Goal: Communication & Community: Share content

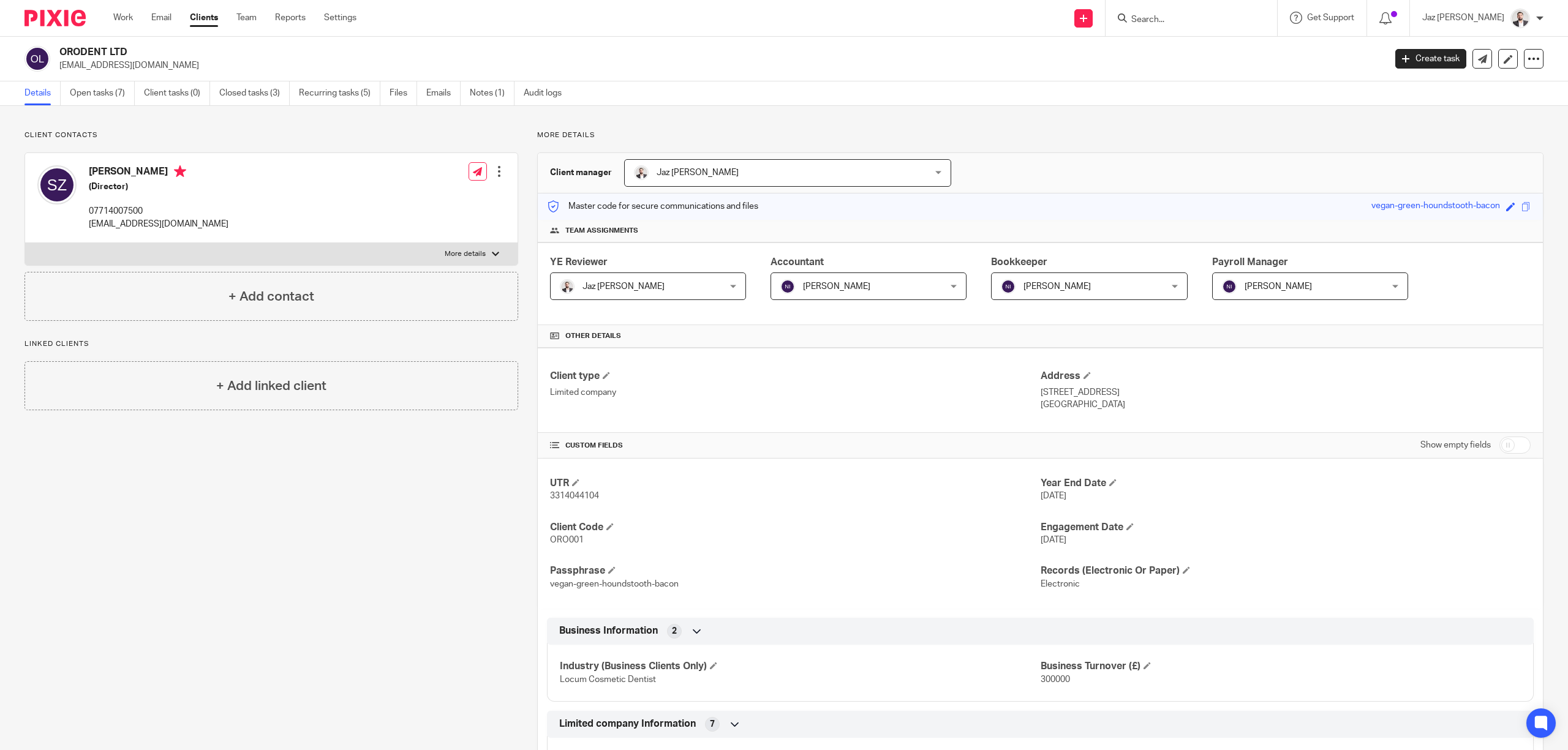
click at [158, 21] on link "Email" at bounding box center [161, 17] width 20 height 12
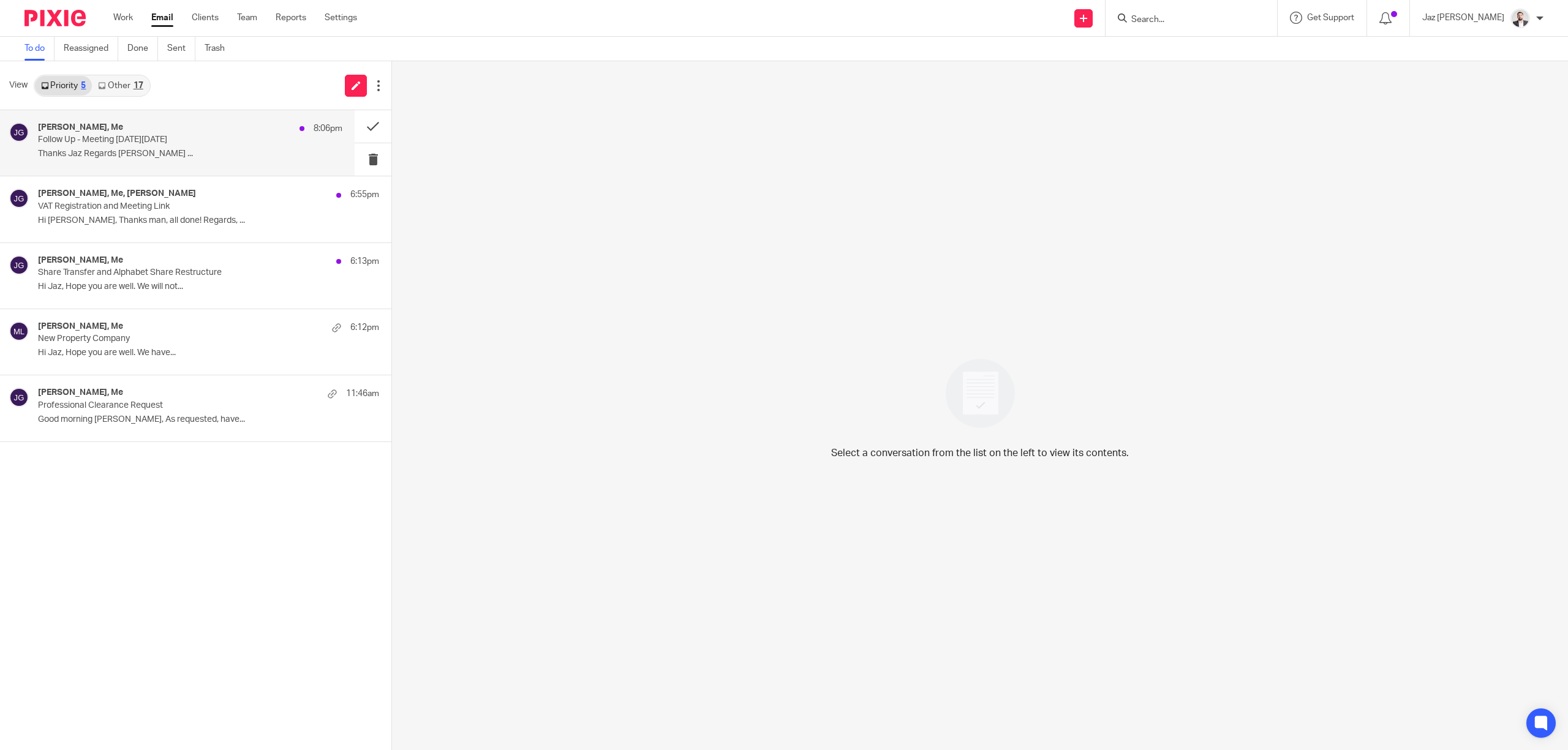
click at [123, 158] on p "Thanks Jaz Regards Jake Hewitt ..." at bounding box center [190, 154] width 304 height 11
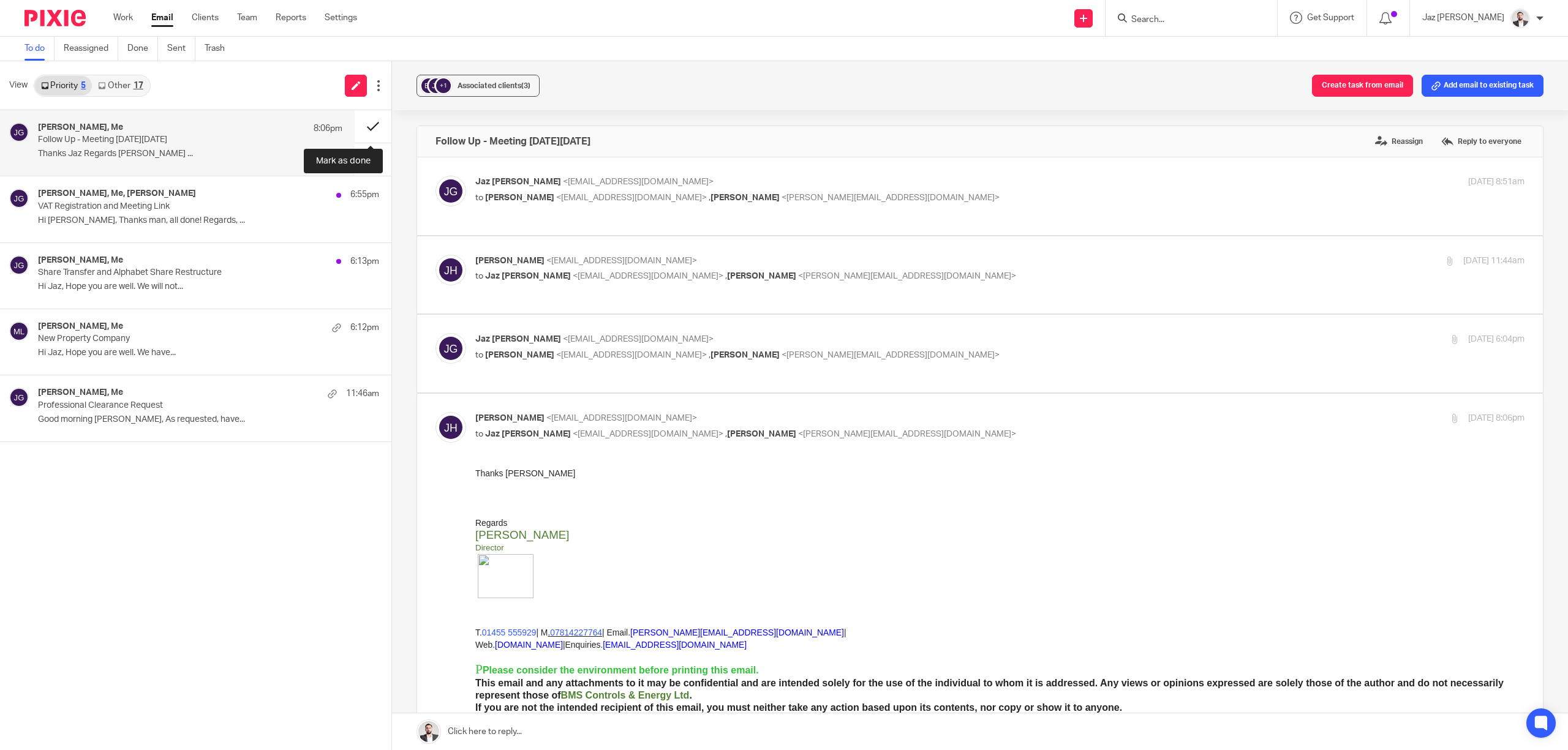
click at [375, 124] on button at bounding box center [372, 126] width 36 height 32
click at [150, 212] on div "Virdi Mazaria, Me, Admin Virdi Mazaria 6:55pm VAT Registration and Meeting Link…" at bounding box center [190, 209] width 304 height 41
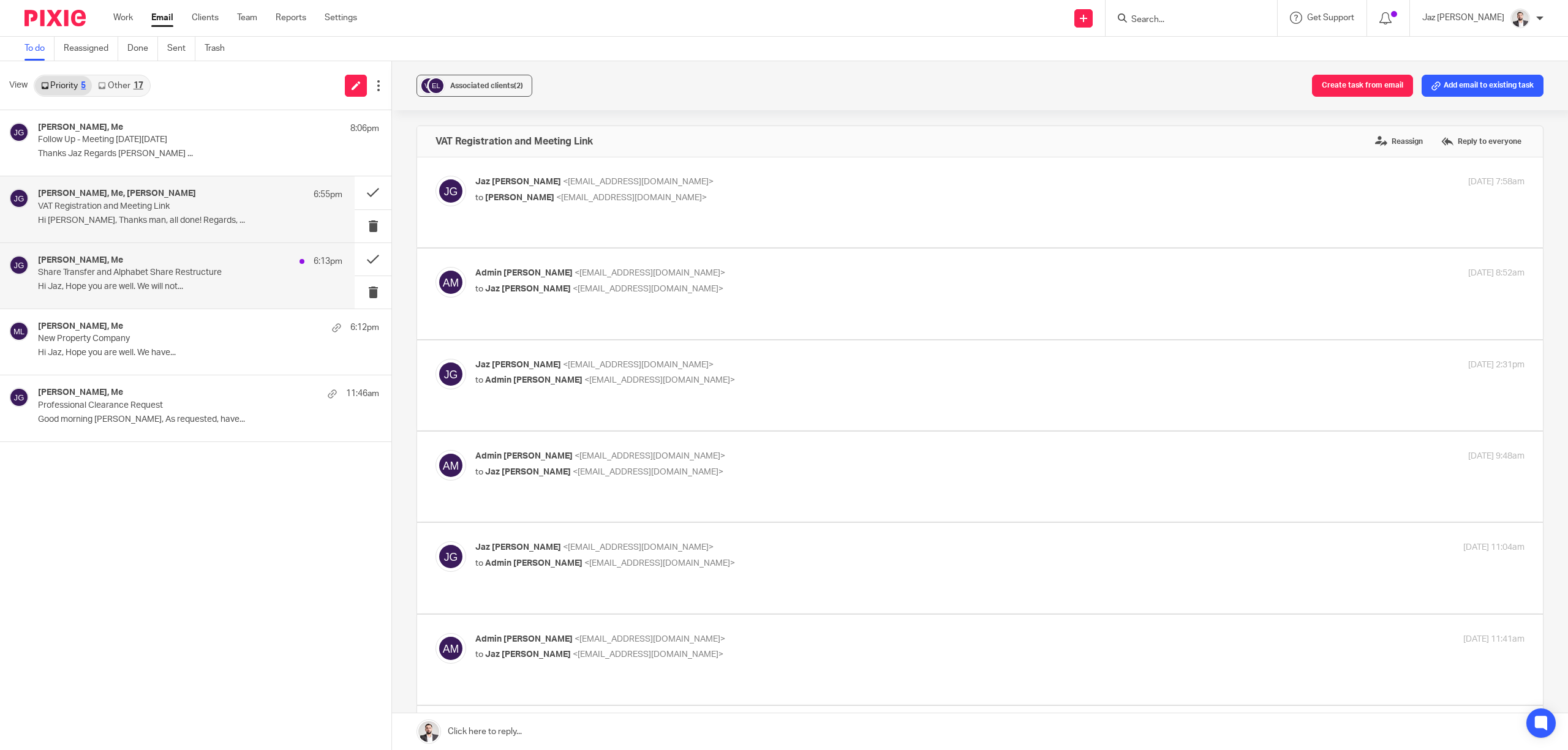
click at [125, 273] on p "Share Transfer and Alphabet Share Restructure" at bounding box center [159, 273] width 244 height 11
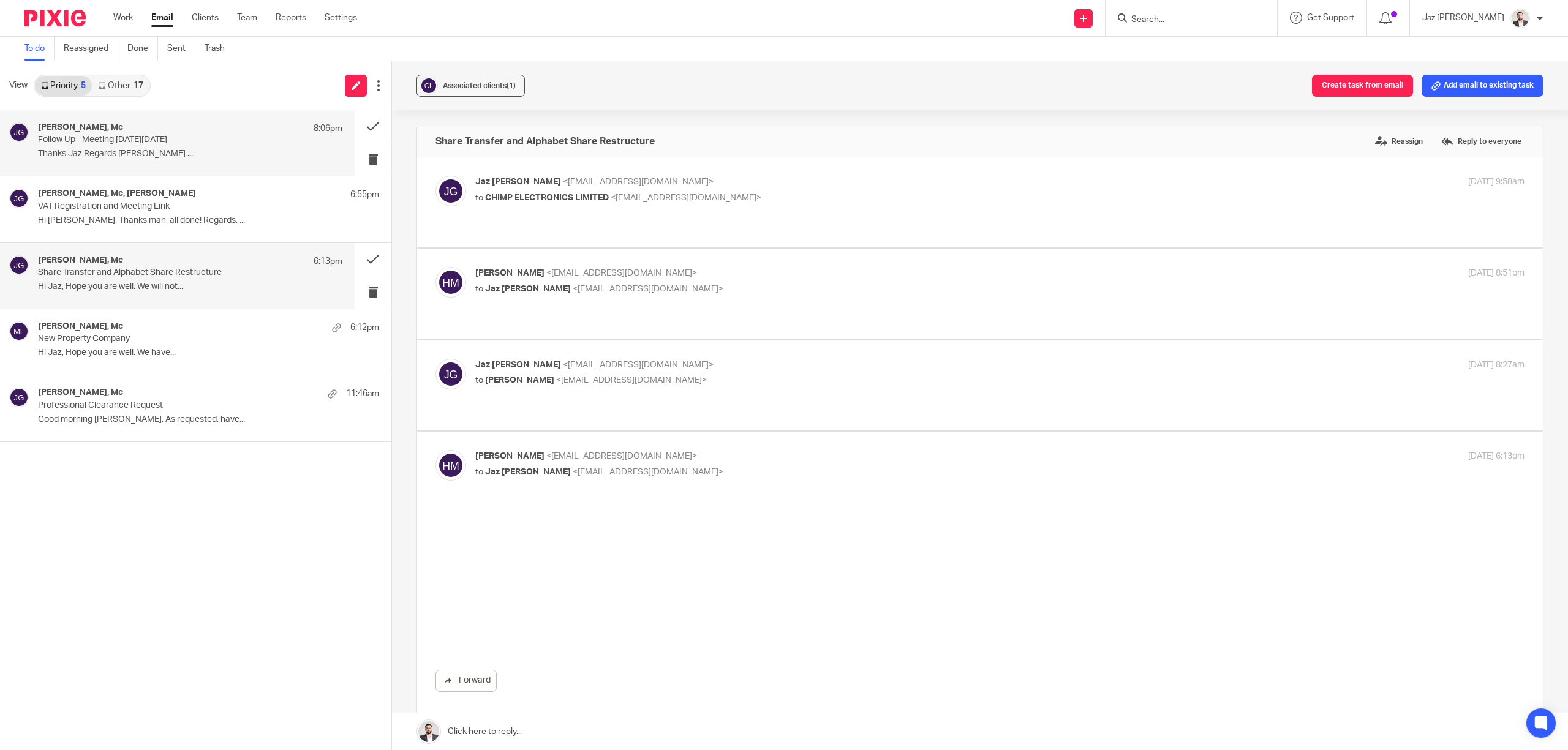
click at [138, 128] on div "Jake Hewitt, Me 8:06pm" at bounding box center [190, 128] width 304 height 12
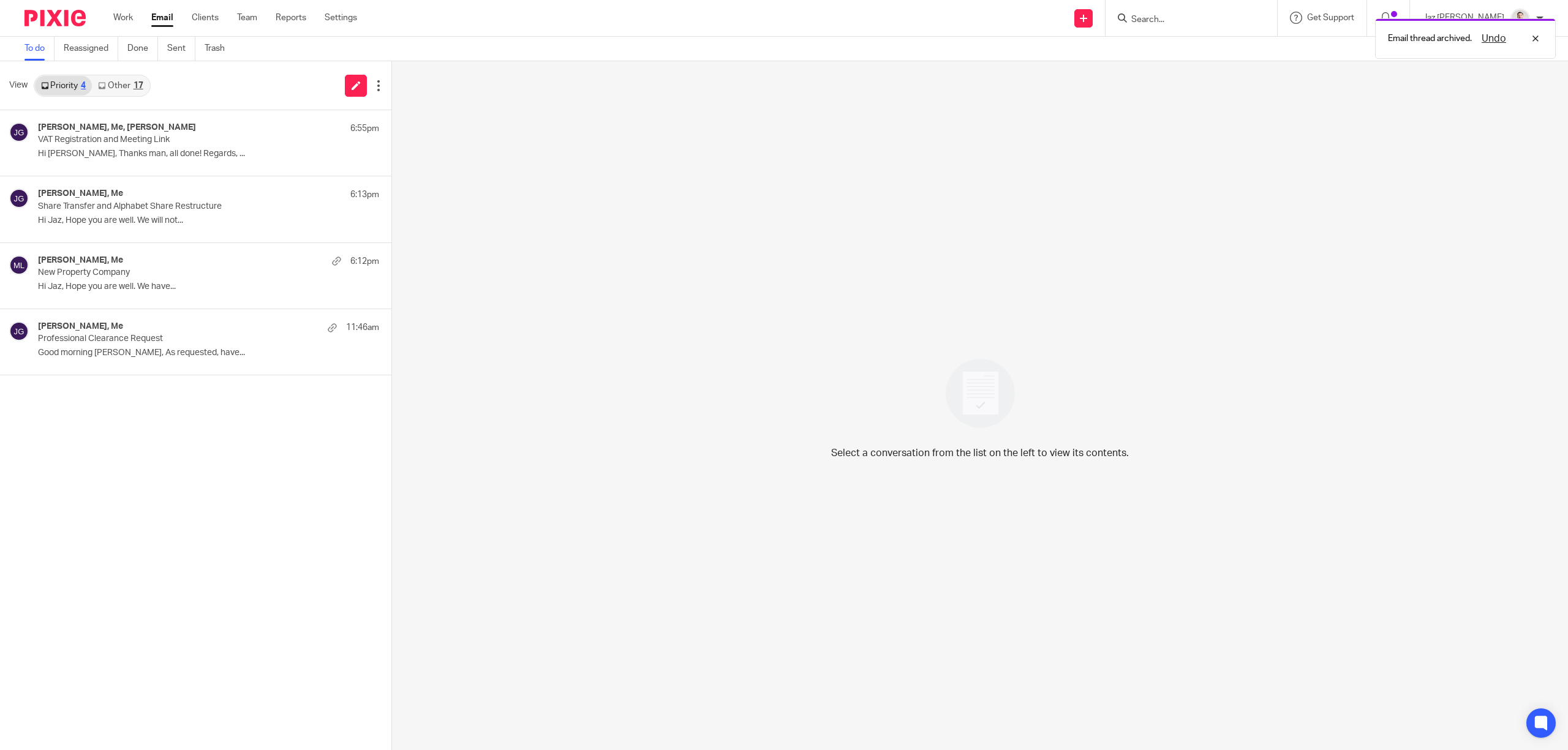
click at [133, 84] on div "17" at bounding box center [138, 86] width 10 height 9
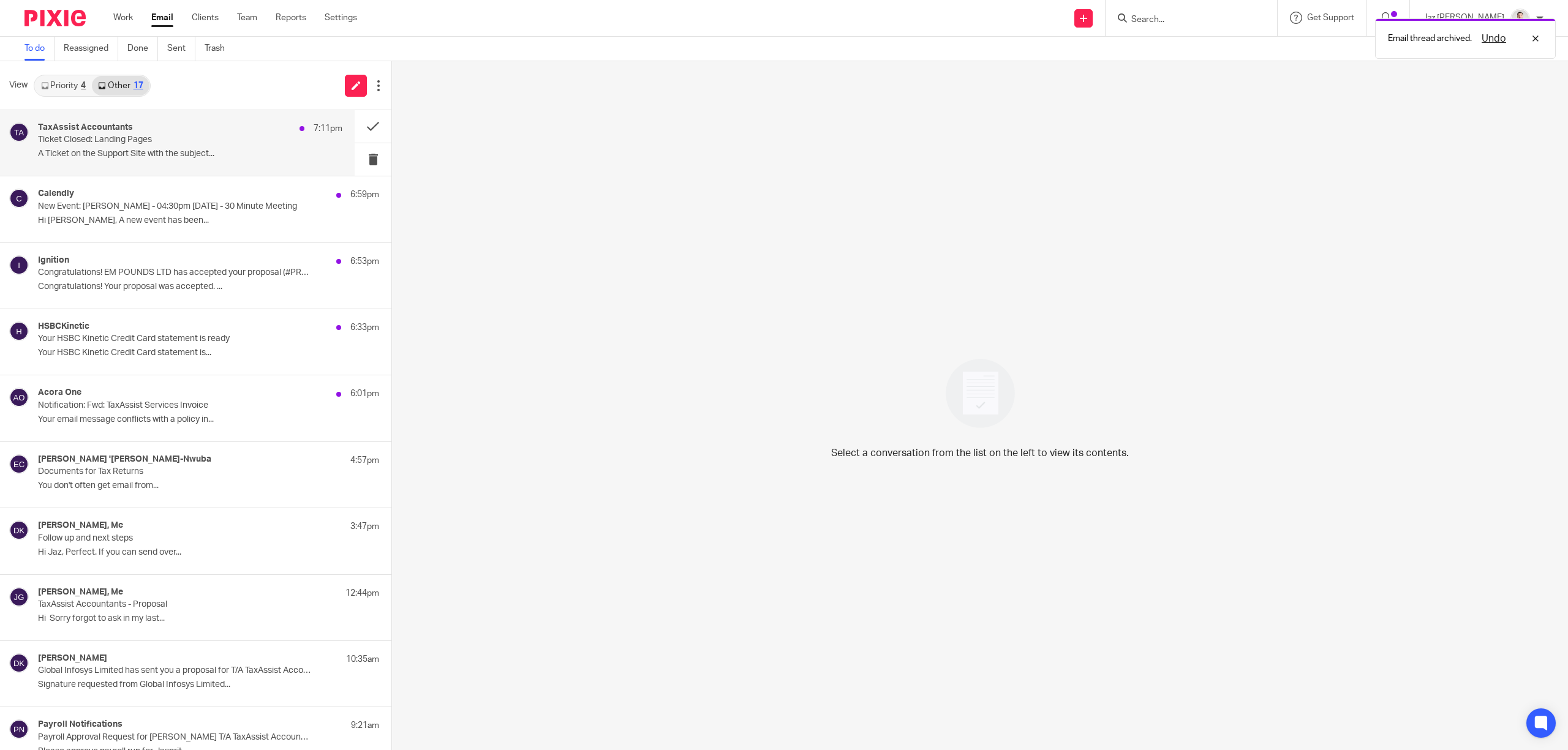
click at [178, 155] on p "A Ticket on the Support Site with the subject..." at bounding box center [190, 154] width 304 height 11
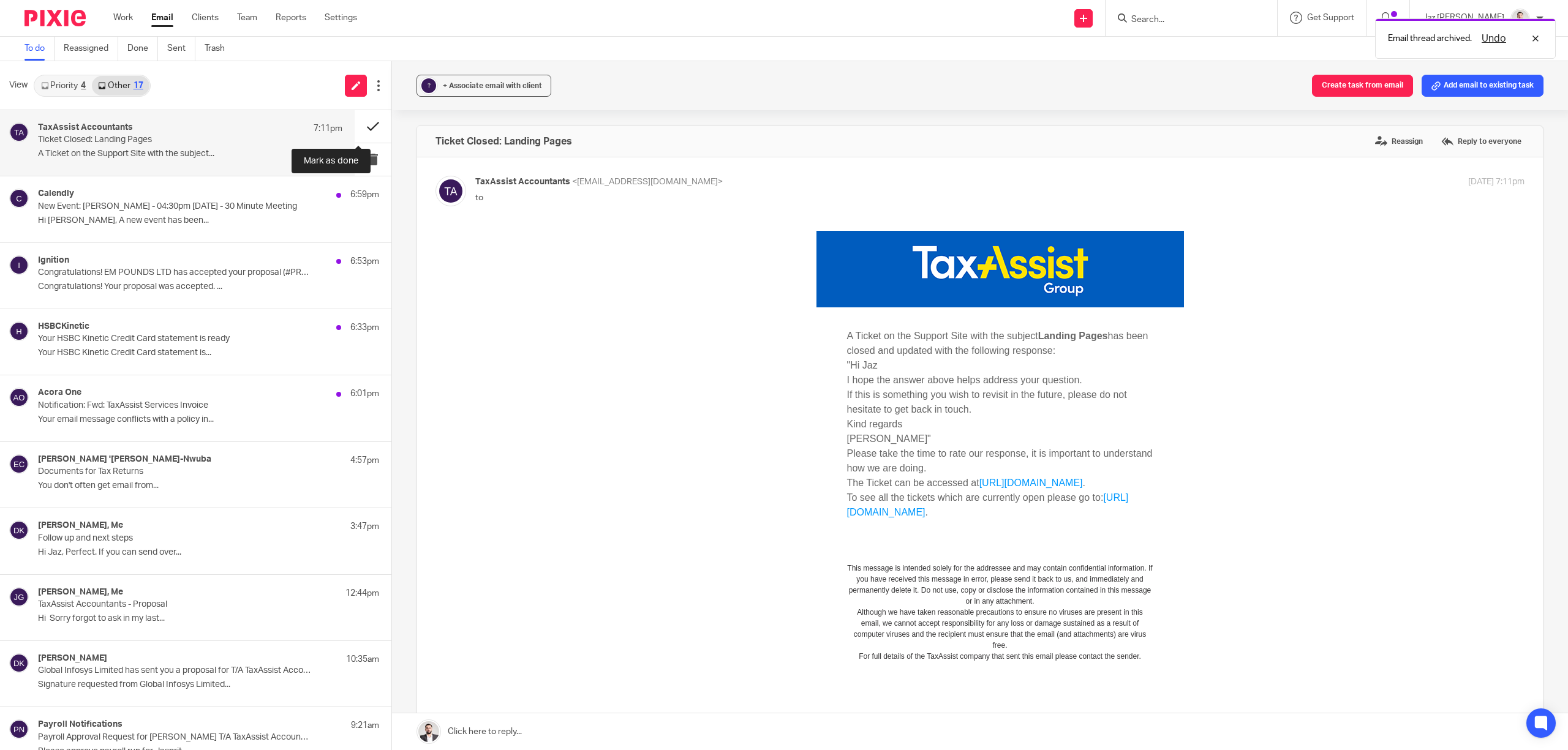
click at [354, 123] on button at bounding box center [372, 126] width 36 height 32
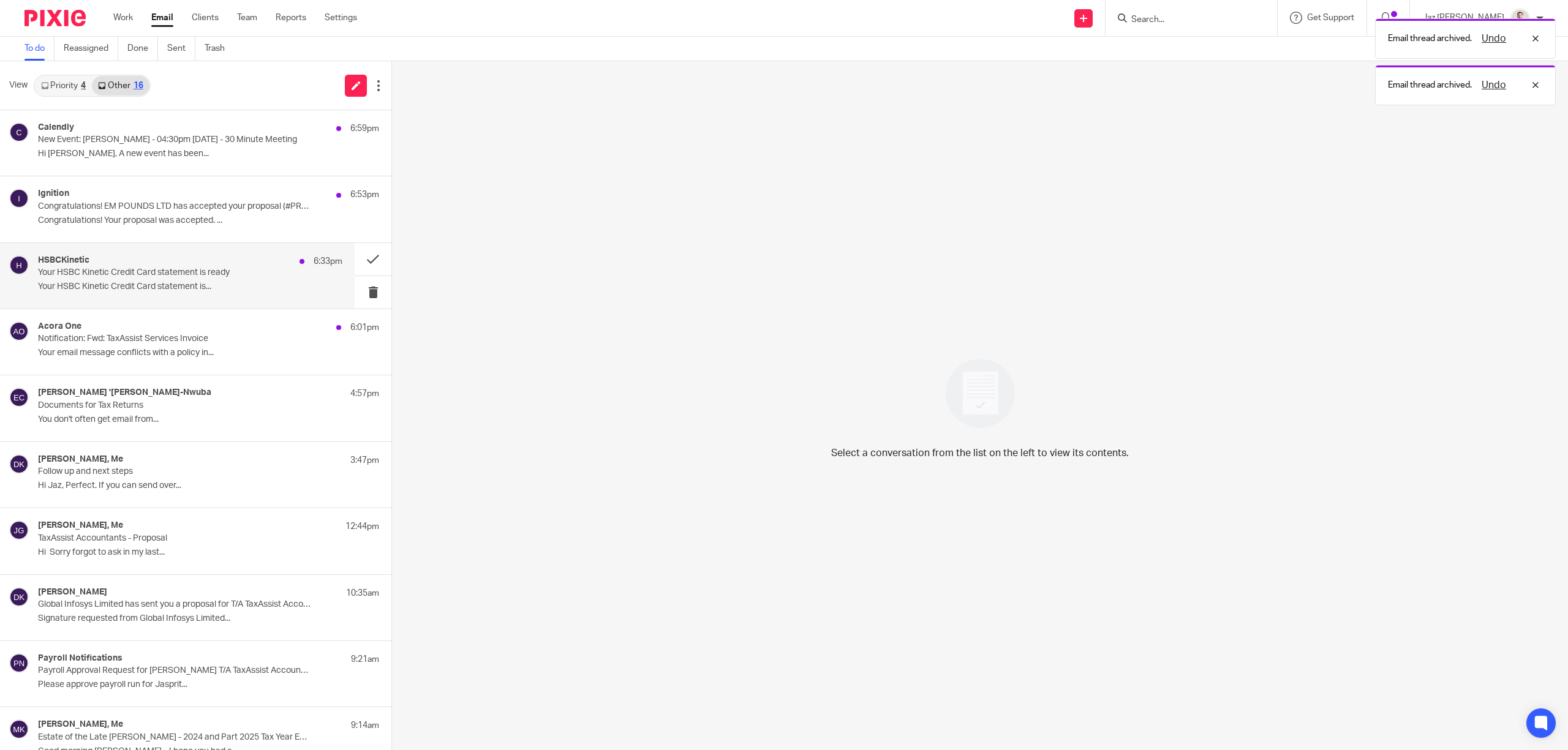
click at [191, 283] on p "Your HSBC Kinetic Credit Card statement is..." at bounding box center [190, 286] width 304 height 11
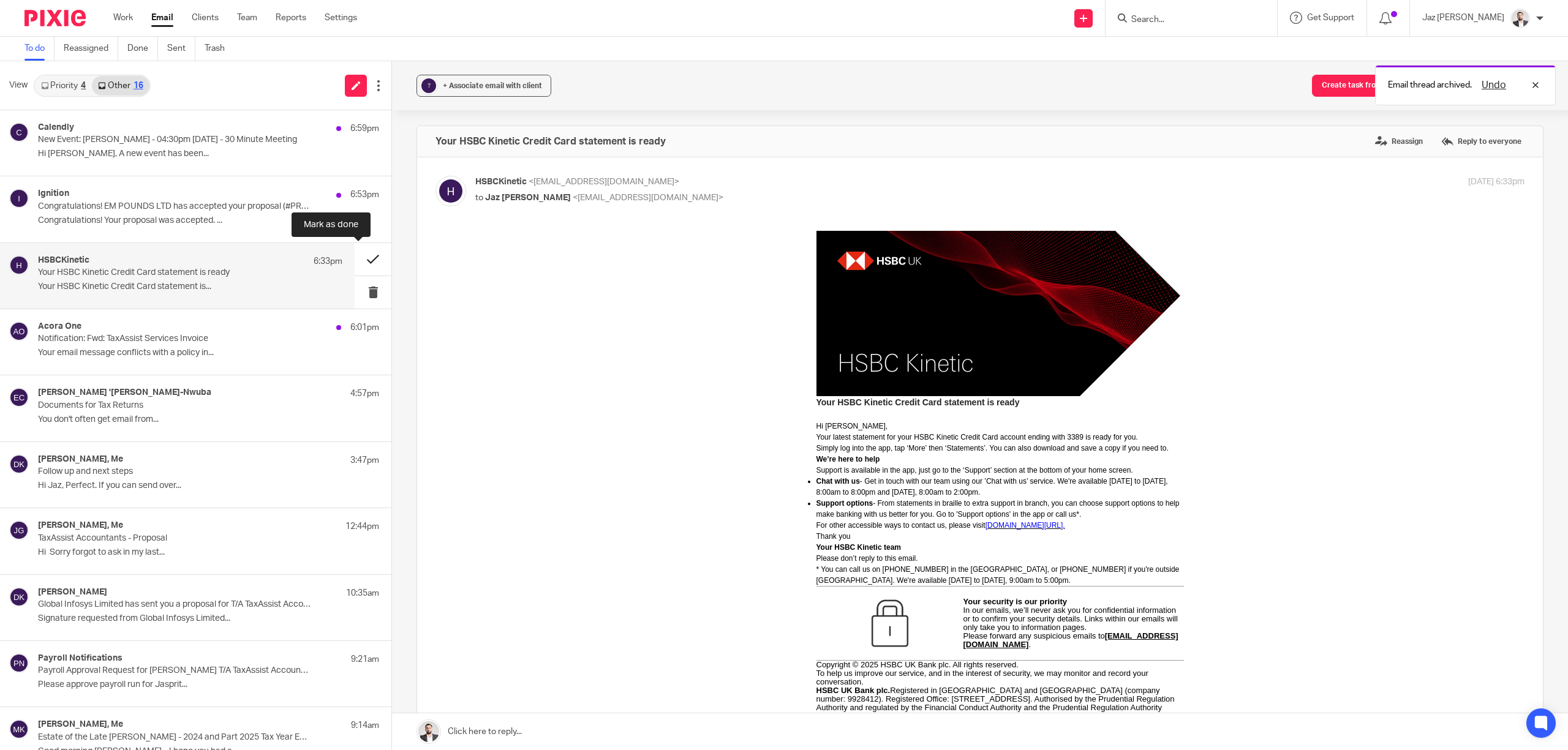
click at [354, 255] on button at bounding box center [372, 260] width 36 height 32
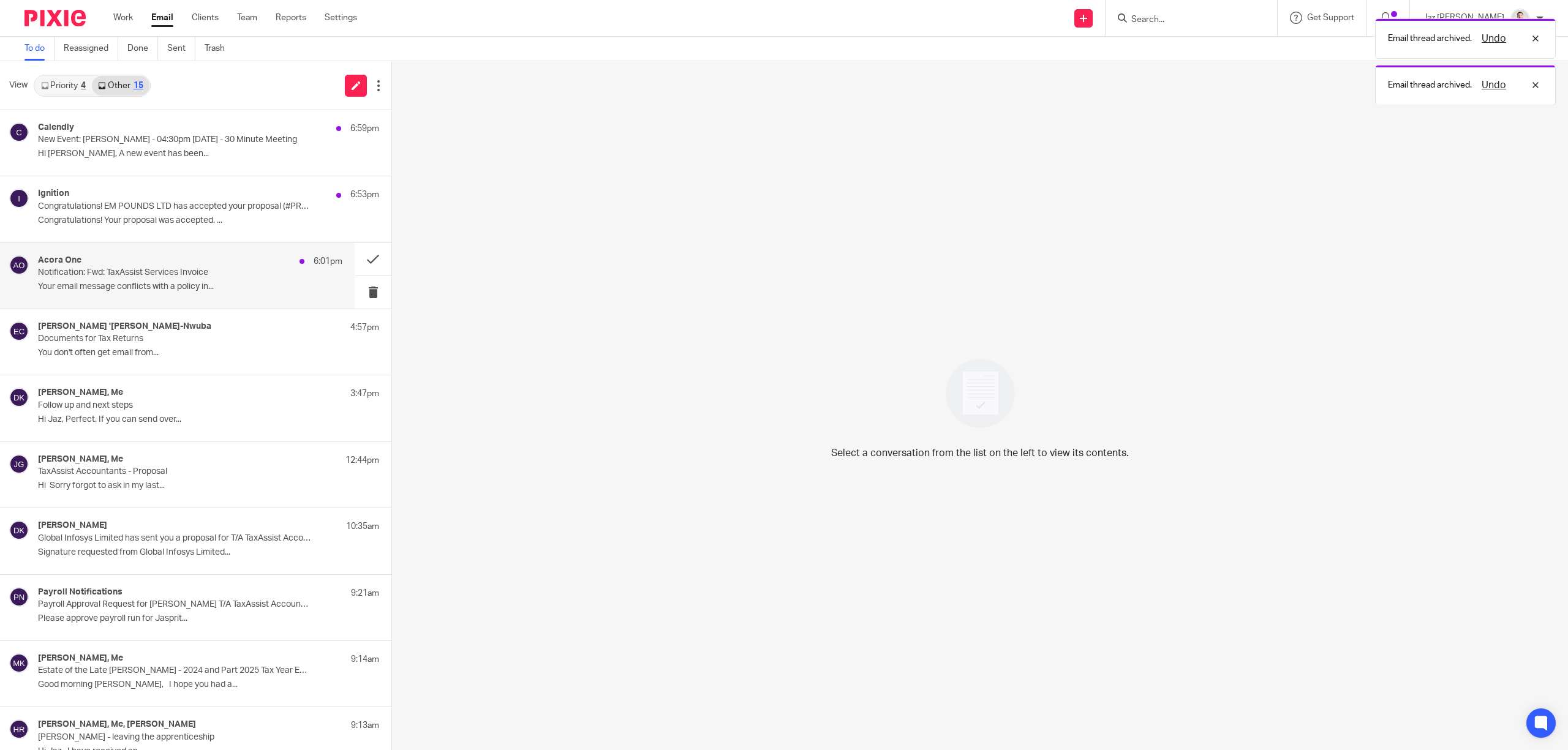
click at [223, 287] on p "Your email message conflicts with a policy in..." at bounding box center [190, 286] width 304 height 11
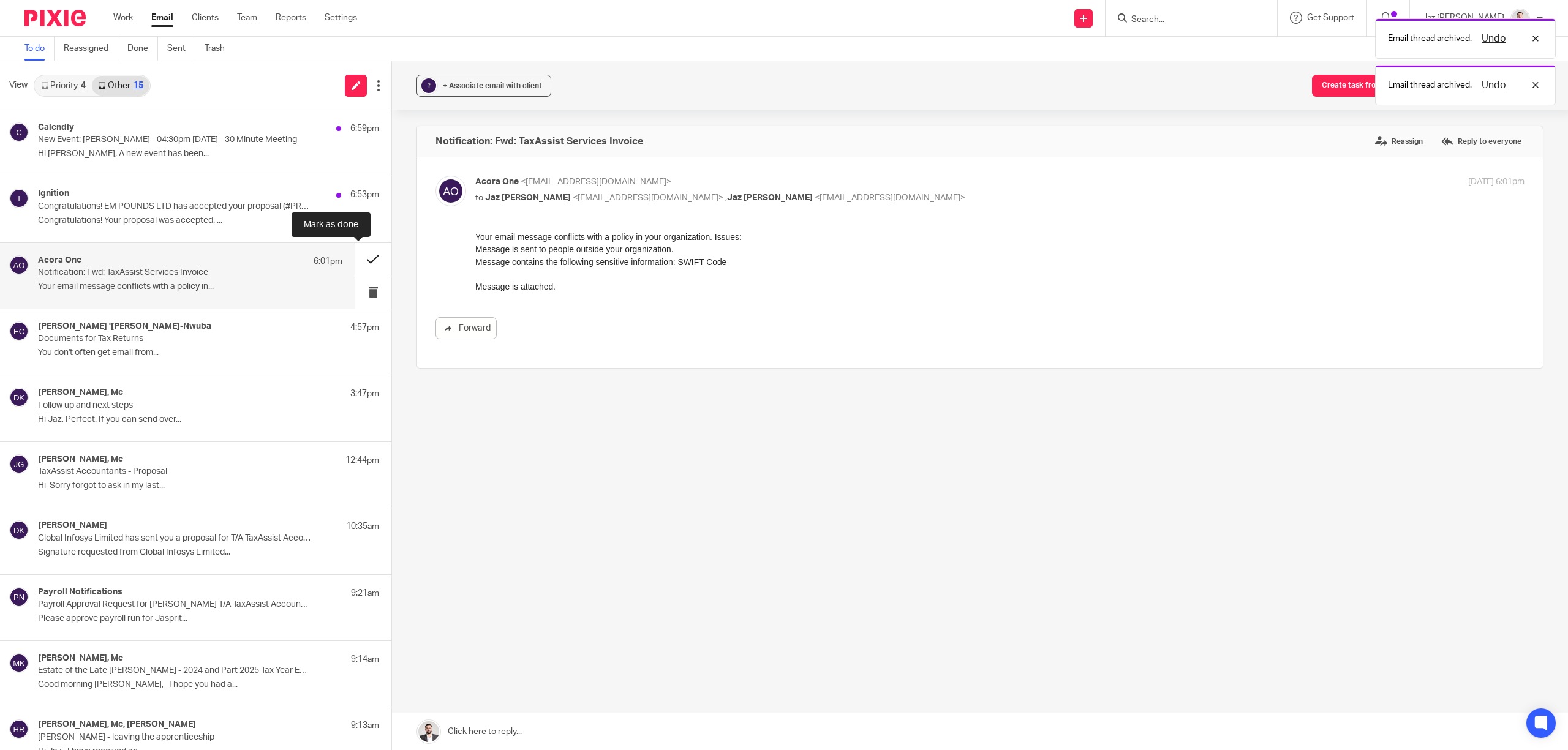
click at [354, 256] on button at bounding box center [372, 260] width 36 height 32
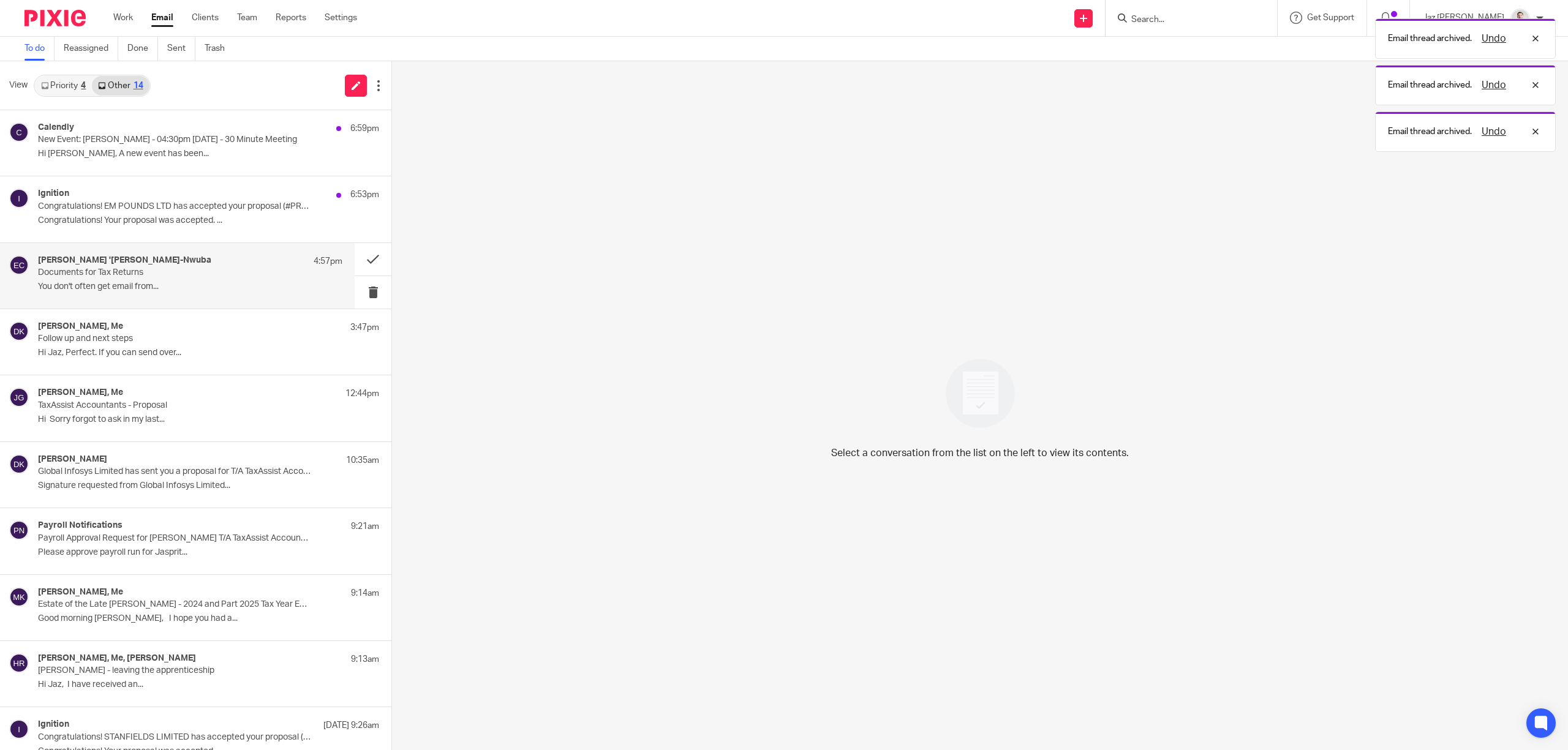
click at [187, 278] on p "Documents for Tax Returns" at bounding box center [159, 273] width 244 height 11
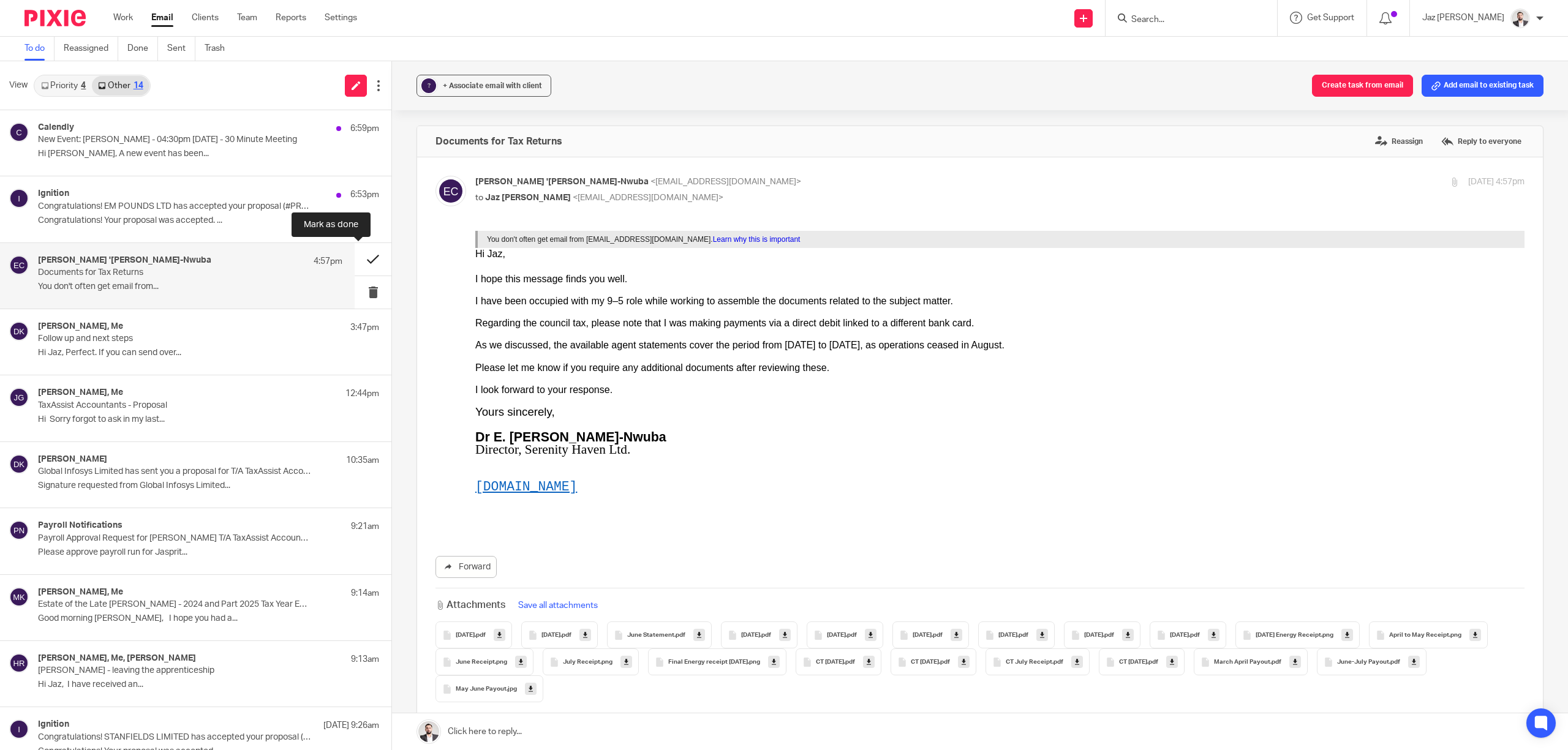
click at [362, 258] on button at bounding box center [372, 260] width 36 height 32
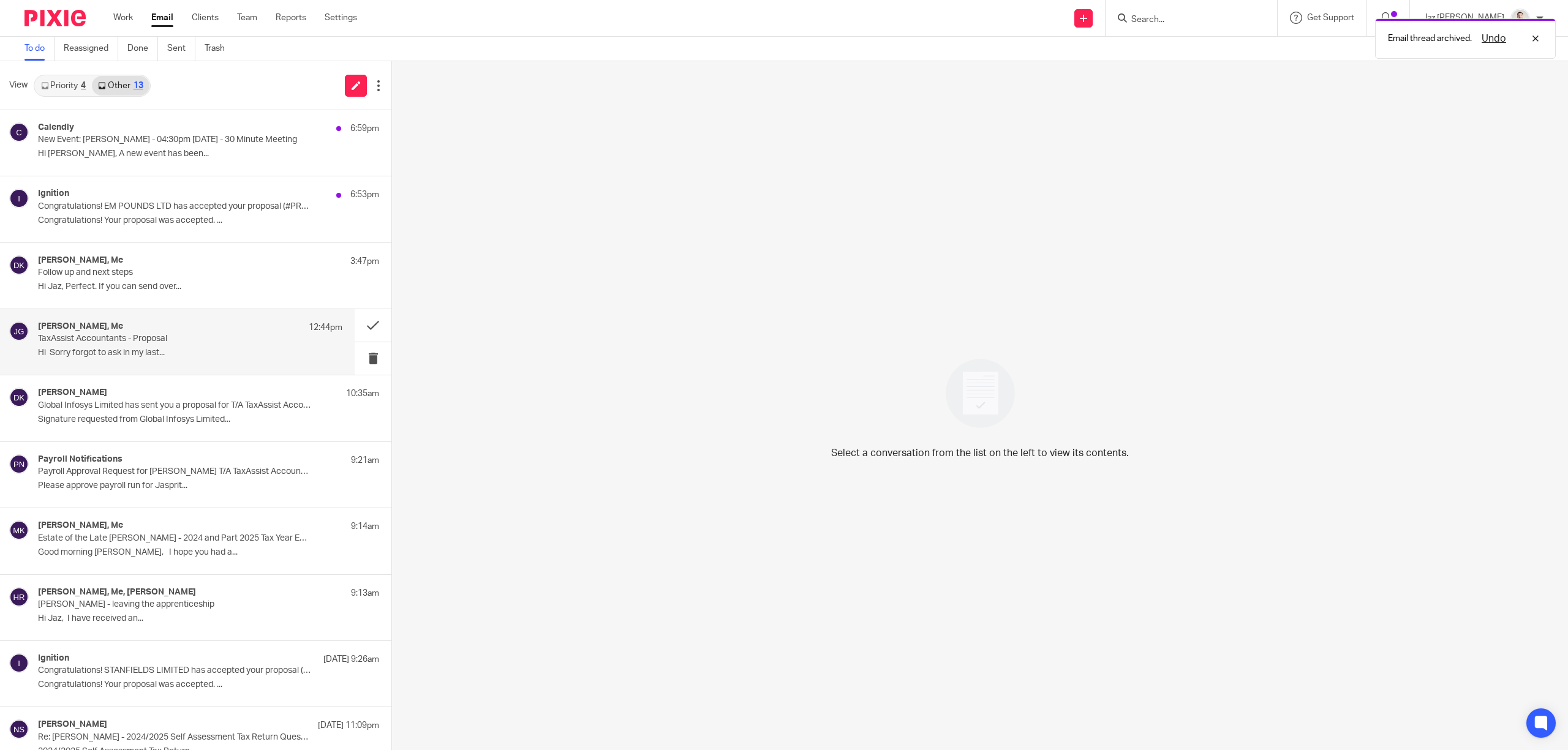
click at [152, 352] on p "Hi Sorry forgot to ask in my last..." at bounding box center [190, 353] width 304 height 11
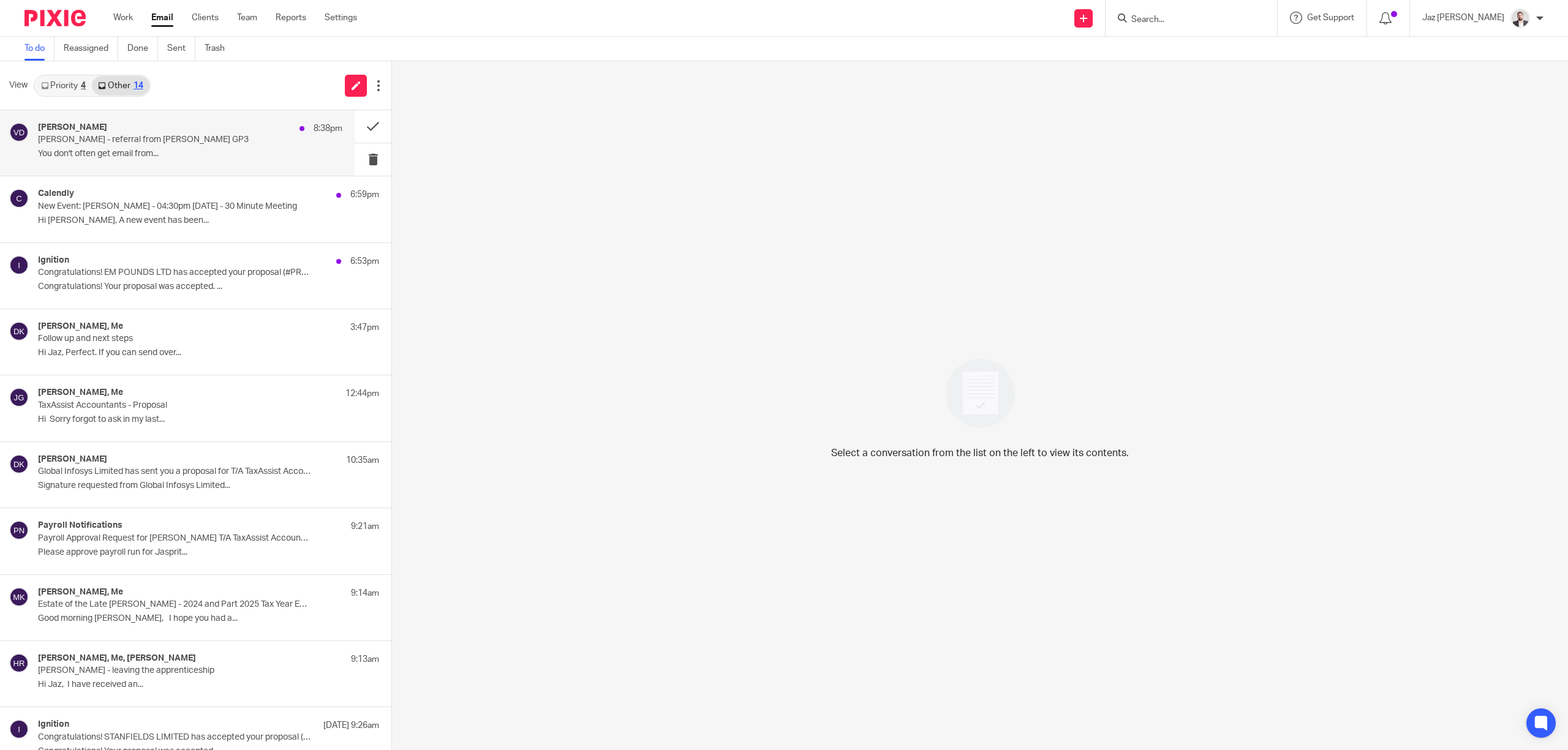
click at [157, 143] on p "Vikash Dudhia - referral from Jake Mann GP3" at bounding box center [159, 140] width 244 height 11
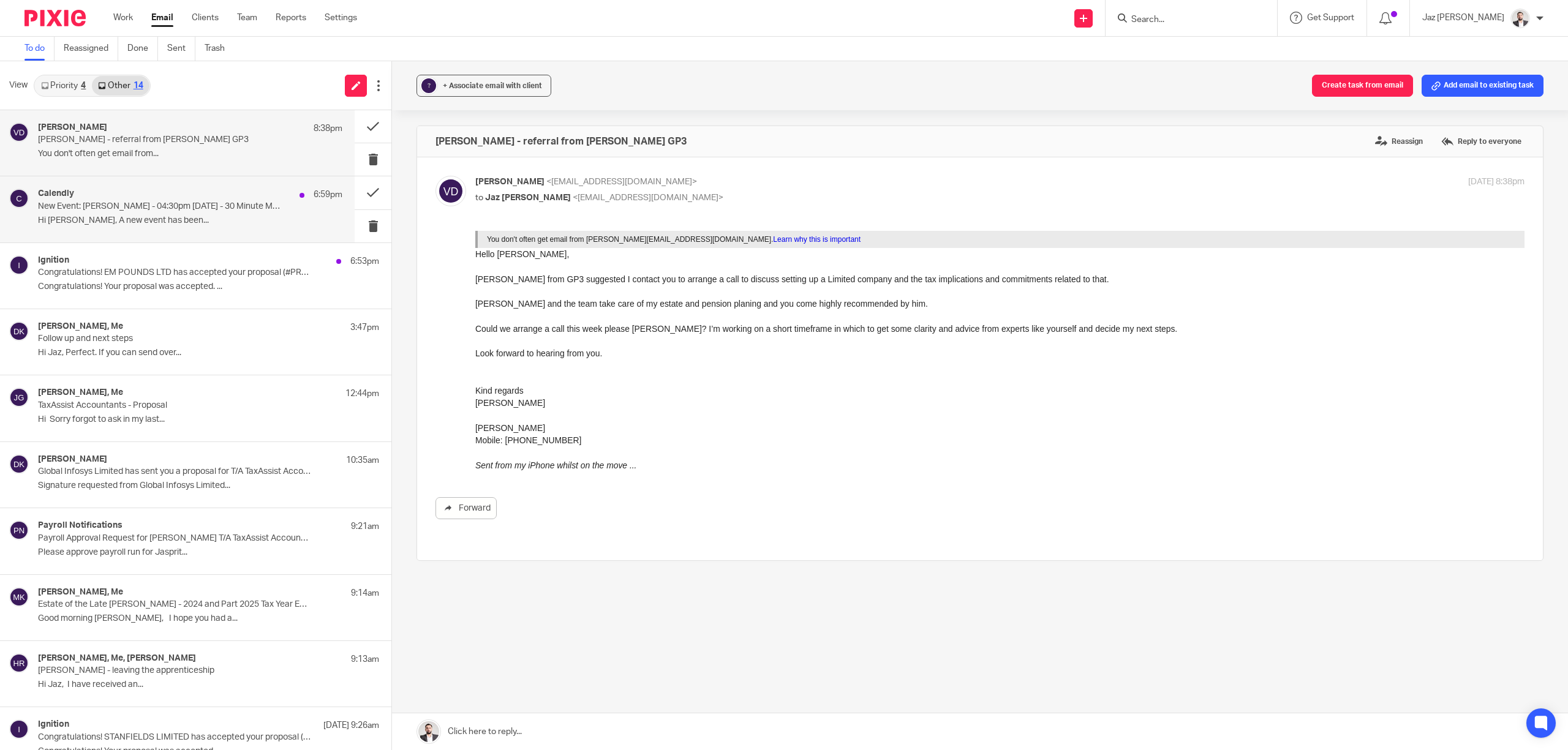
click at [188, 217] on p "Hi Jaz Grewal, A new event has been..." at bounding box center [190, 220] width 304 height 11
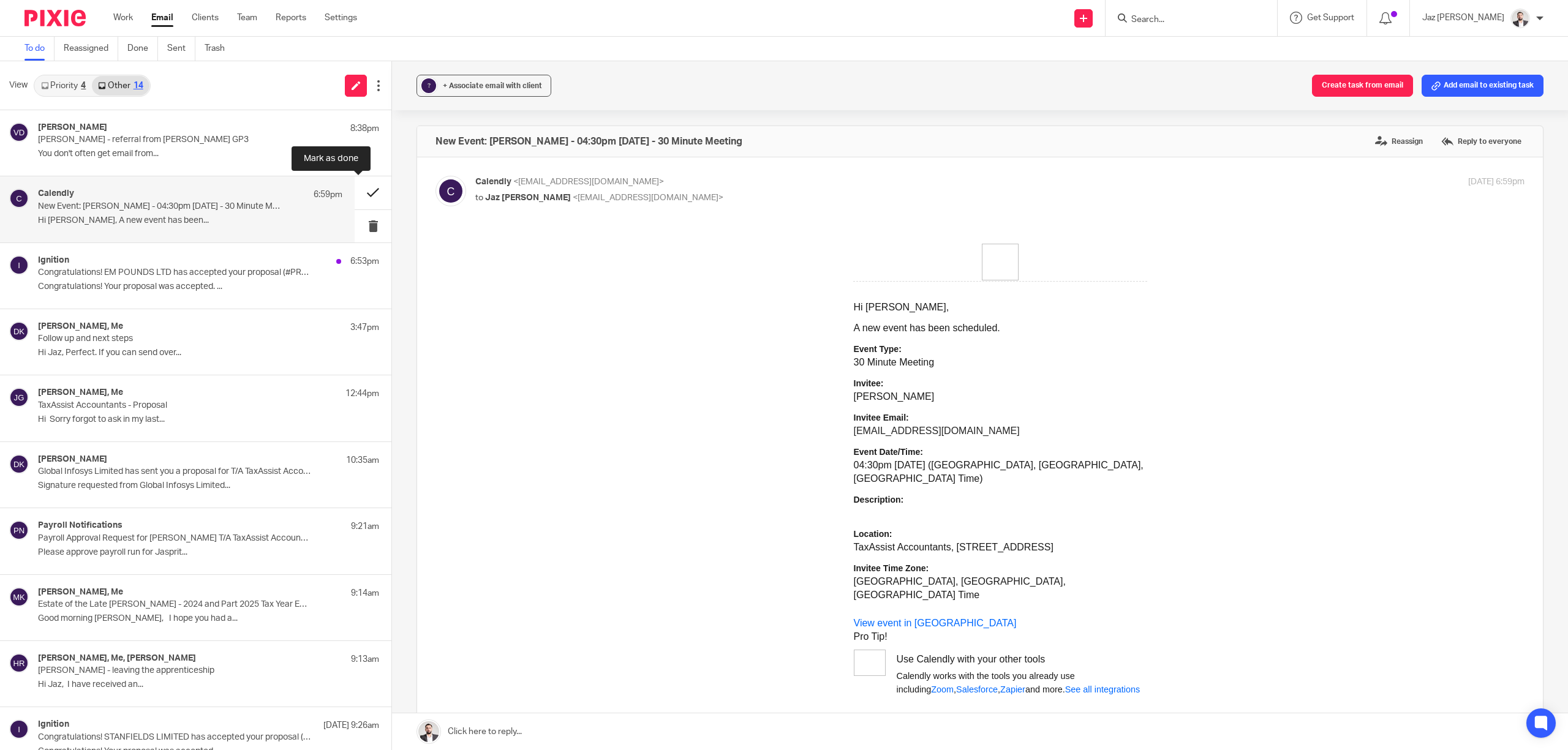
click at [355, 191] on button at bounding box center [372, 193] width 36 height 32
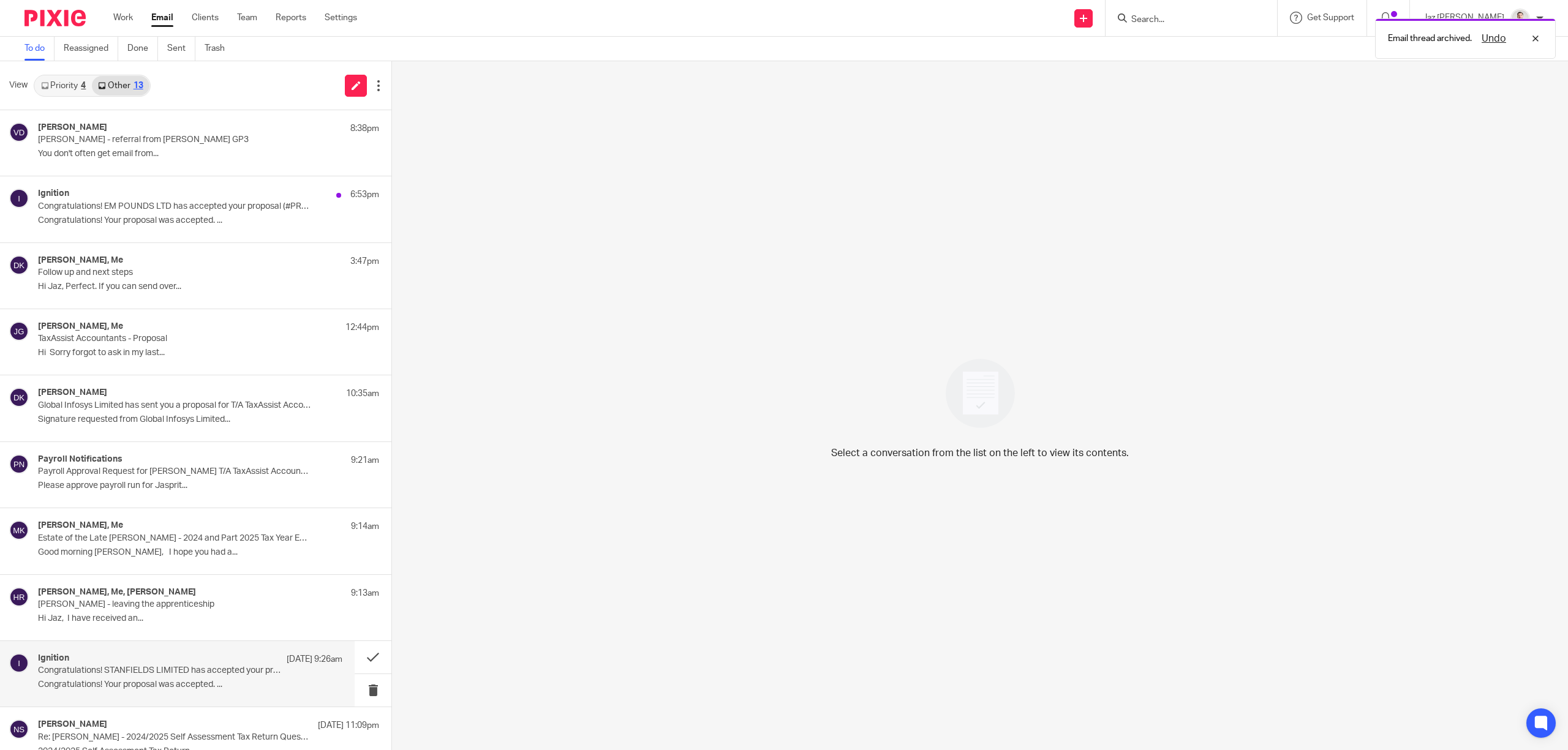
scroll to position [226, 0]
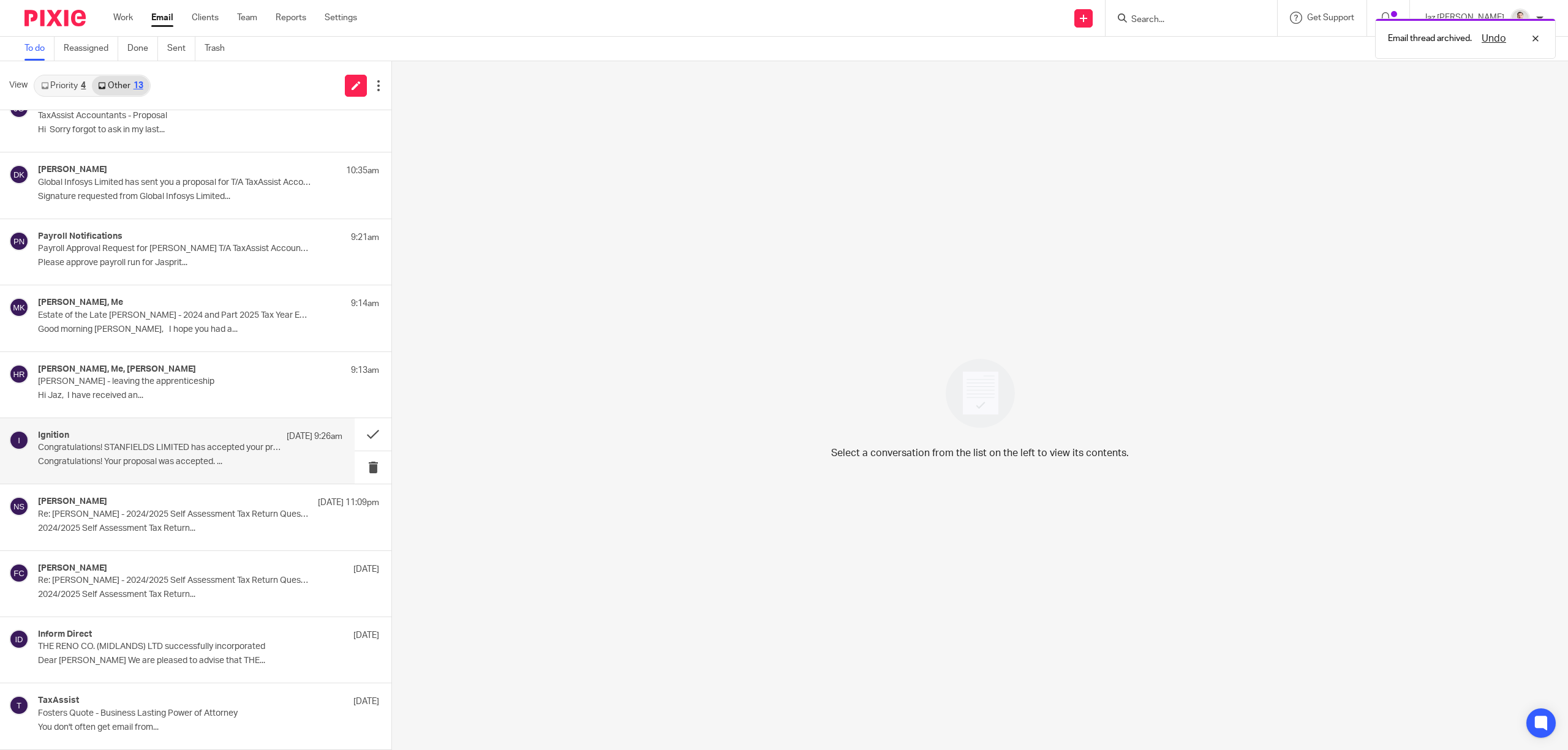
click at [148, 451] on p "Congratulations! STANFIELDS LIMITED has accepted your proposal (#PROP-4039)" at bounding box center [159, 447] width 244 height 11
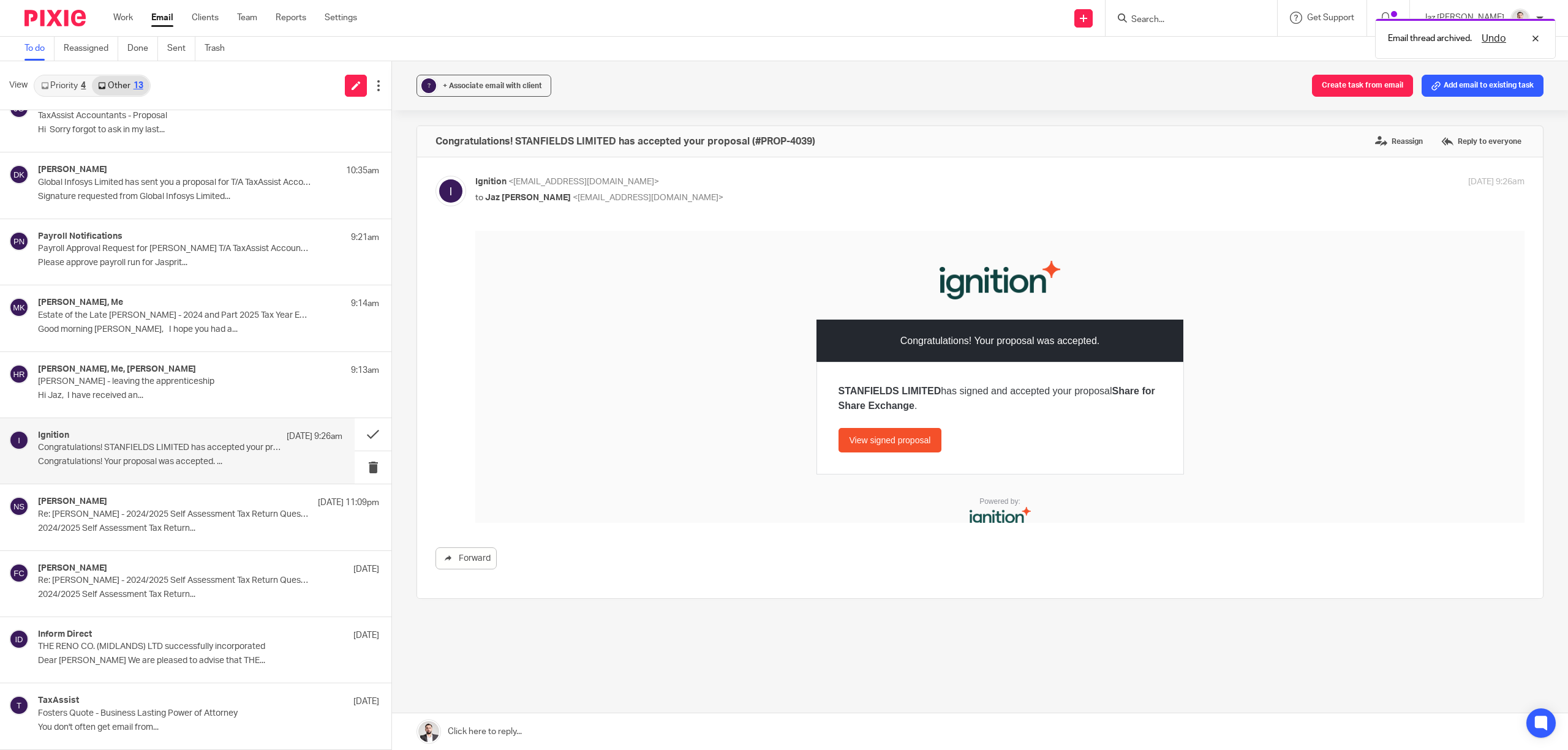
scroll to position [0, 0]
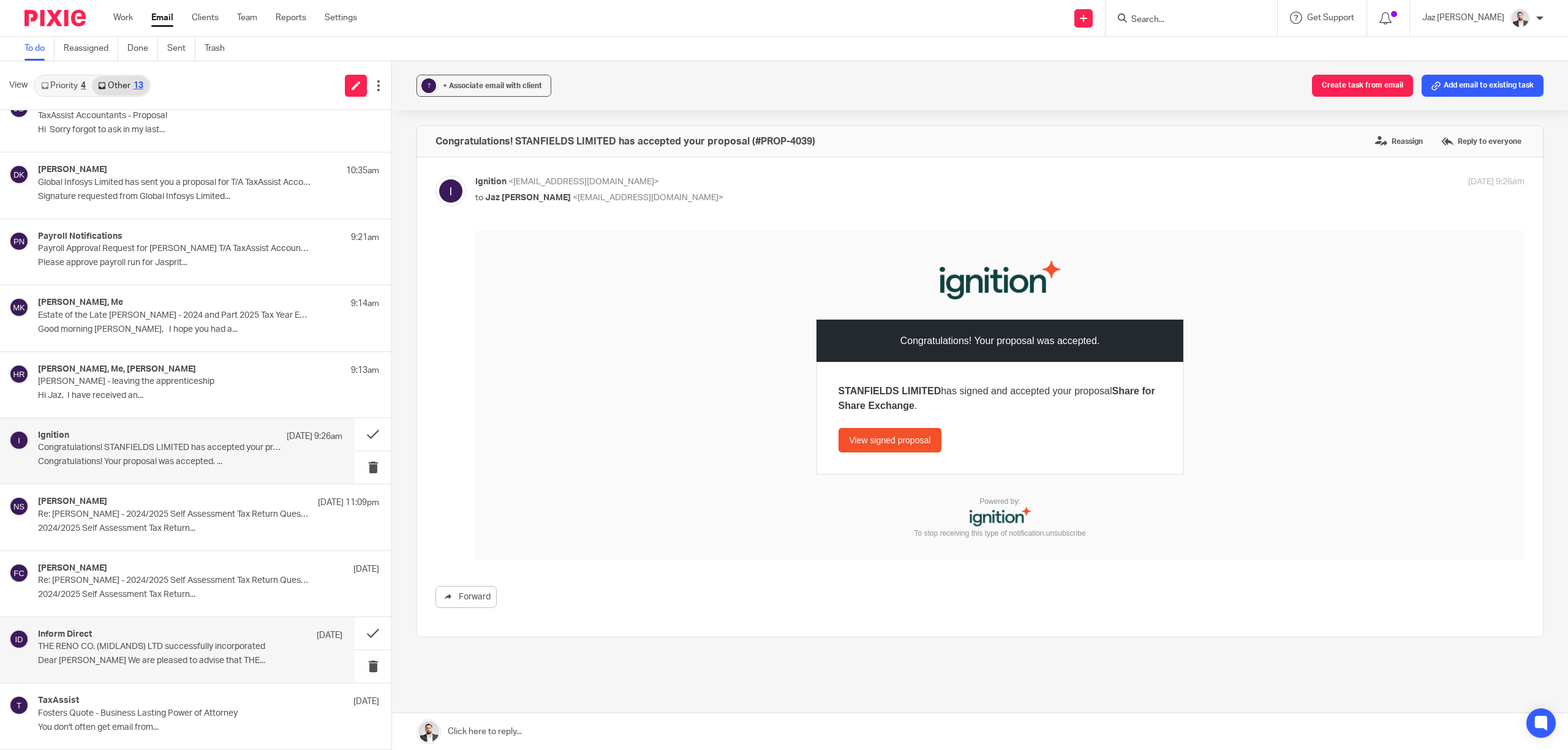
click at [155, 657] on p "Dear Jaz We are pleased to advise that THE..." at bounding box center [190, 661] width 304 height 11
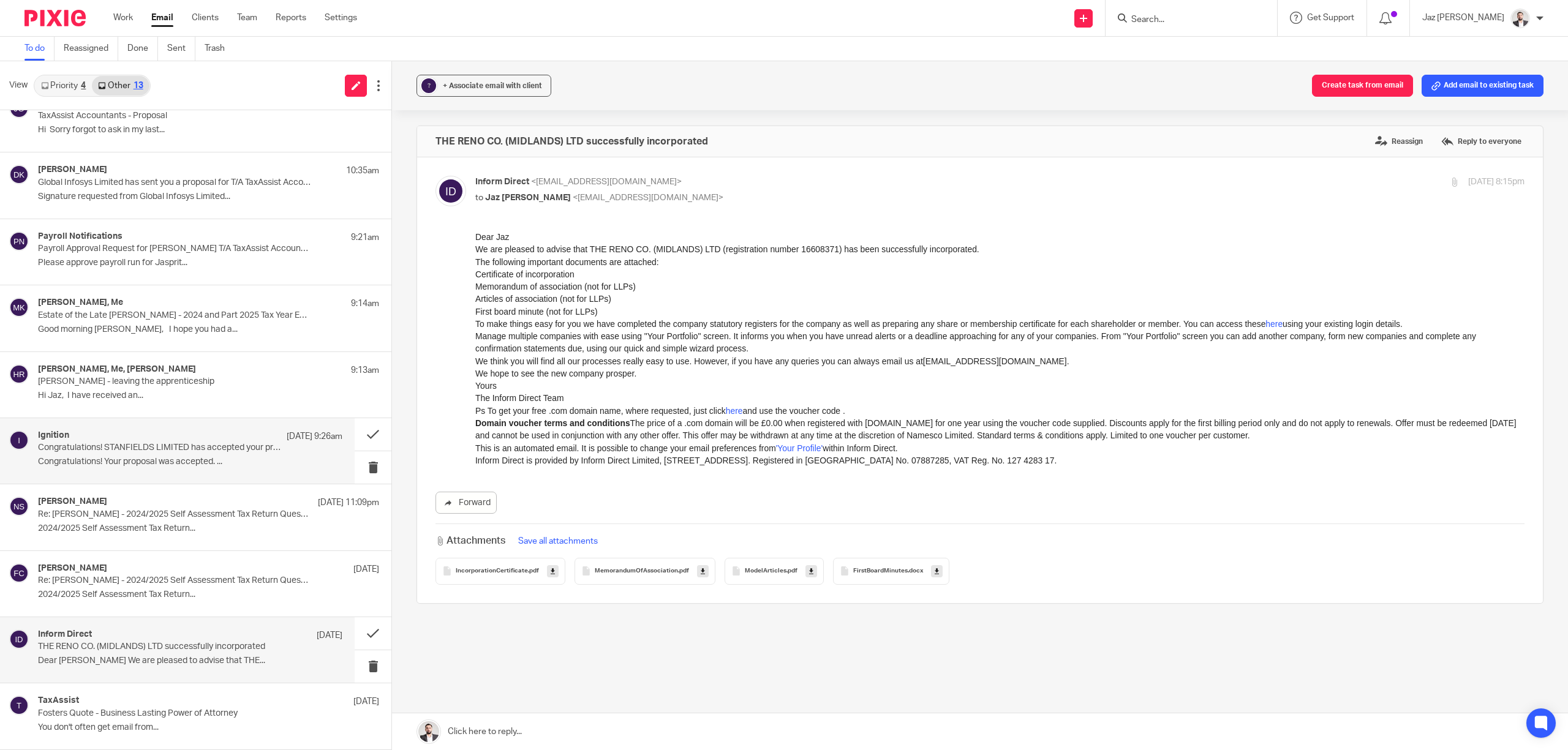
scroll to position [143, 0]
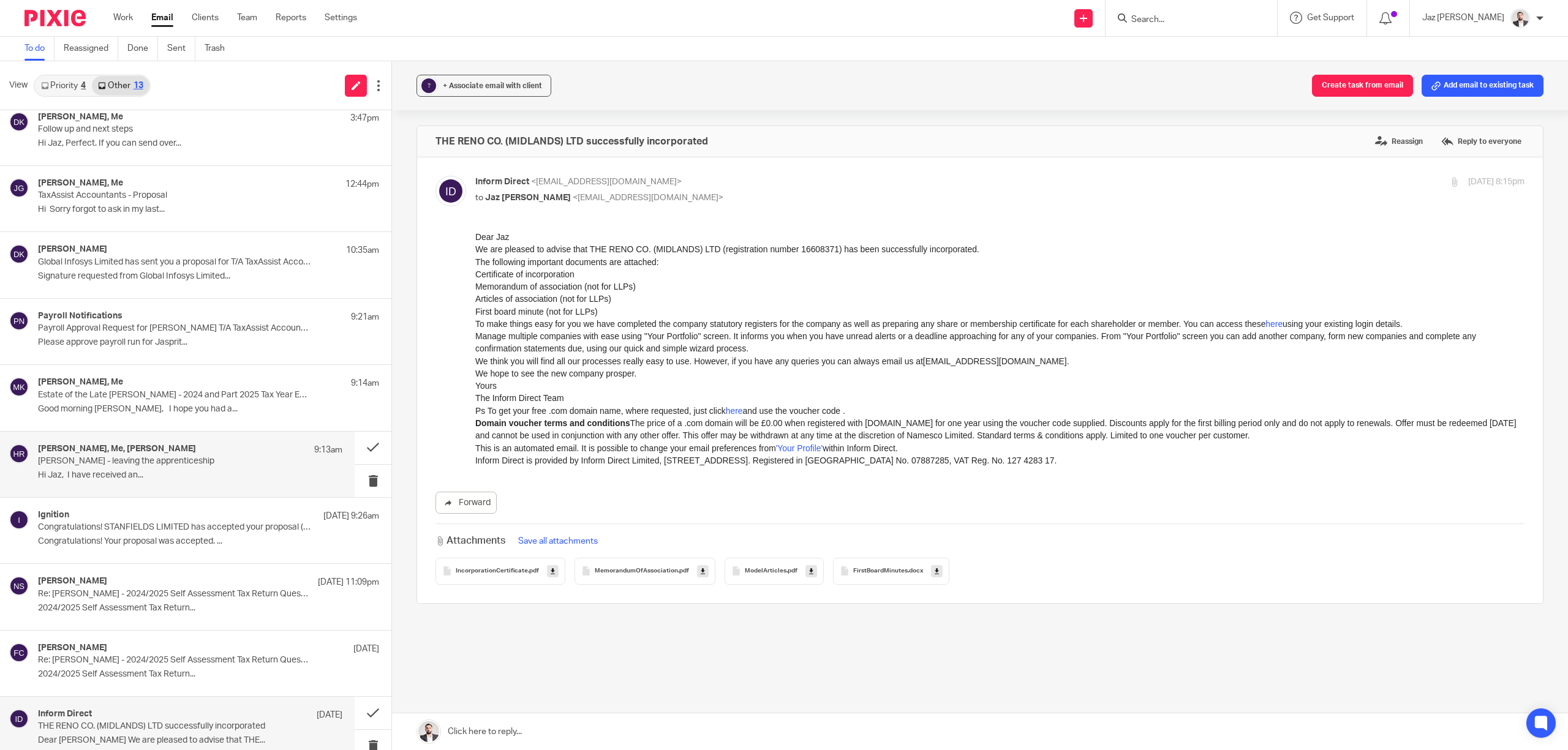
click at [128, 460] on p "Mason Graves - leaving the apprenticeship" at bounding box center [159, 461] width 244 height 11
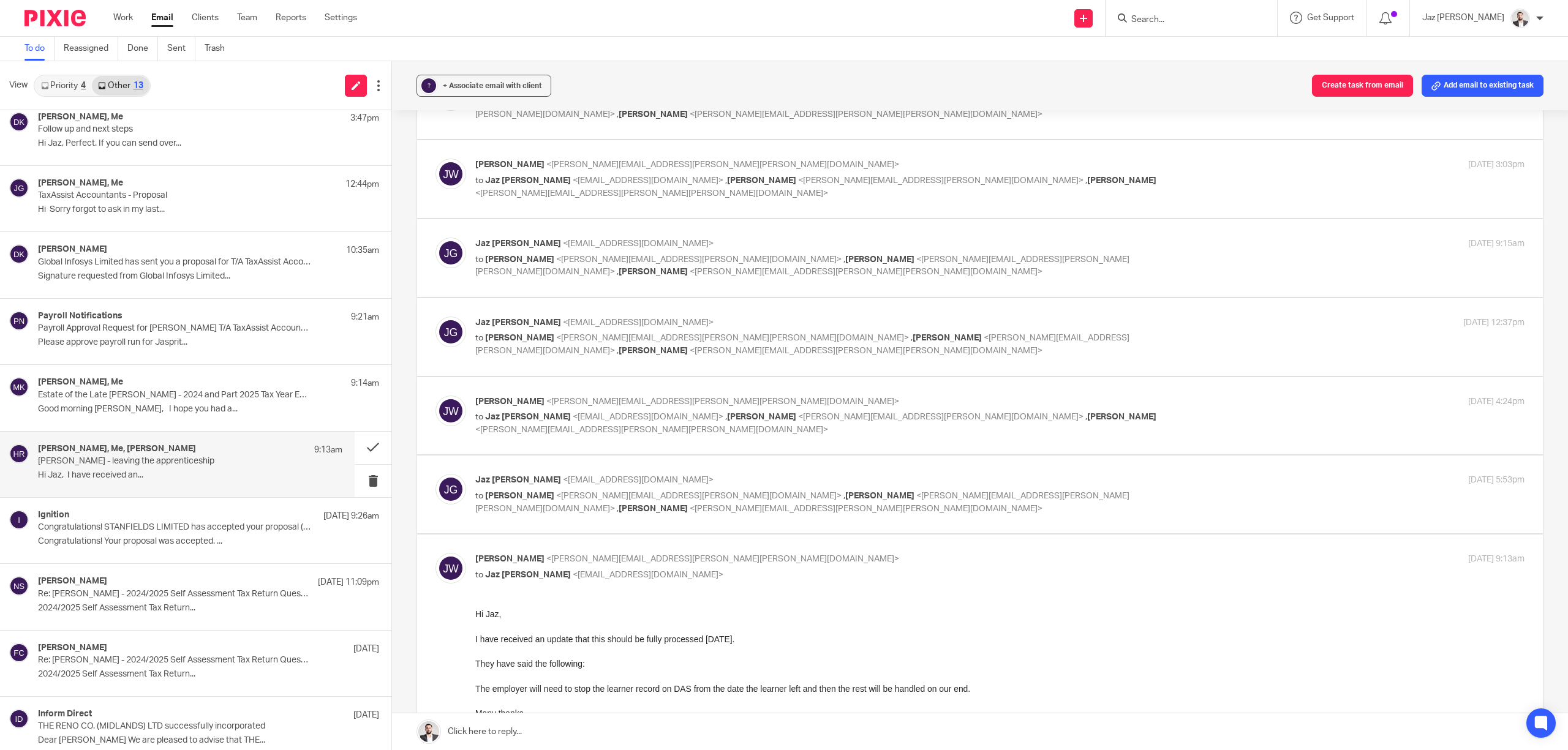
scroll to position [653, 0]
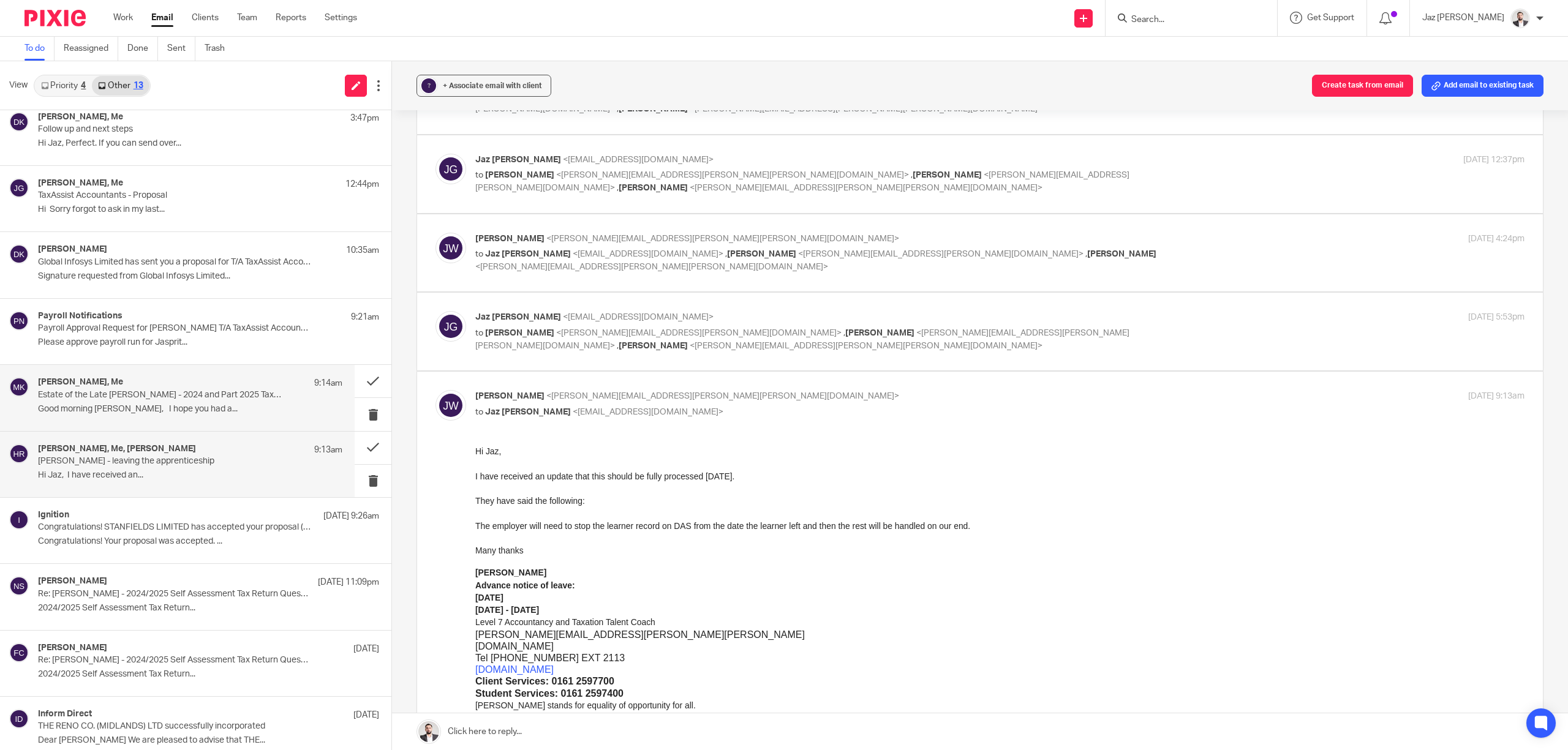
click at [199, 412] on p "Good morning Jaz, I hope you had a..." at bounding box center [190, 409] width 304 height 11
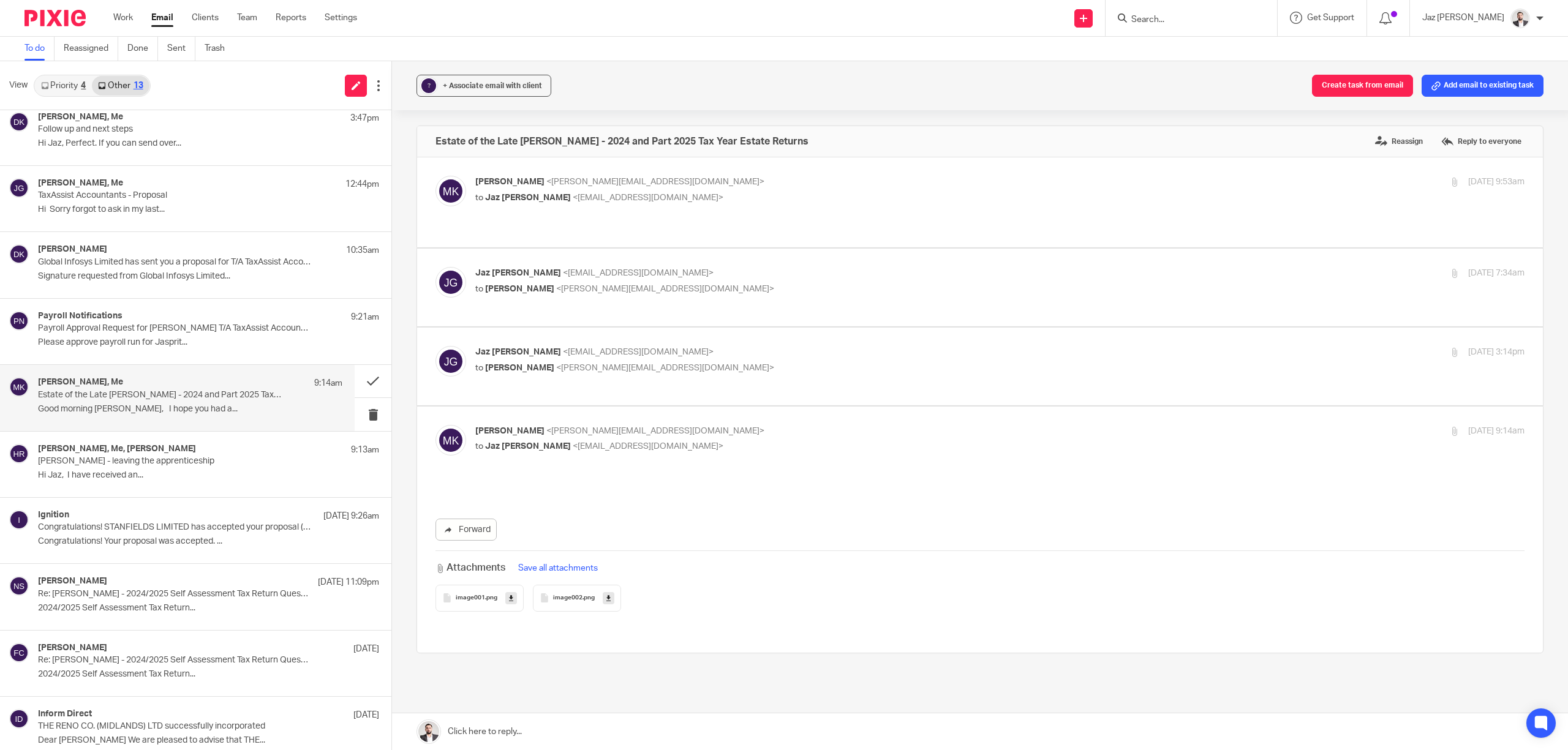
scroll to position [0, 0]
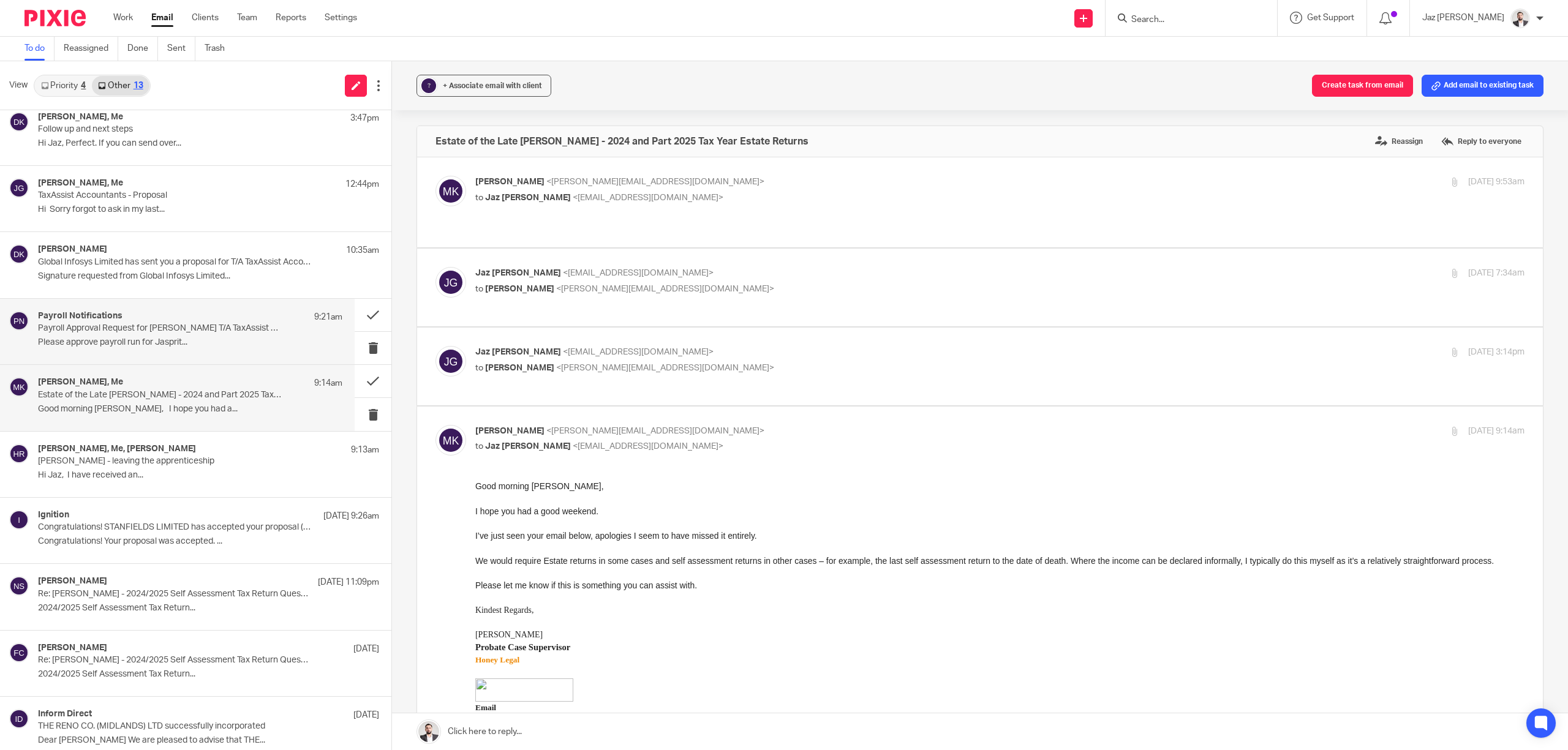
click at [193, 331] on p "Payroll Approval Request for Jasprit Grewal T/A TaxAssist Accountants" at bounding box center [159, 328] width 244 height 11
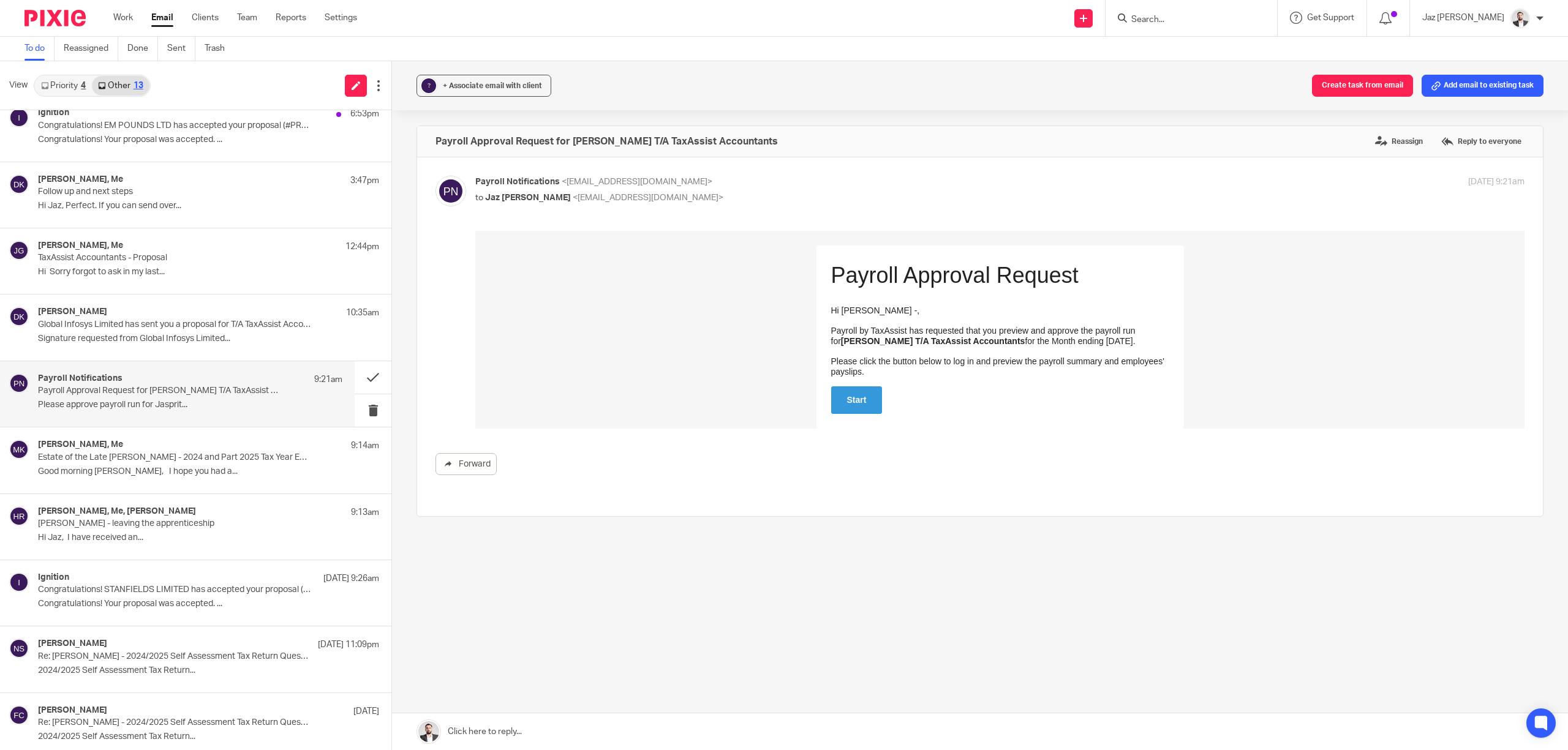
scroll to position [23, 0]
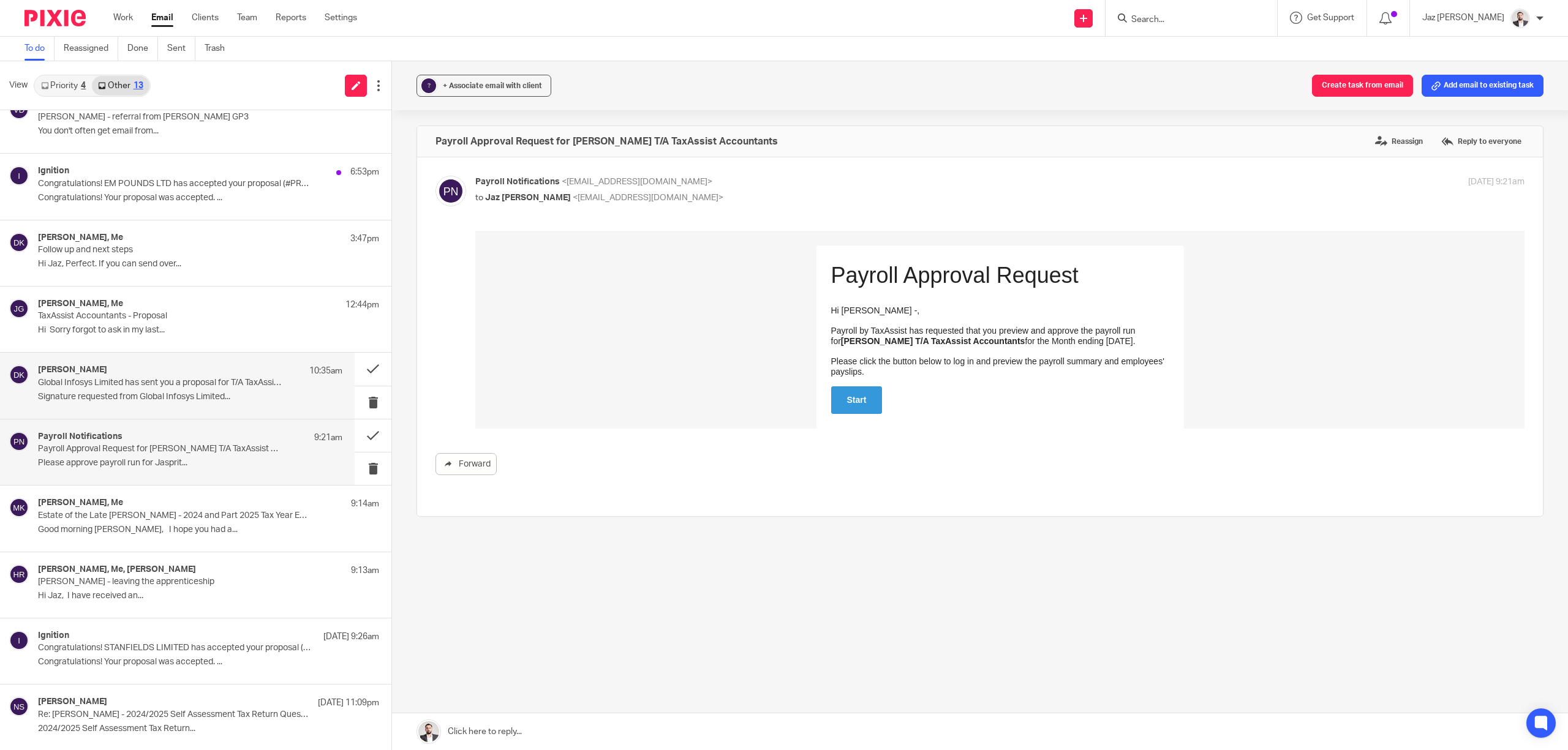
click at [135, 400] on p "Signature requested from Global Infosys Limited..." at bounding box center [190, 397] width 304 height 11
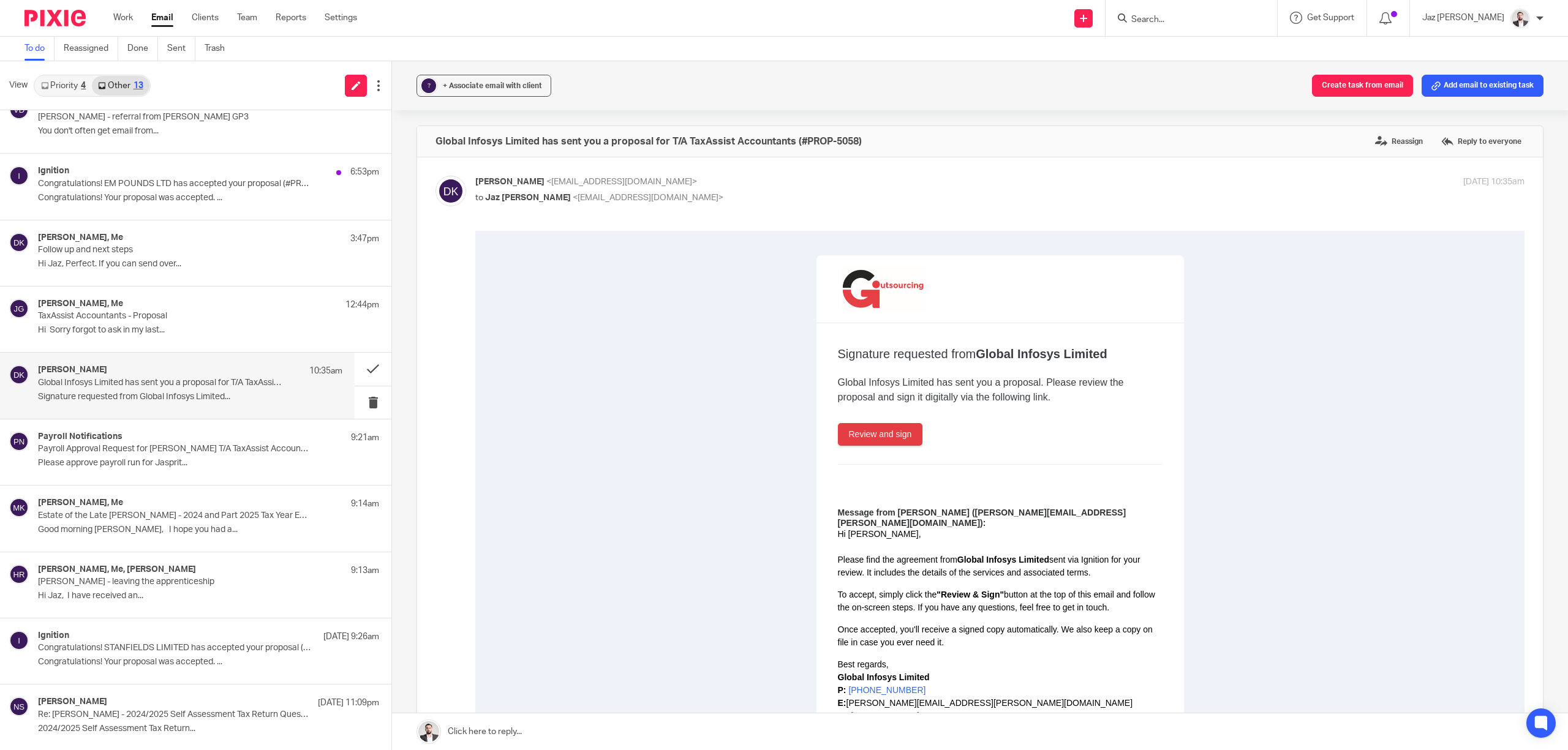
scroll to position [0, 0]
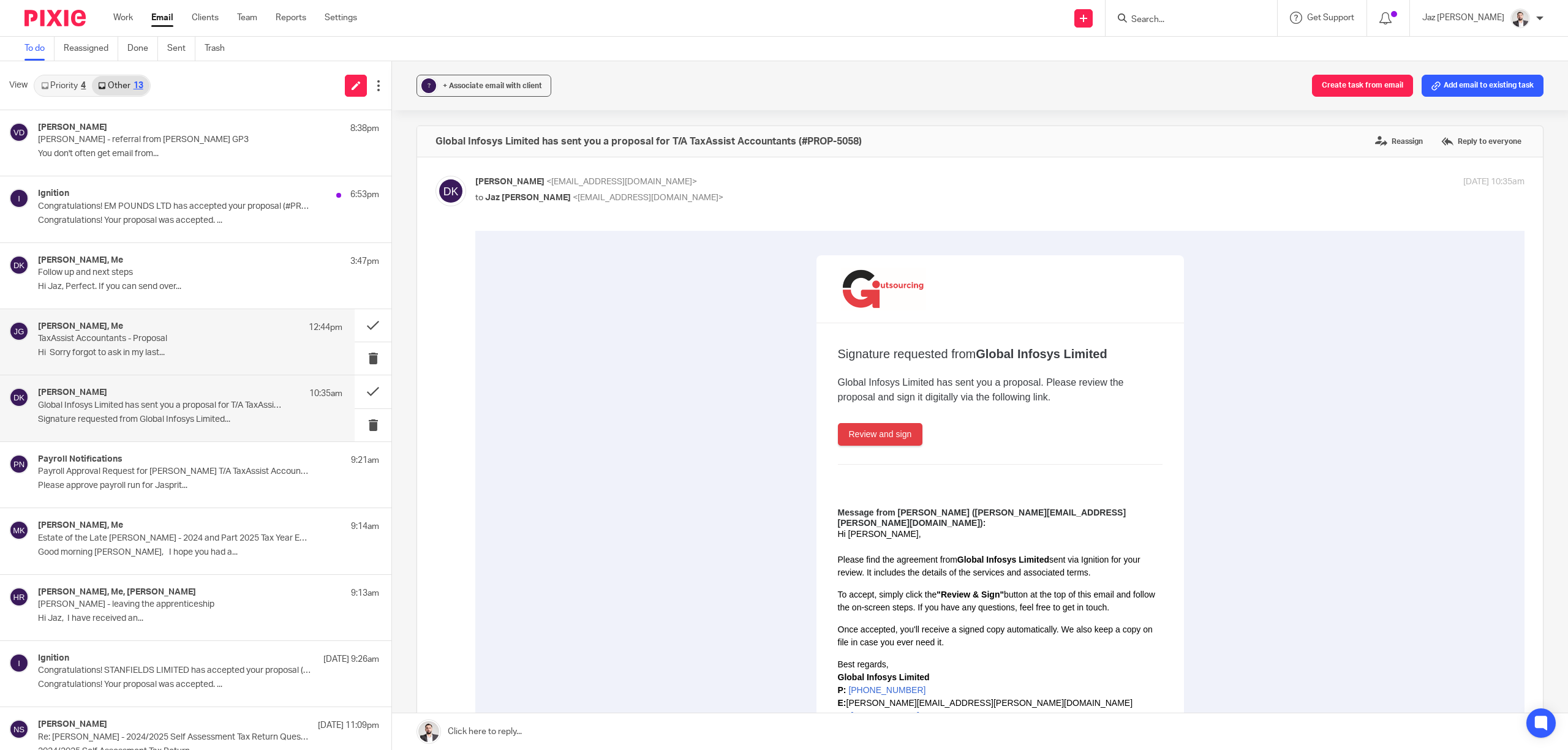
click at [138, 324] on div "Sabrina Clarke, Me 12:44pm" at bounding box center [190, 327] width 304 height 12
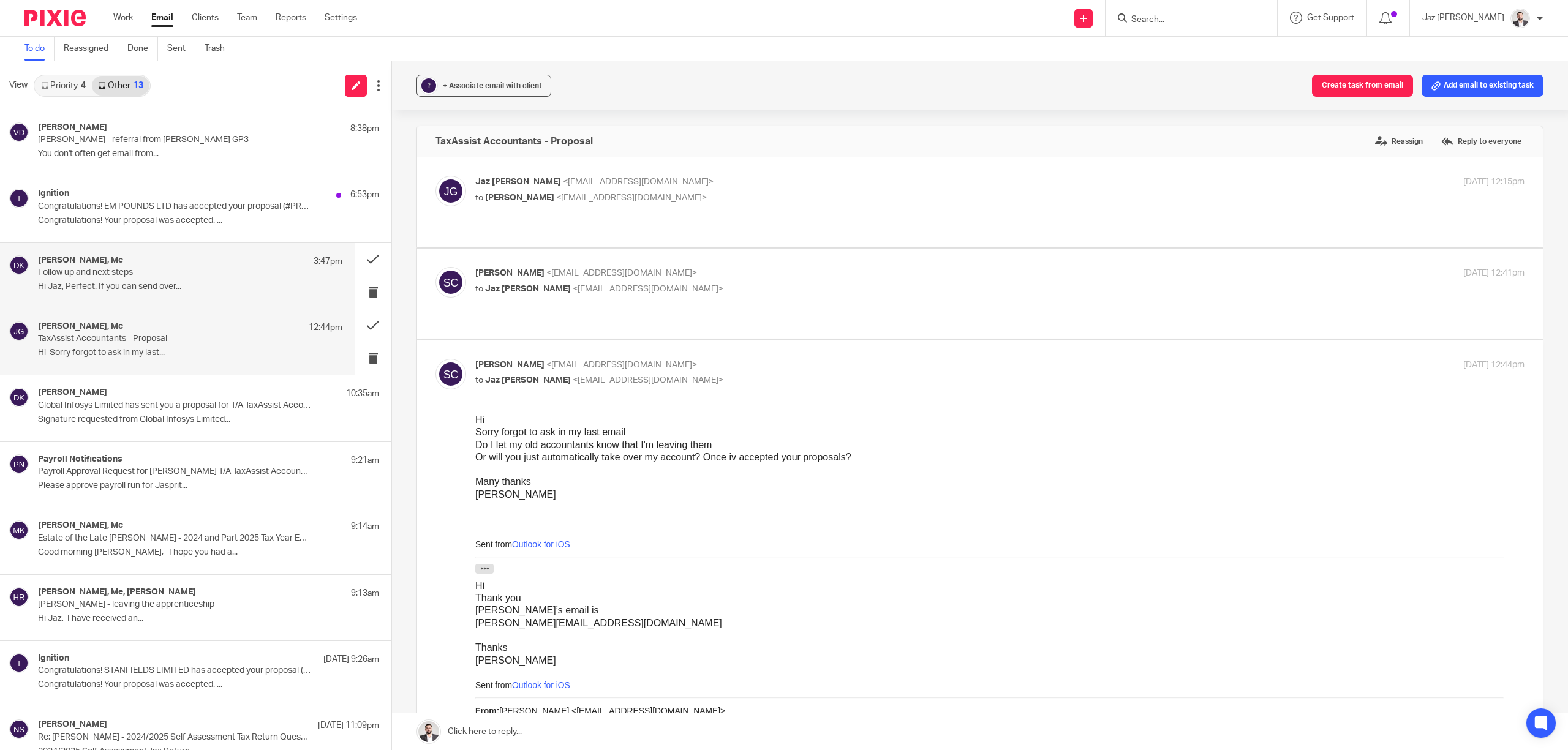
click at [165, 275] on p "Follow up and next steps" at bounding box center [159, 273] width 244 height 11
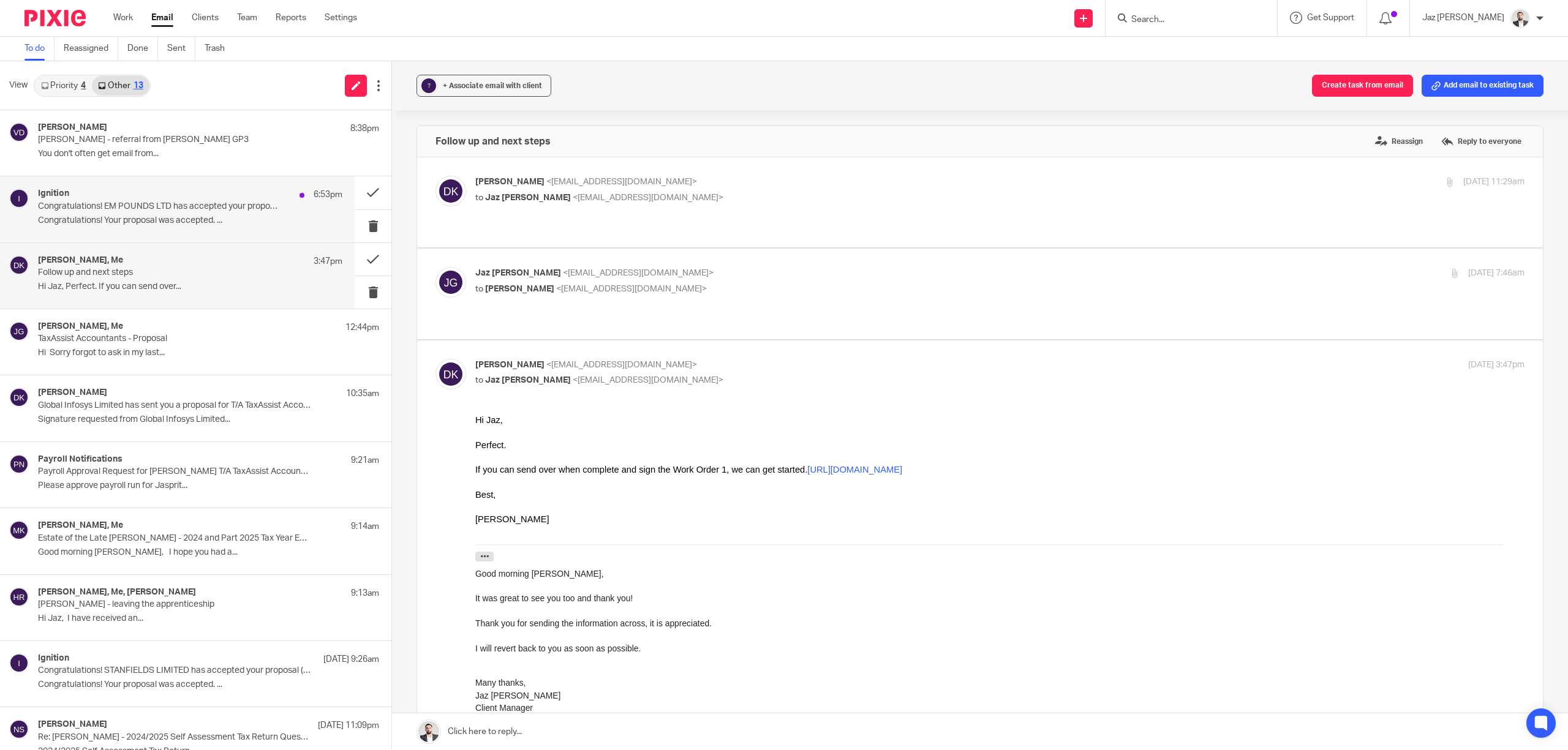
click at [170, 202] on p "Congratulations! EM POUNDS LTD has accepted your proposal (#PROP-4333) (payment…" at bounding box center [159, 206] width 244 height 11
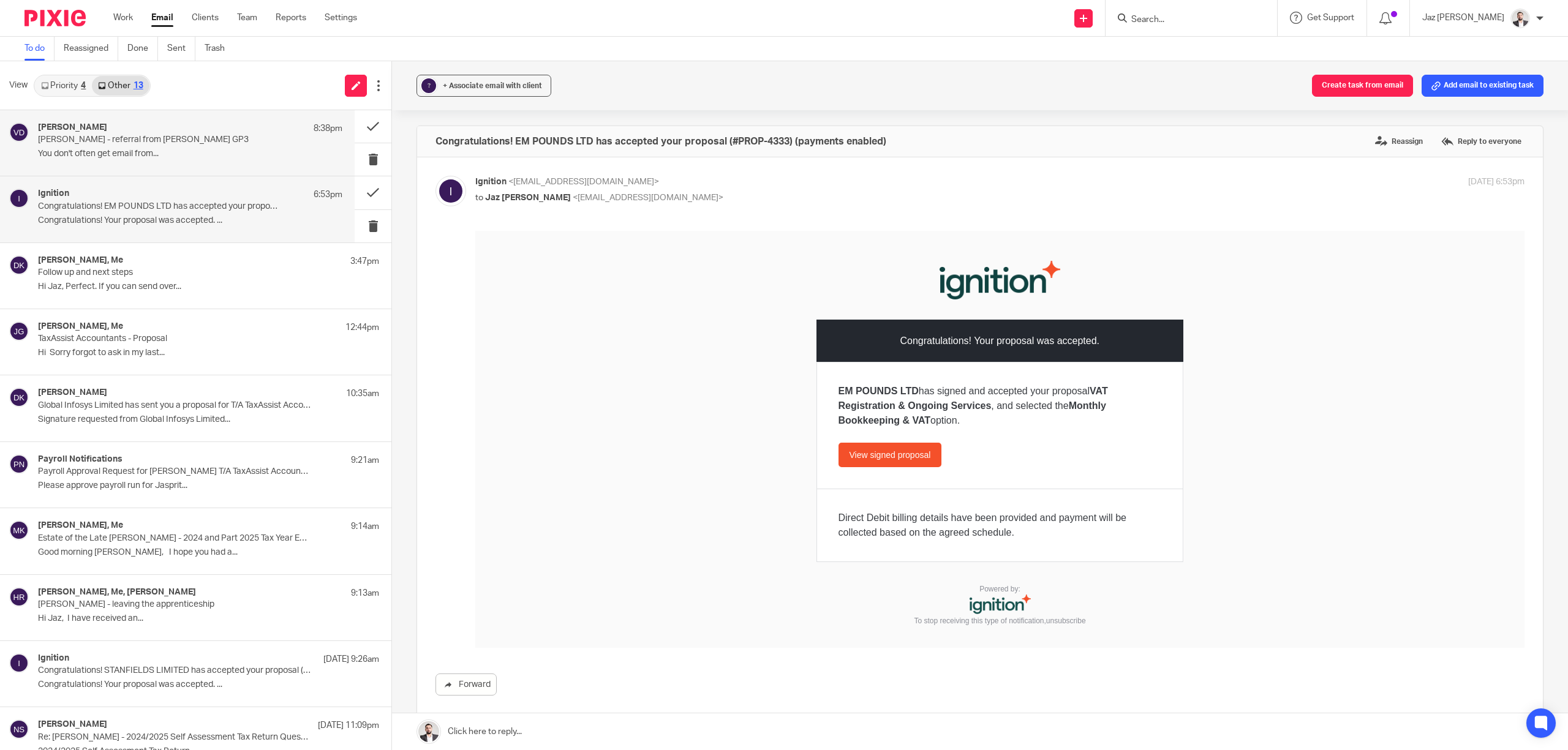
click at [160, 145] on p "Vikash Dudhia - referral from Jake Mann GP3" at bounding box center [159, 140] width 244 height 11
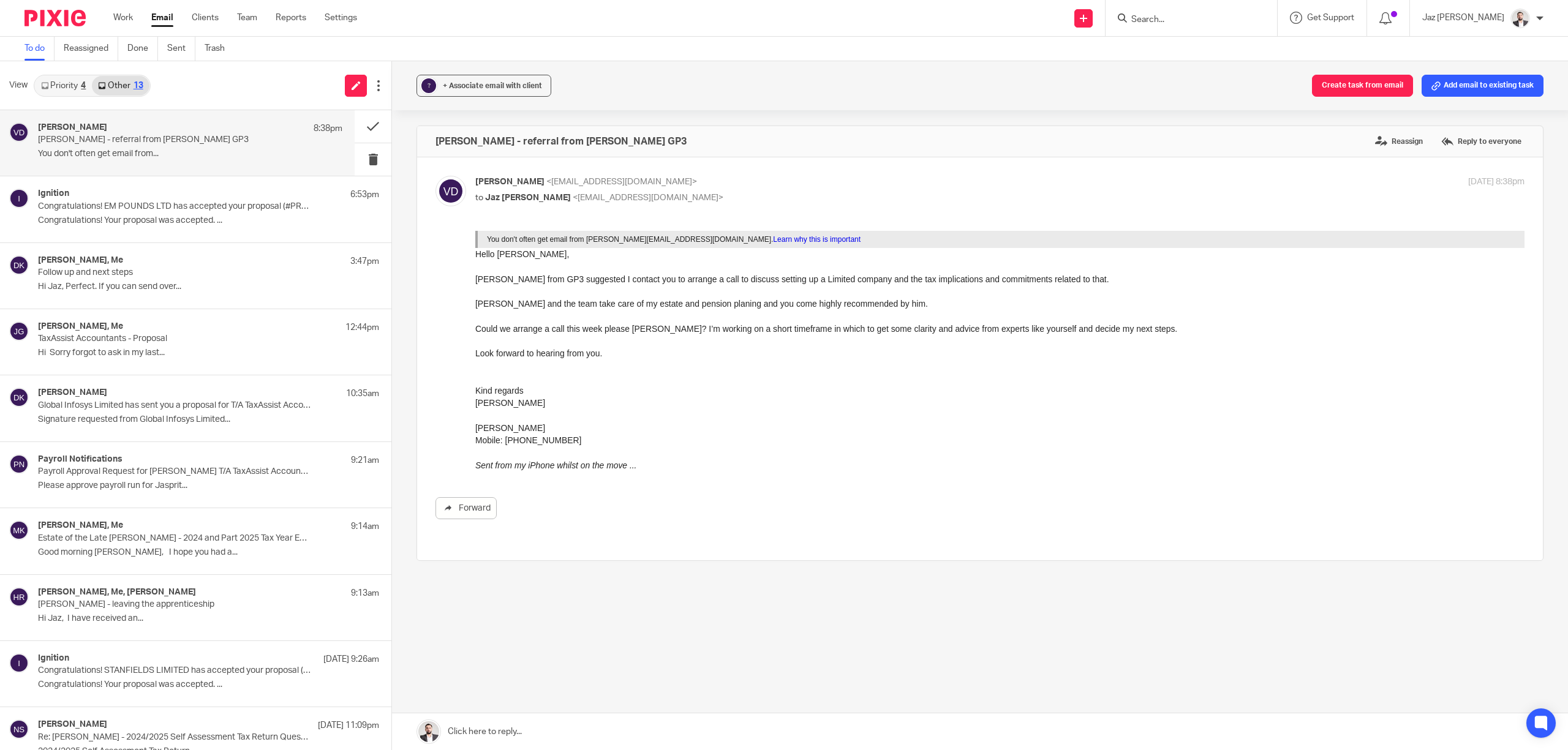
click at [78, 84] on link "Priority 4" at bounding box center [63, 86] width 57 height 19
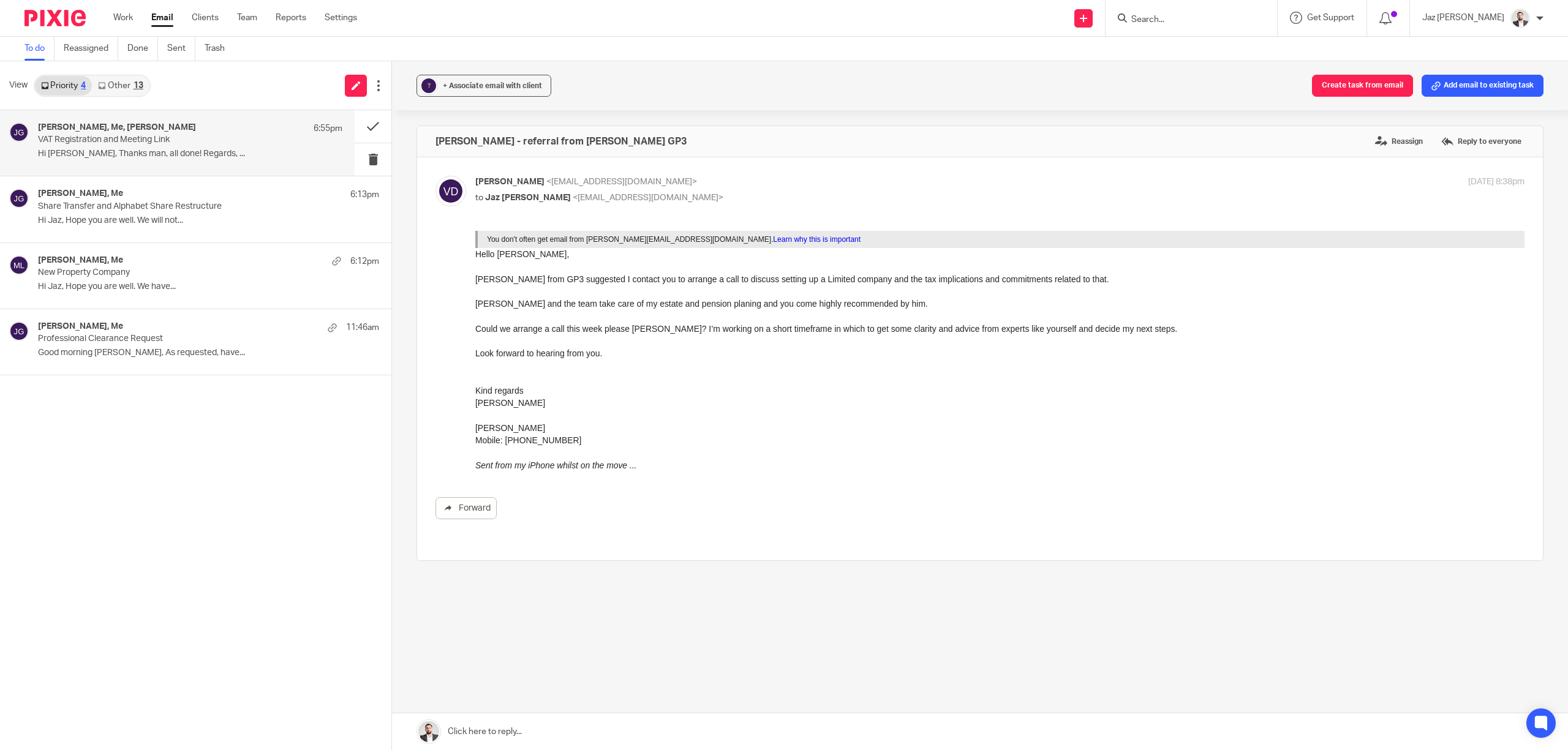
click at [117, 153] on p "Hi Jaz, Thanks man, all done! Regards, ..." at bounding box center [190, 154] width 304 height 11
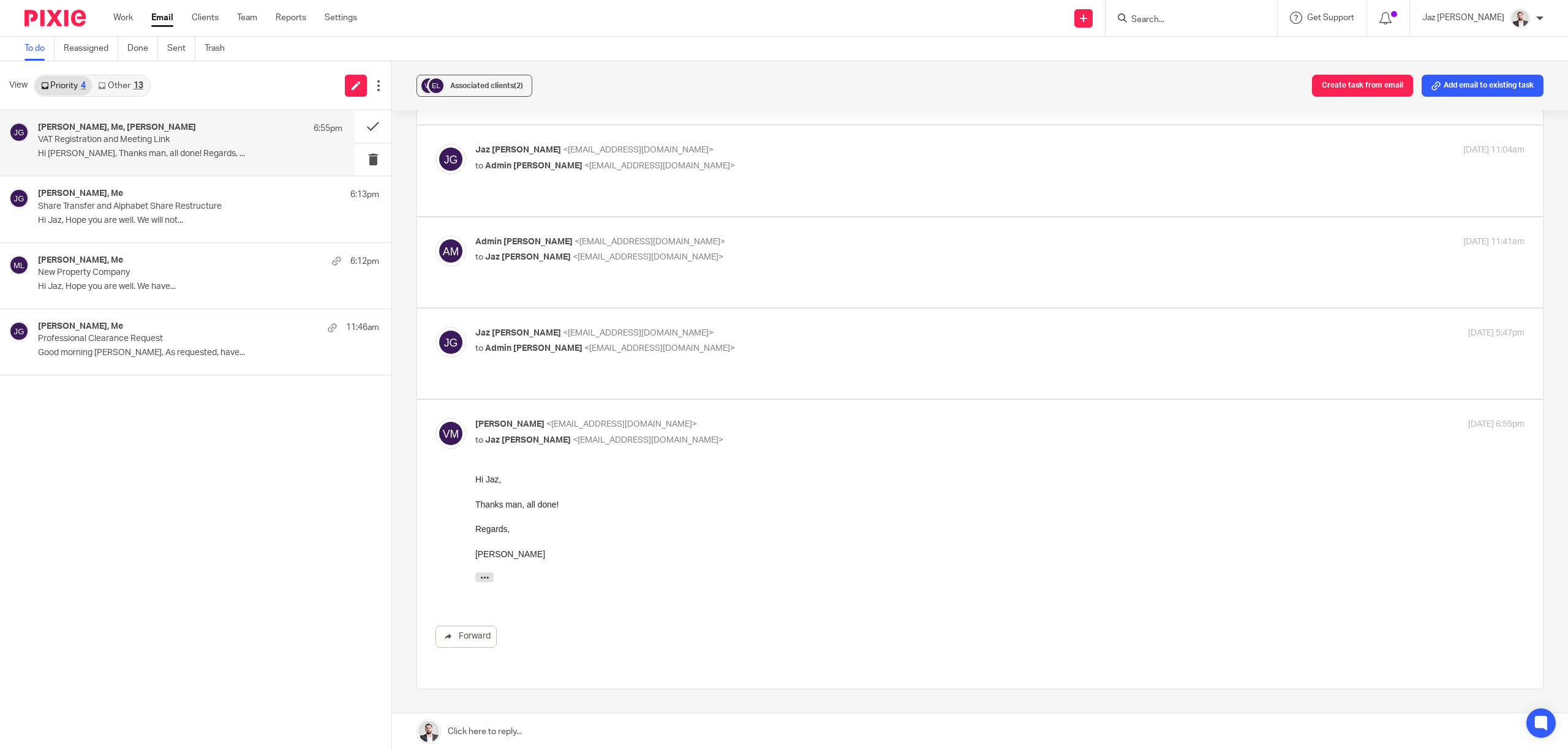
scroll to position [397, 0]
click at [112, 218] on p "Hi Jaz, Hope you are well. We will not..." at bounding box center [190, 220] width 304 height 11
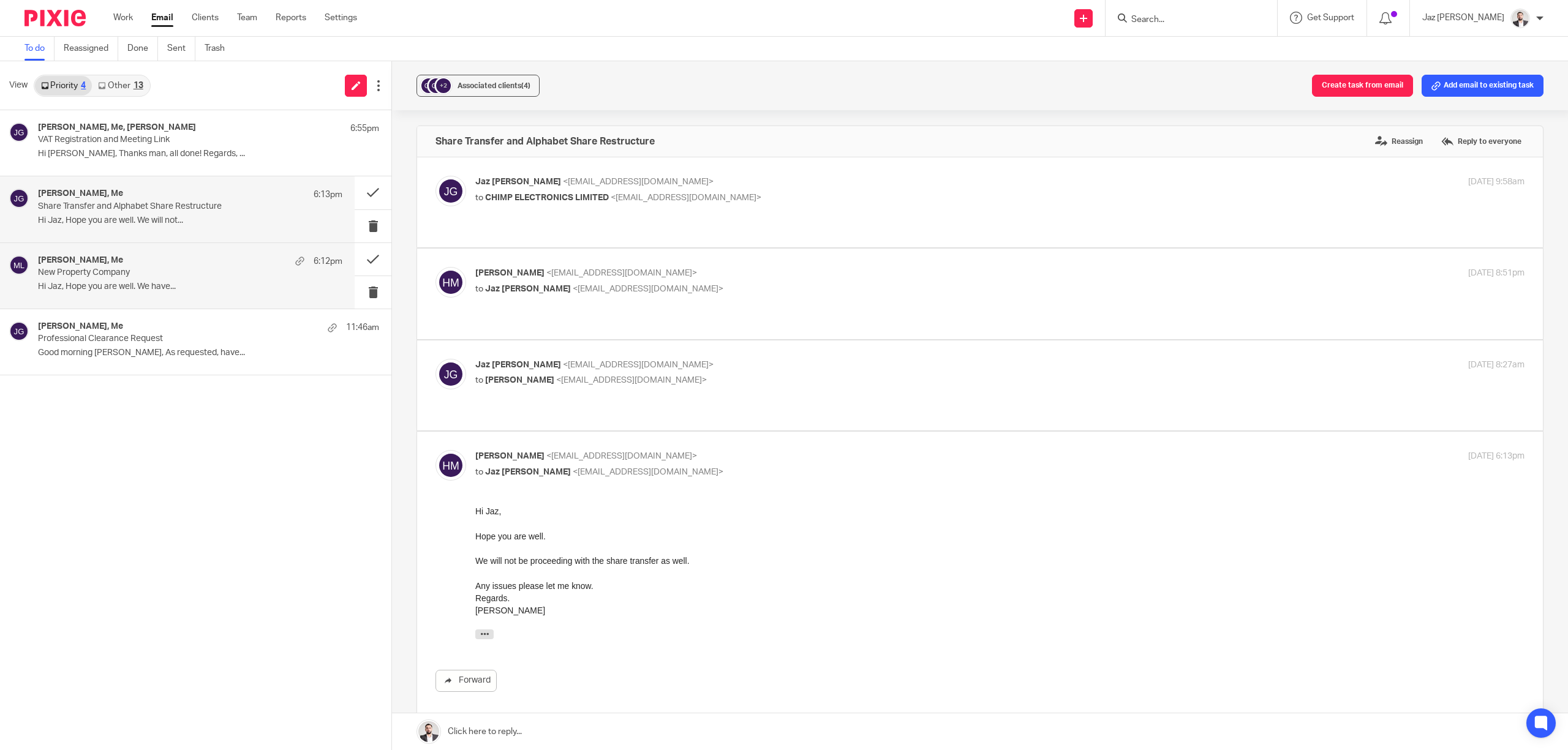
scroll to position [0, 0]
click at [116, 273] on p "New Property Company" at bounding box center [159, 273] width 244 height 11
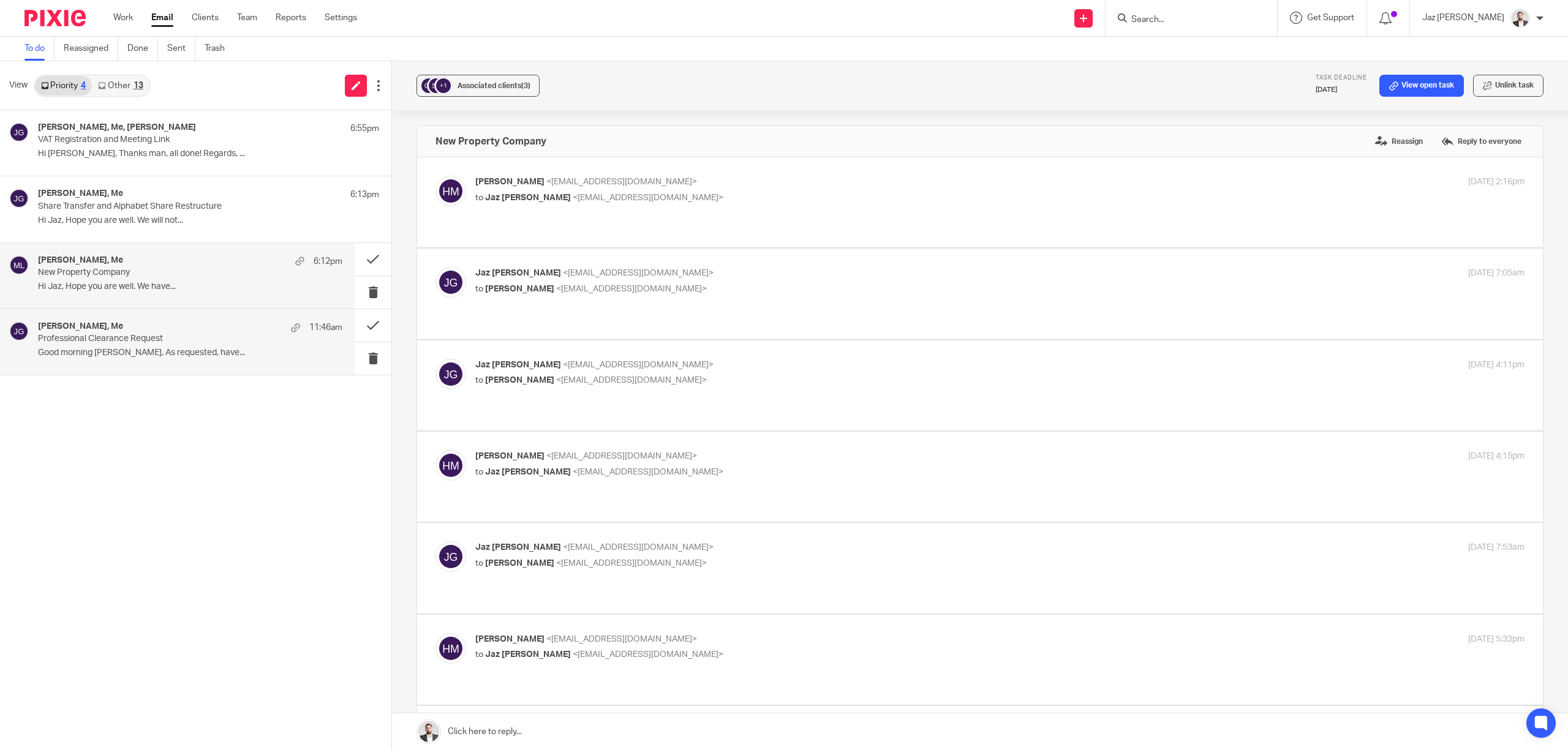
click at [135, 344] on p "Professional Clearance Request" at bounding box center [159, 339] width 244 height 11
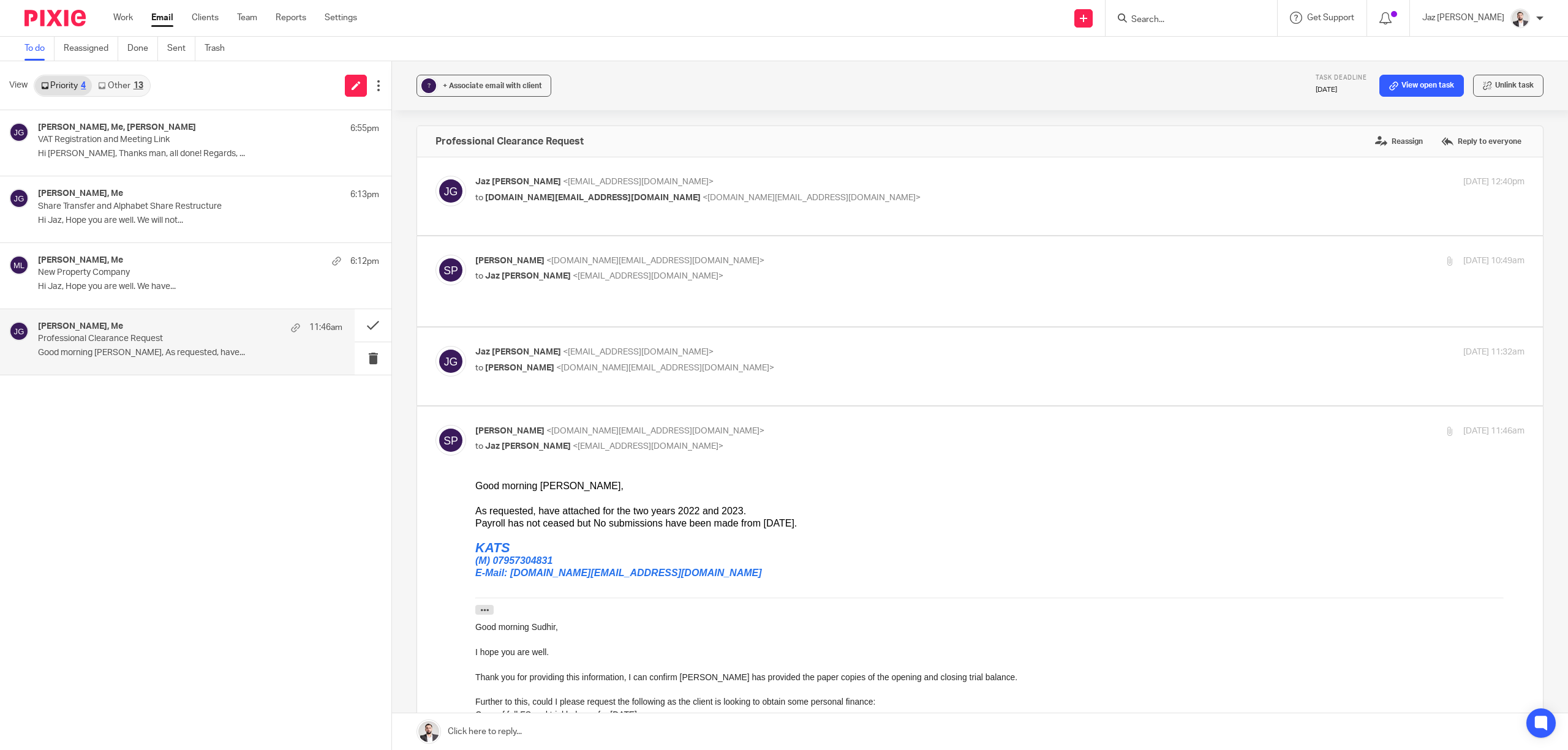
scroll to position [27, 0]
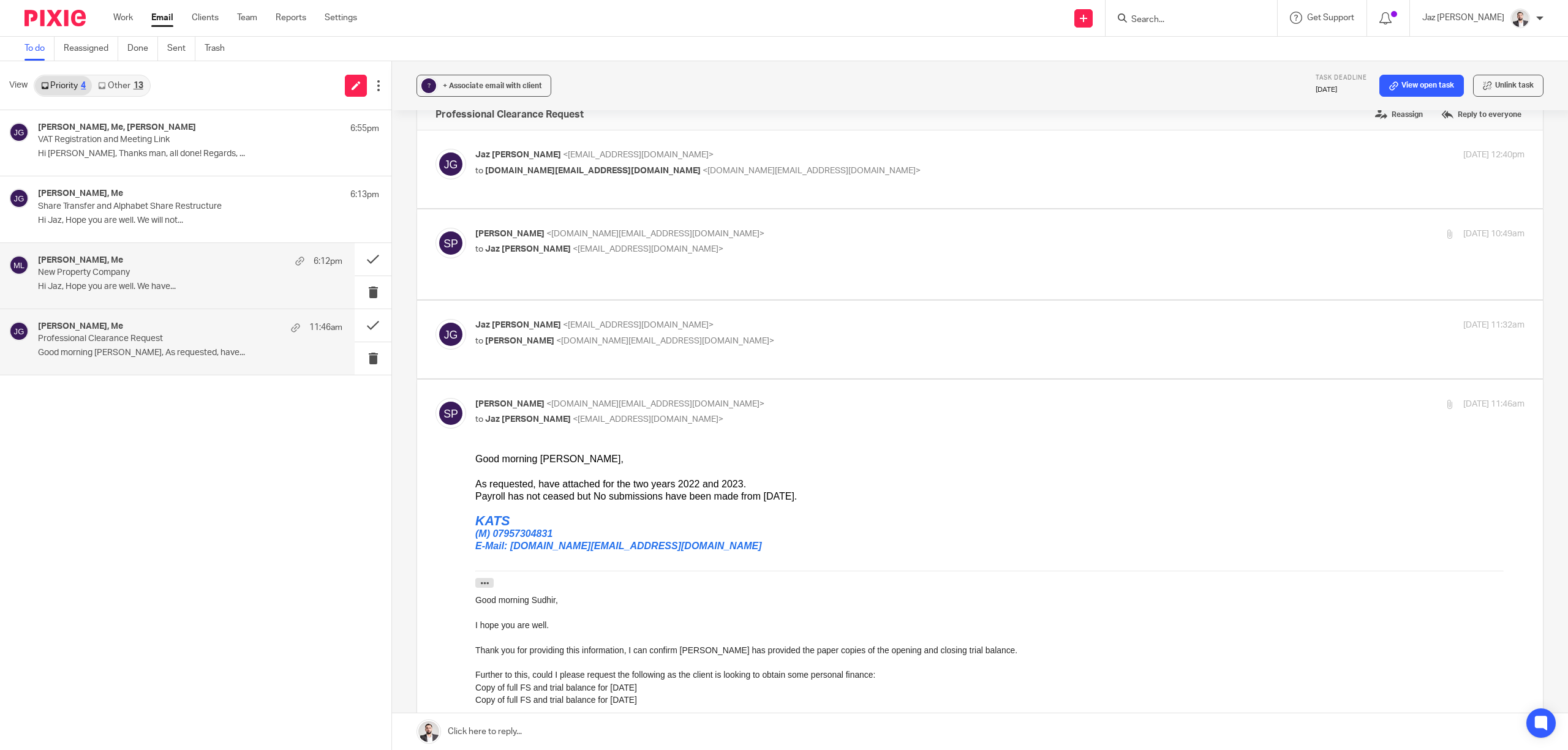
click at [176, 253] on div "hiten majithia, Me 6:12pm New Property Company Hi Jaz, Hope you are well. We ha…" at bounding box center [177, 276] width 354 height 66
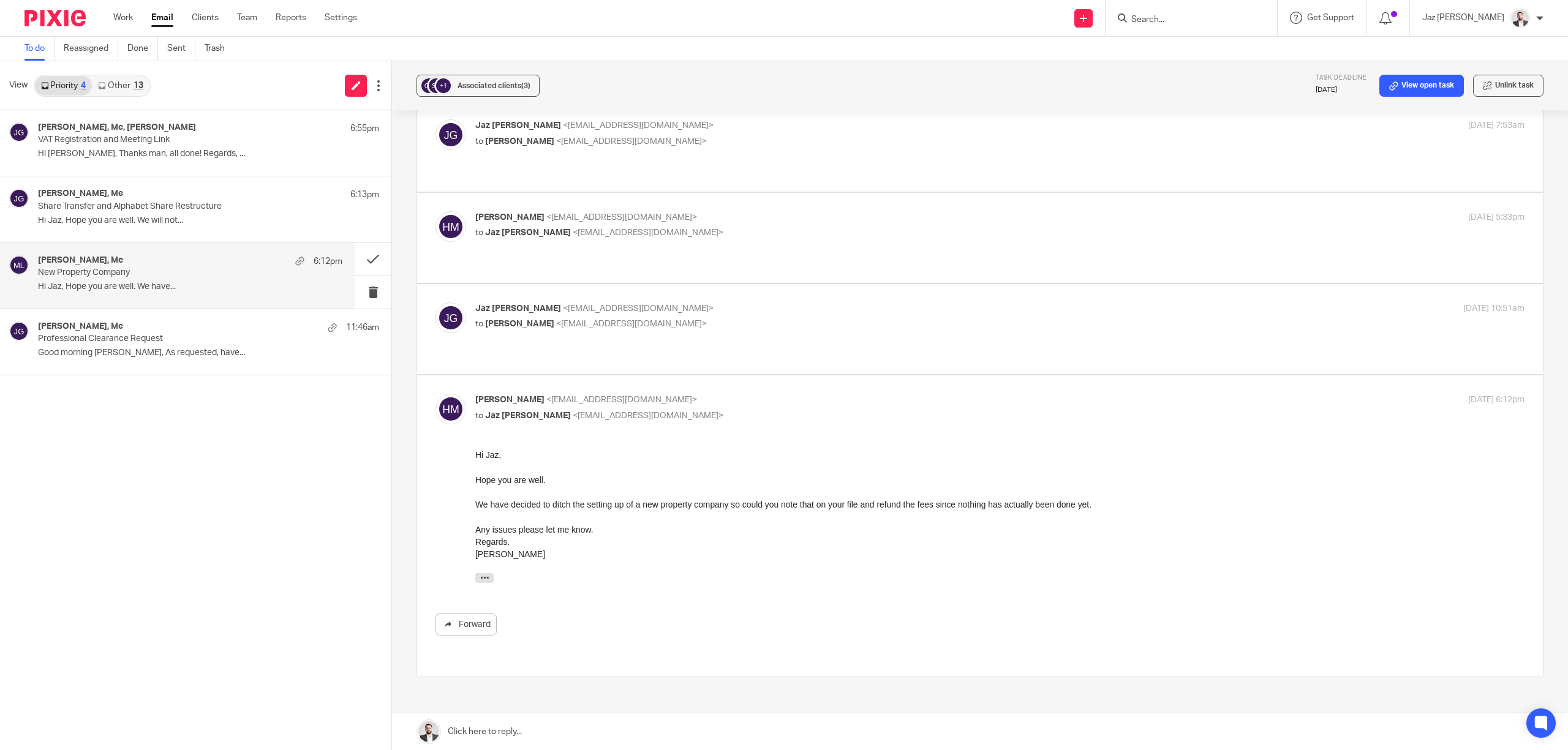
scroll to position [422, 0]
click at [133, 228] on div "hiten majithia, Me 6:13pm Share Transfer and Alphabet Share Restructure Hi Jaz,…" at bounding box center [190, 209] width 304 height 41
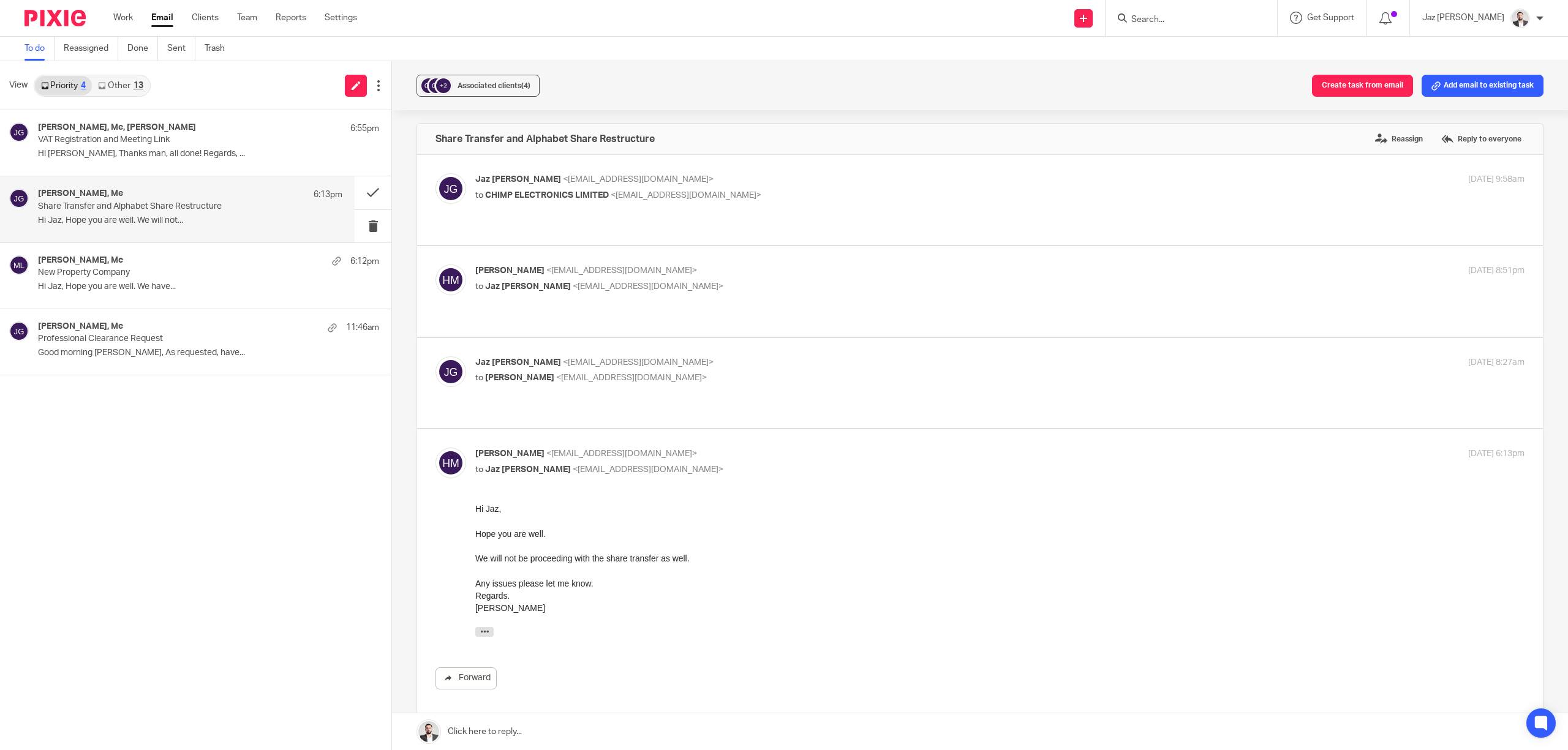
scroll to position [0, 0]
click at [167, 269] on p "New Property Company" at bounding box center [159, 273] width 244 height 11
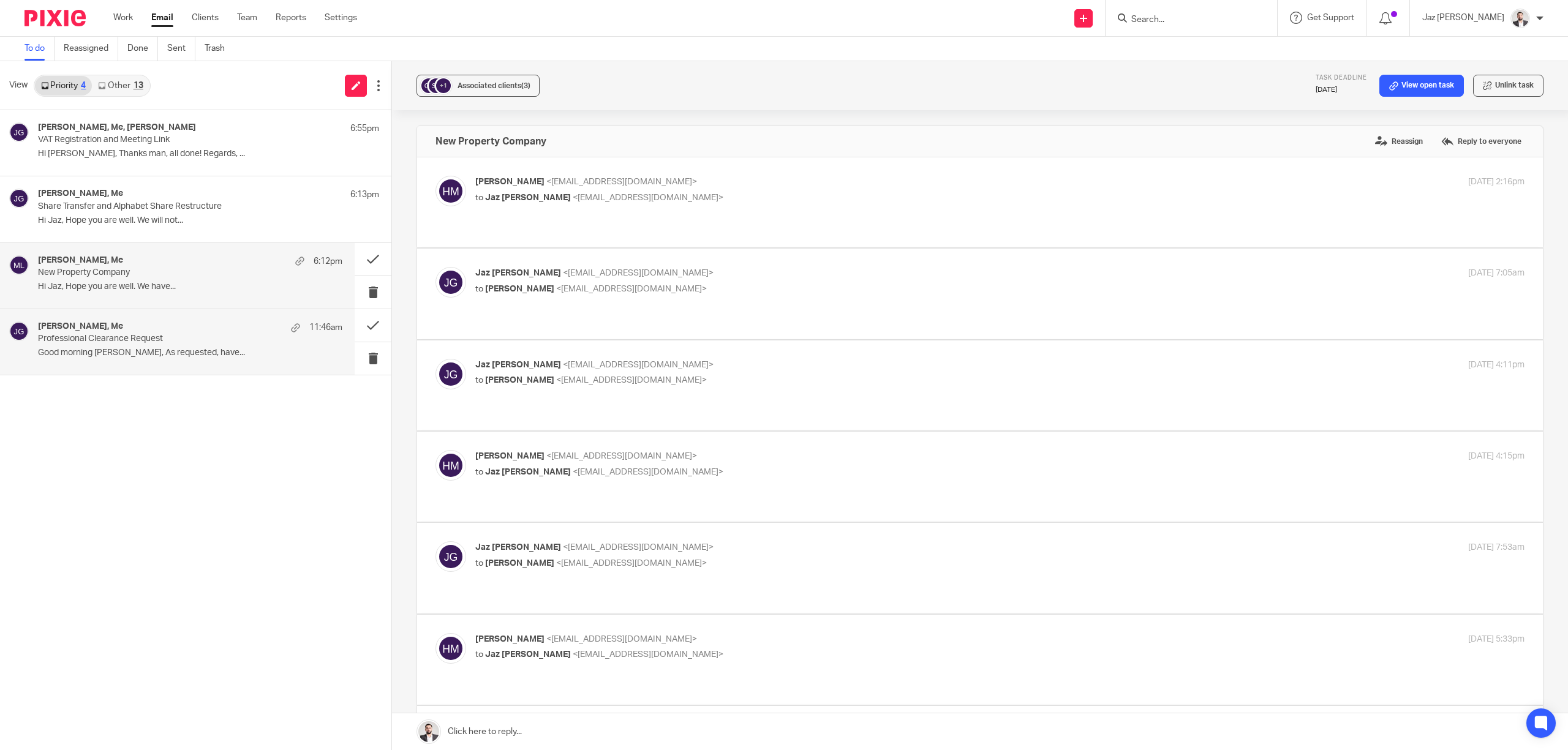
click at [155, 337] on p "Professional Clearance Request" at bounding box center [159, 339] width 244 height 11
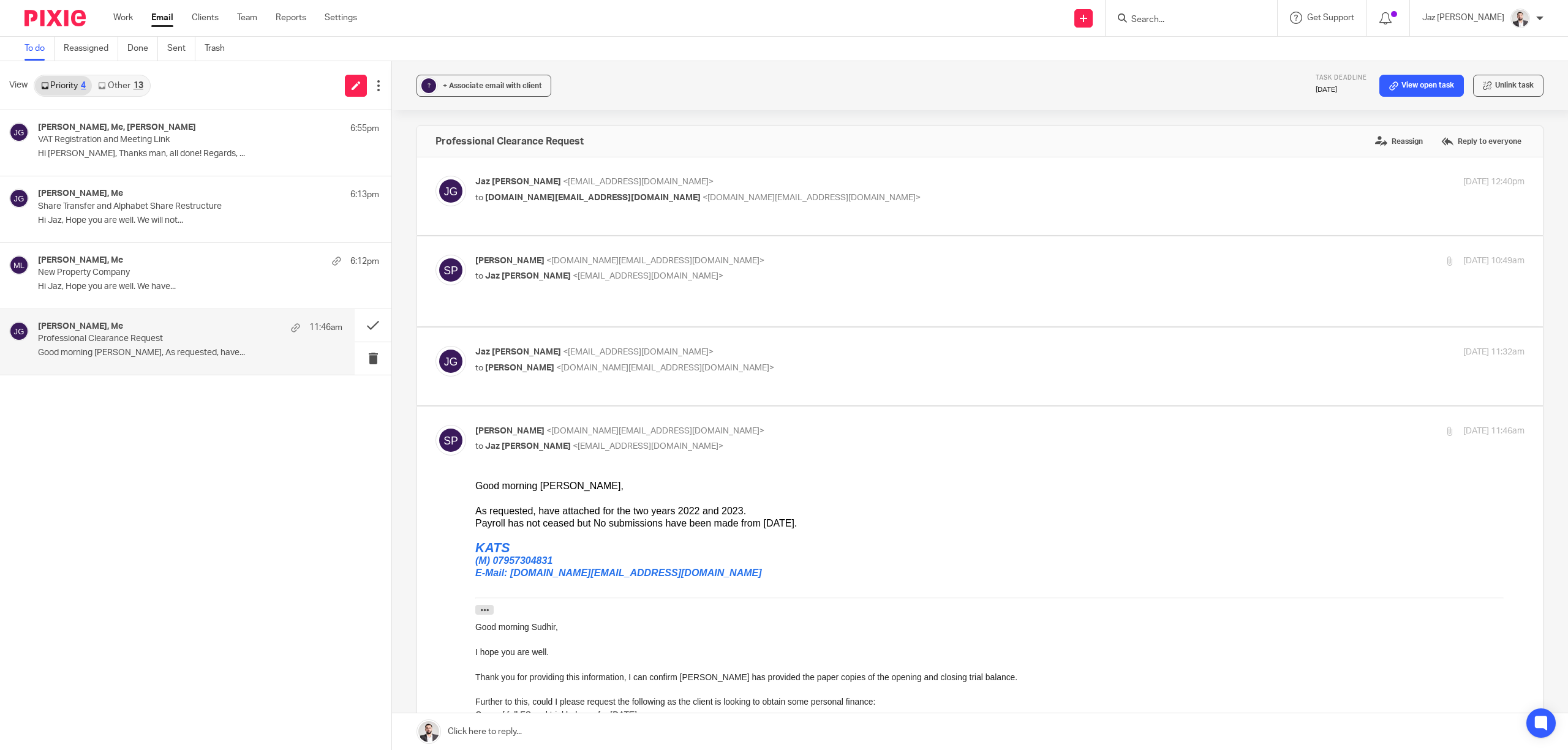
click at [740, 346] on p "Jaz Grewal <jazgrewal@taxassist.co.uk>" at bounding box center [824, 353] width 700 height 13
checkbox input "true"
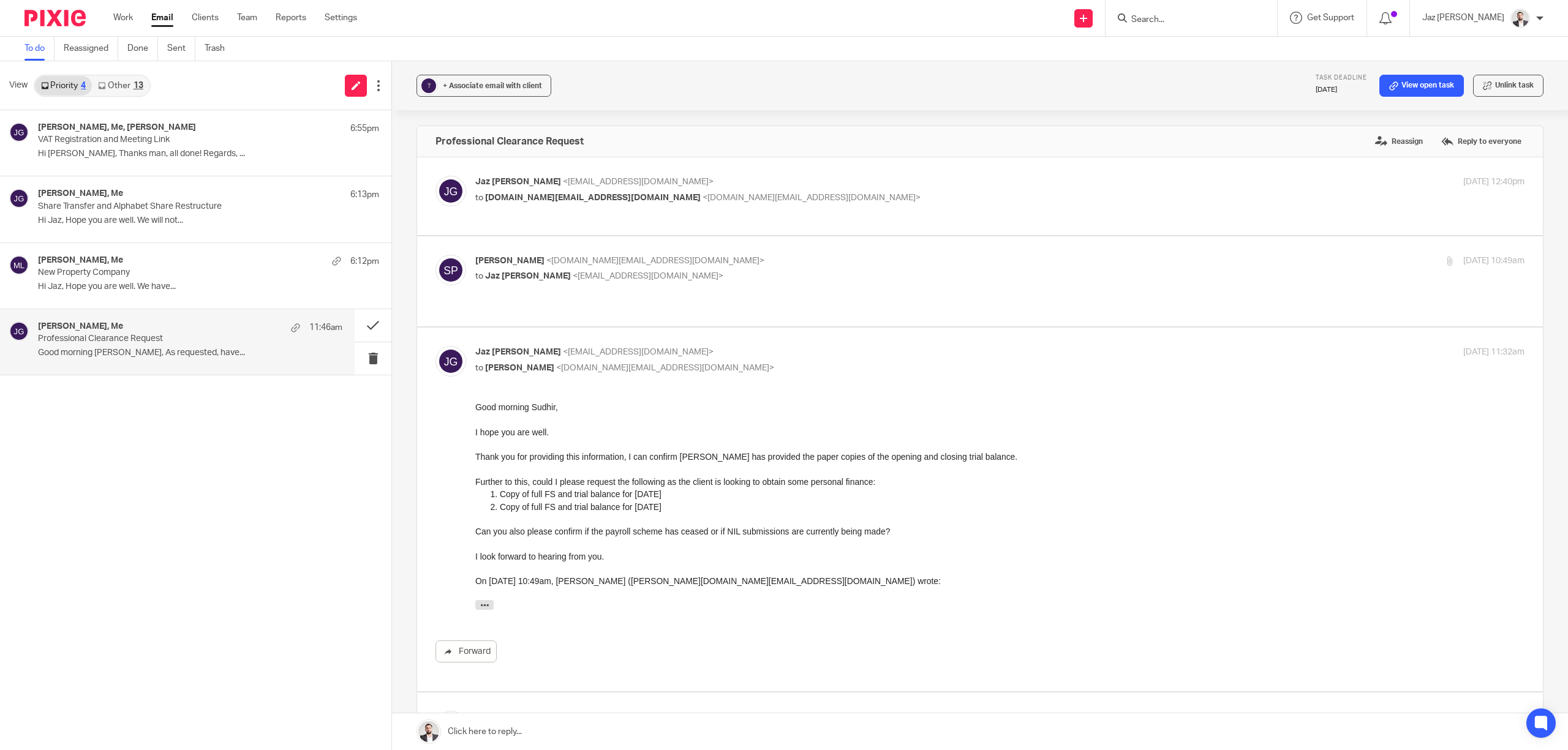
click at [786, 275] on p "to Jaz Grewal <jazgrewal@taxassist.co.uk>" at bounding box center [824, 277] width 700 height 13
checkbox input "true"
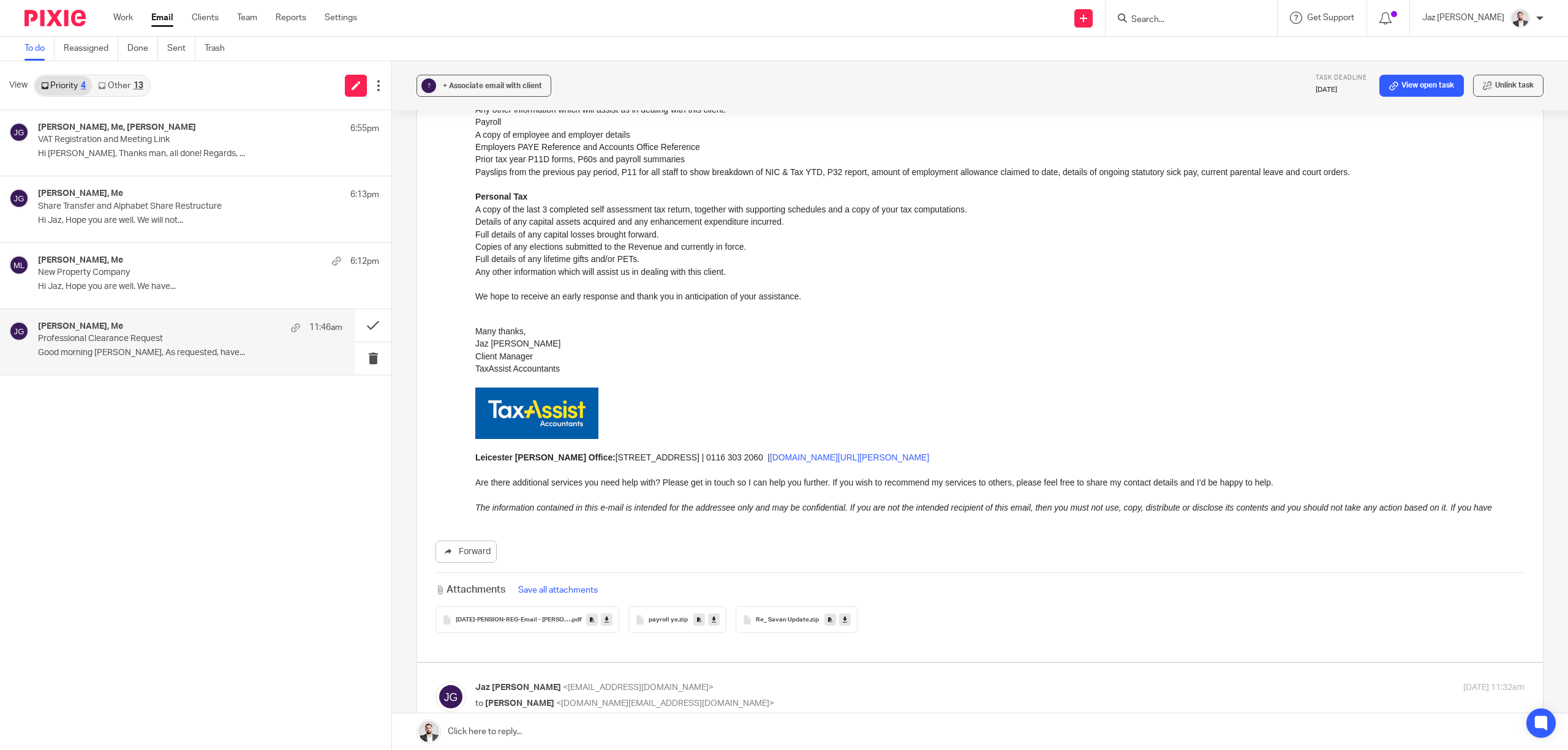
click at [717, 350] on p "Client Manager" at bounding box center [999, 356] width 1049 height 12
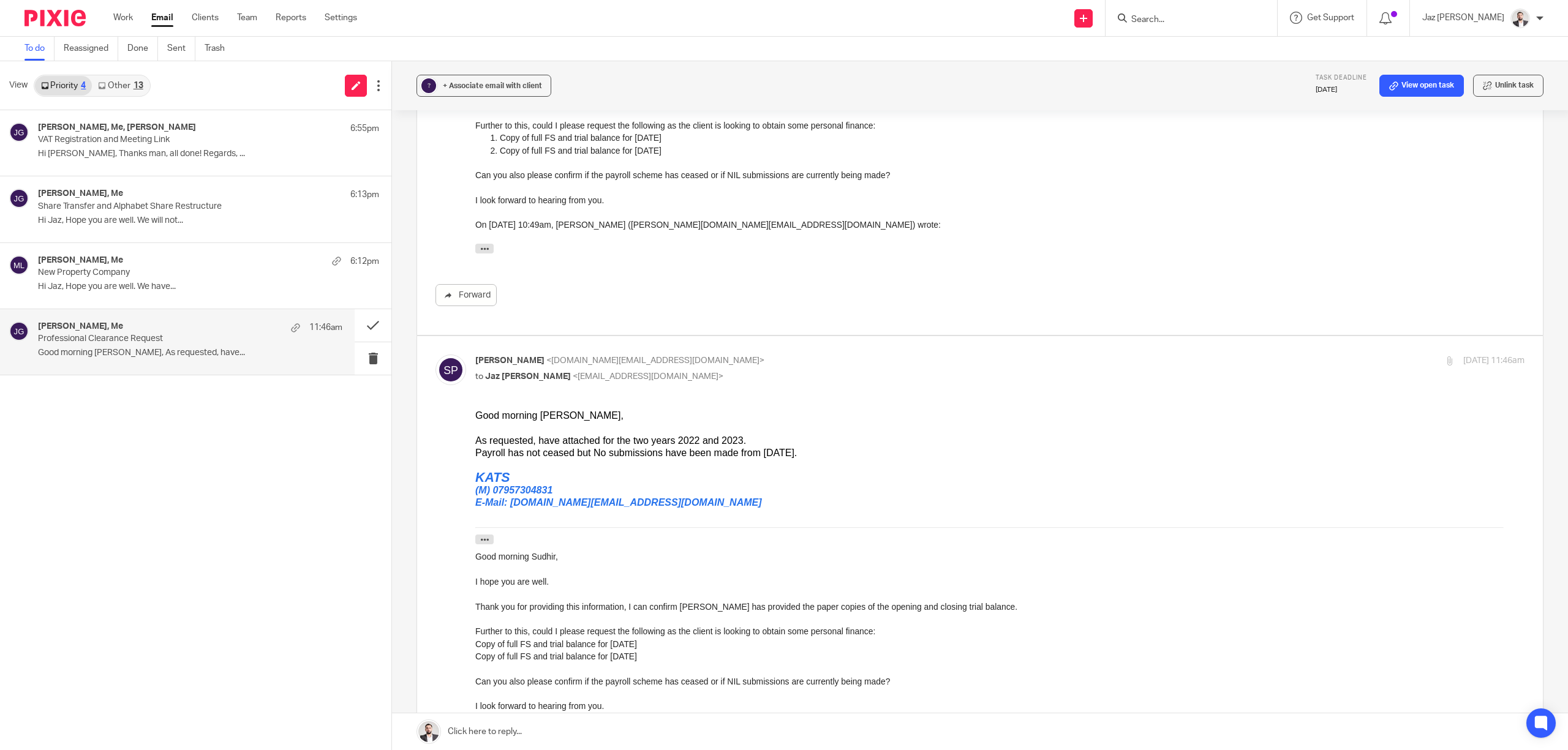
click at [645, 734] on link at bounding box center [981, 731] width 1176 height 36
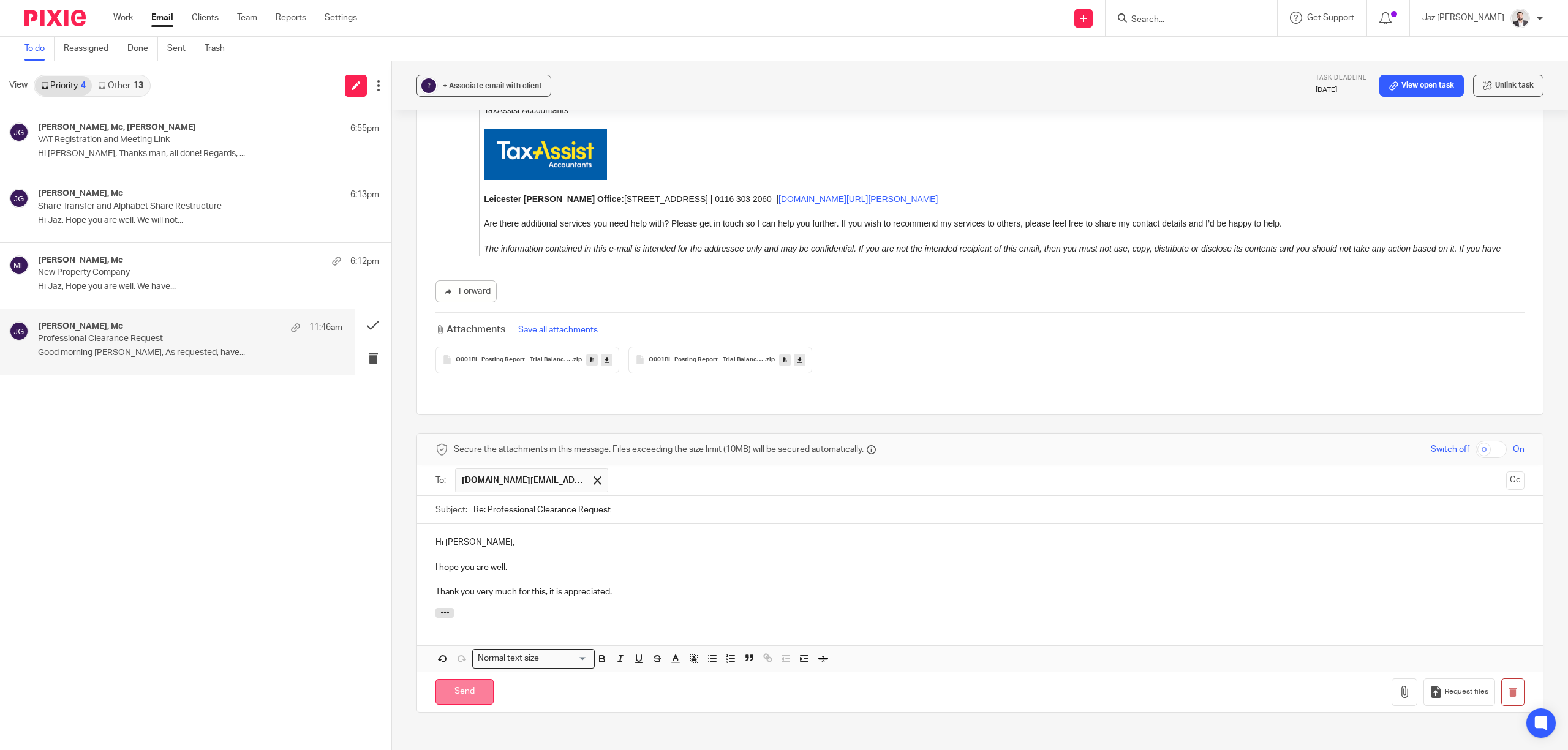
click at [476, 680] on input "Send" at bounding box center [464, 693] width 58 height 27
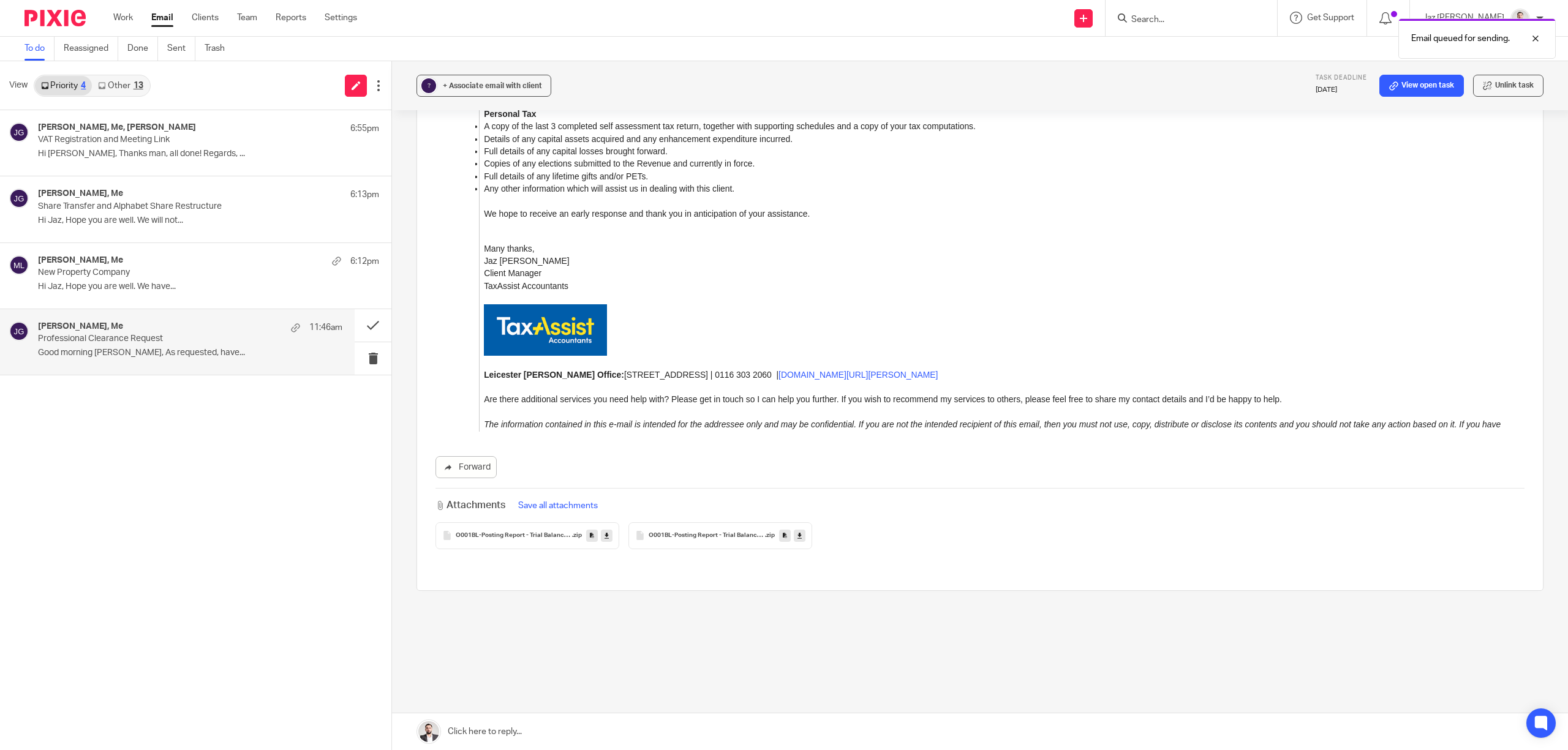
scroll to position [3006, 0]
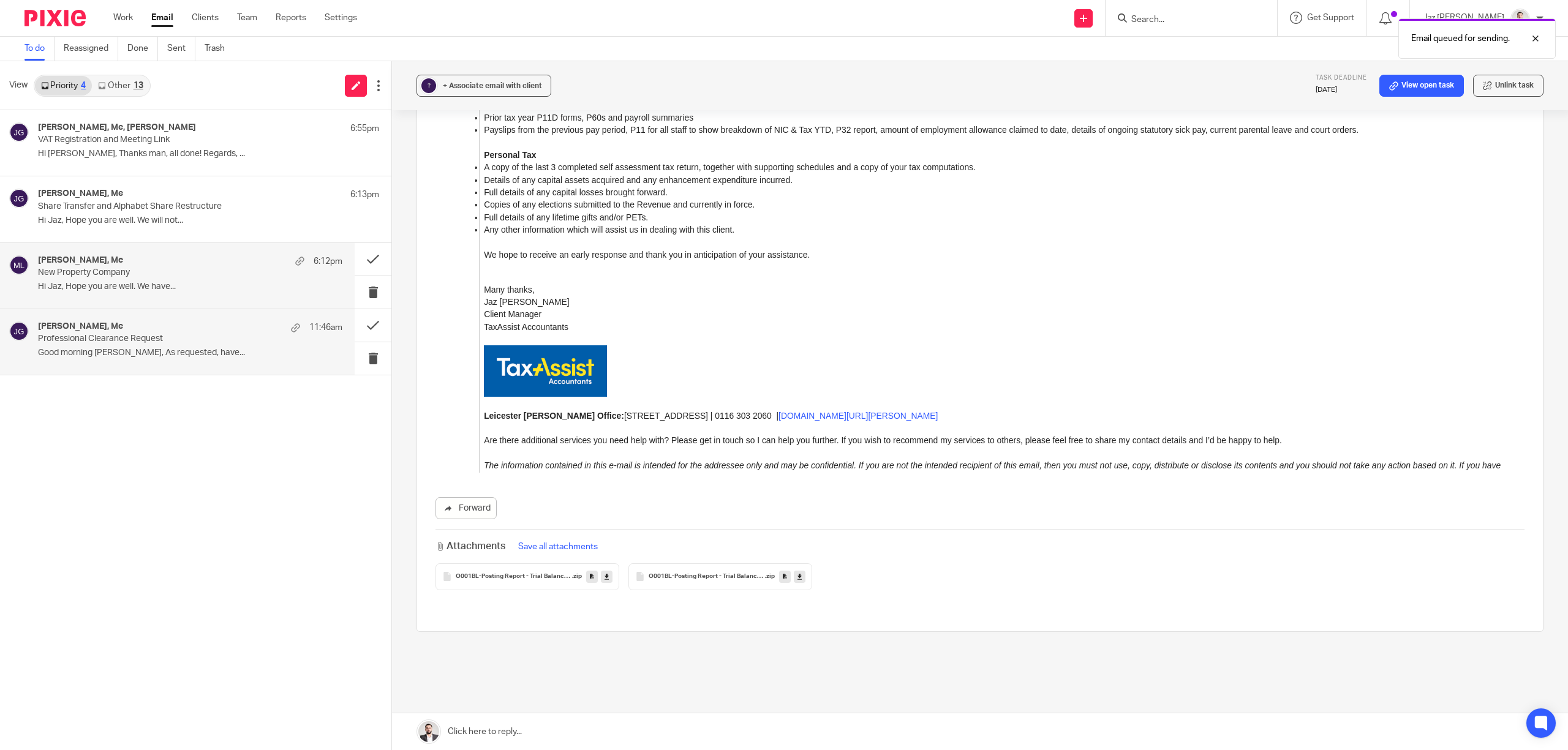
click at [145, 282] on p "Hi Jaz, Hope you are well. We have..." at bounding box center [190, 286] width 304 height 11
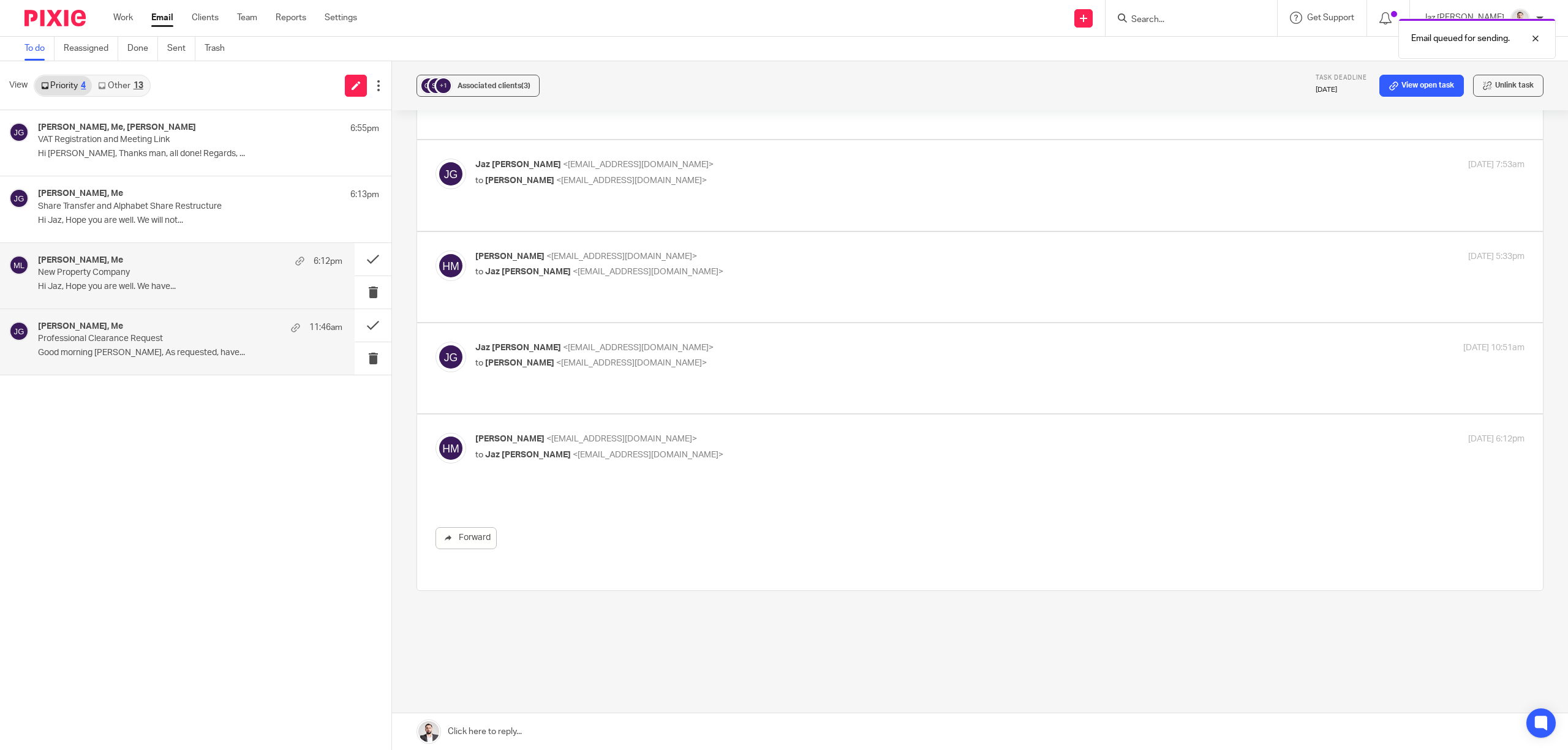
scroll to position [0, 0]
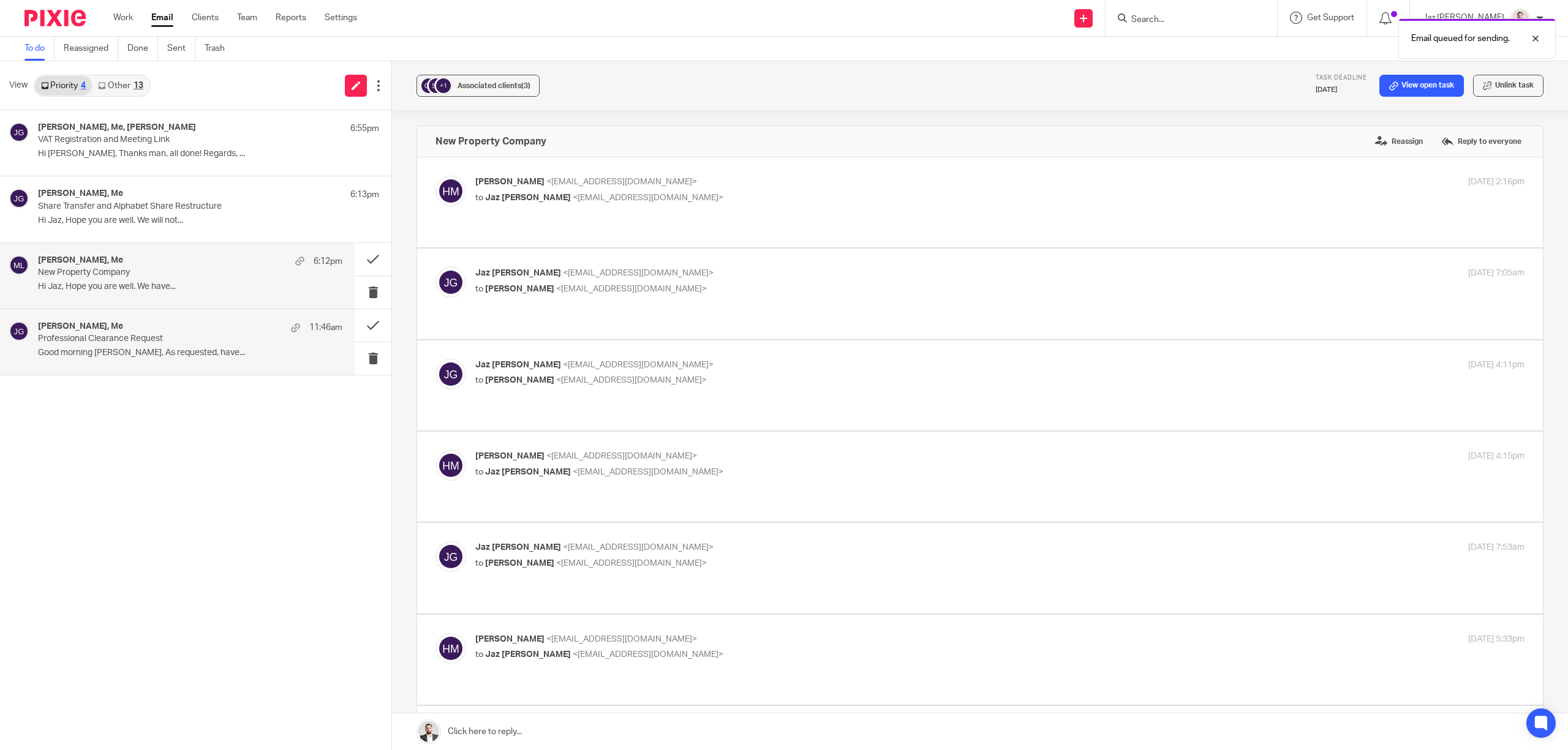
click at [155, 334] on p "Professional Clearance Request" at bounding box center [159, 339] width 244 height 11
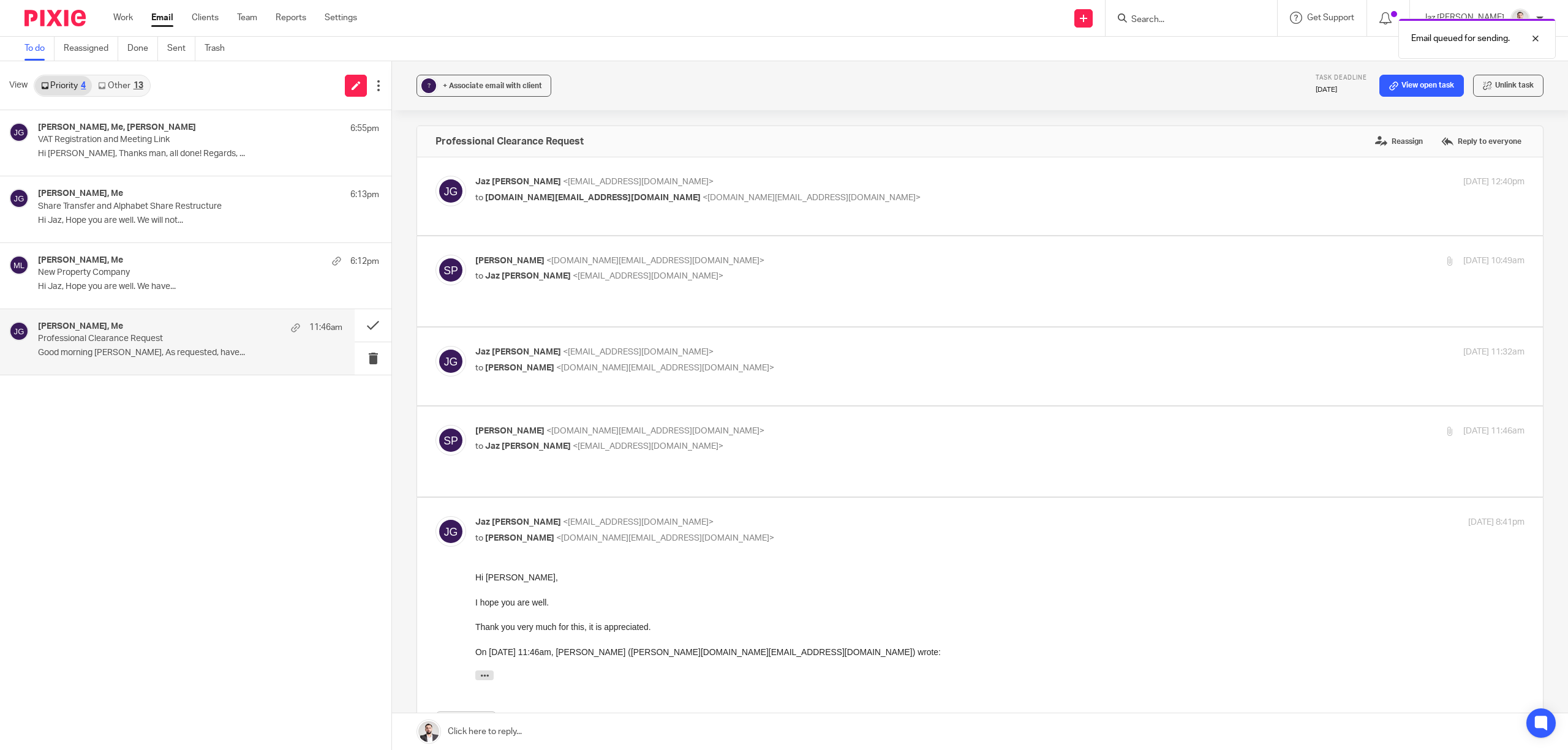
scroll to position [82, 0]
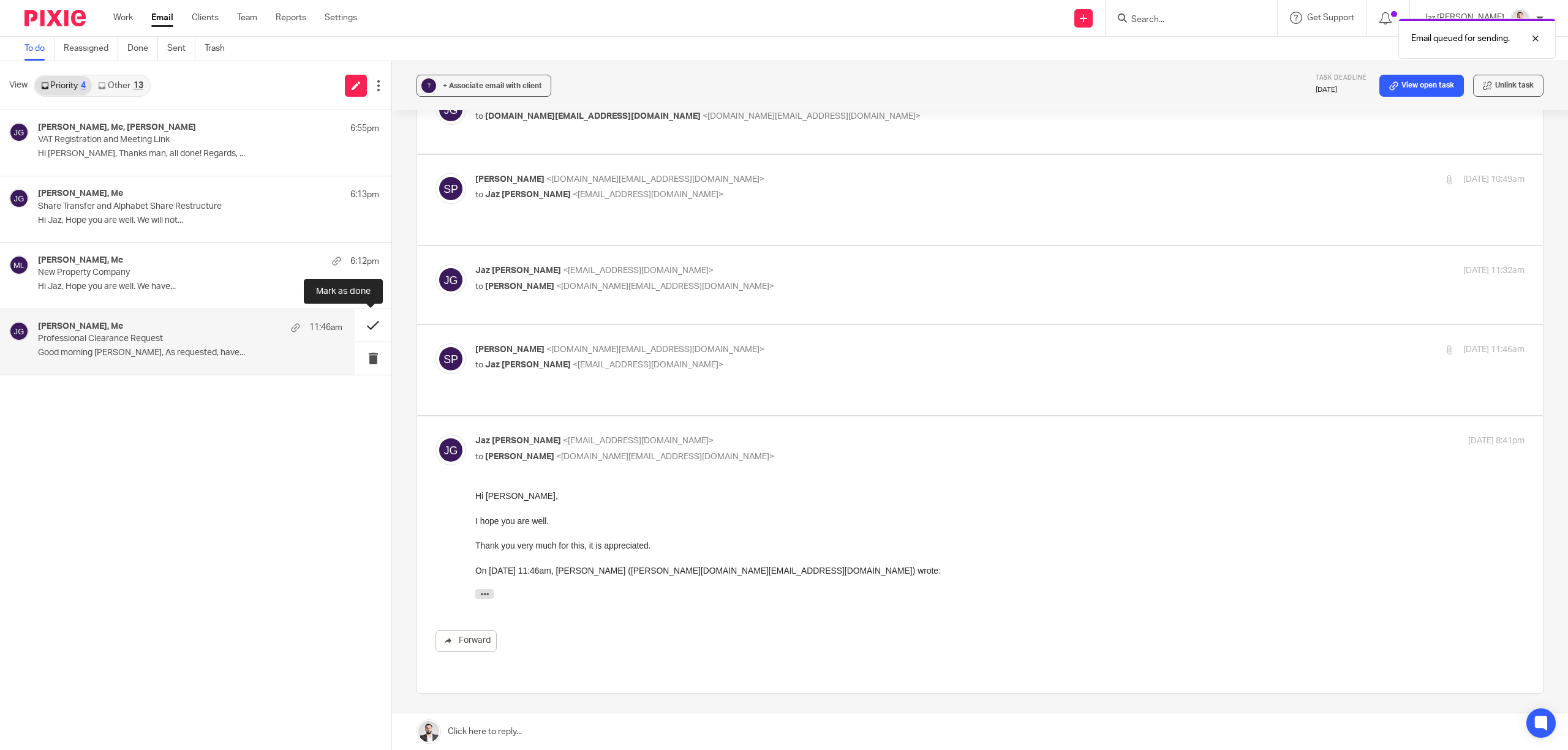
click at [375, 319] on button at bounding box center [372, 325] width 36 height 32
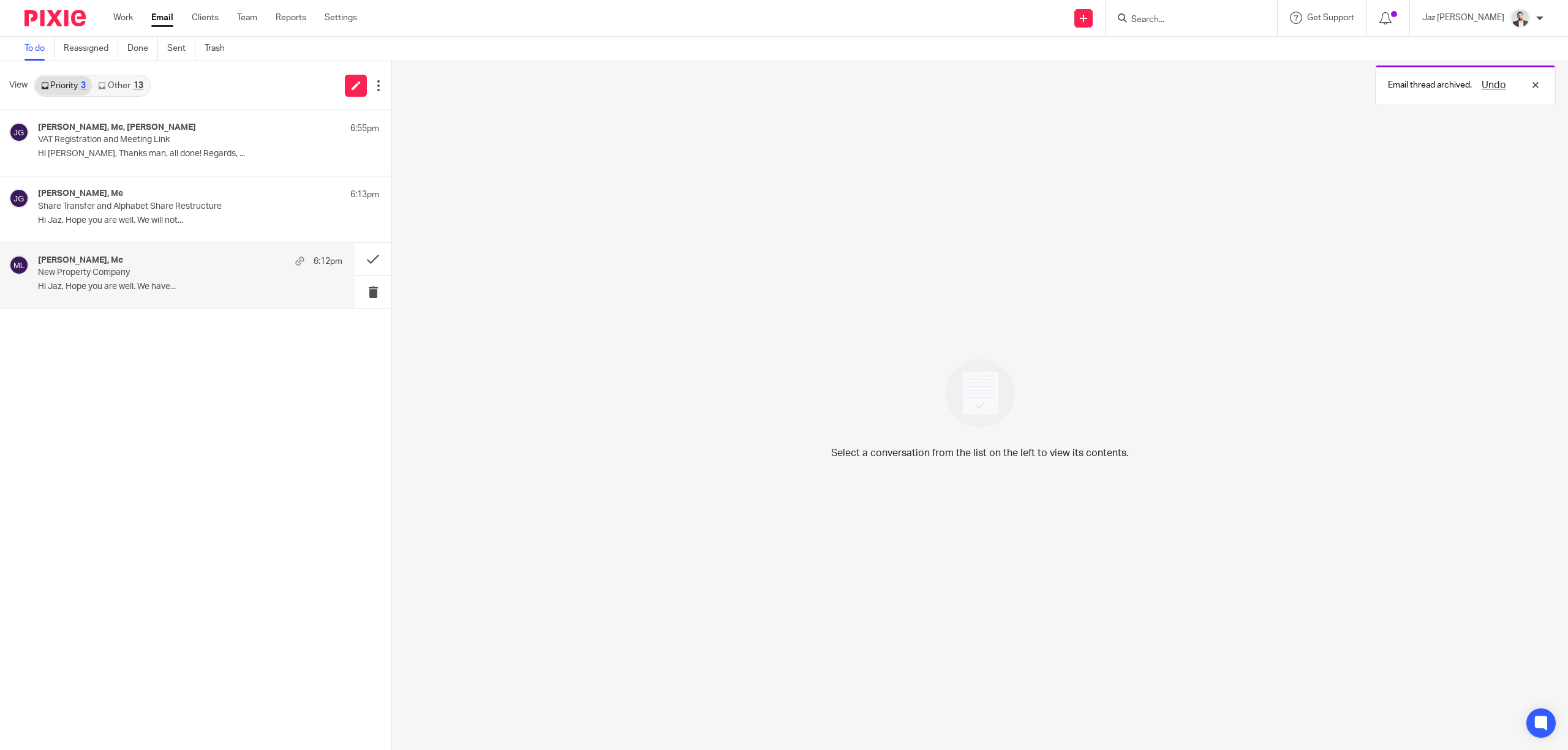
click at [184, 275] on p "New Property Company" at bounding box center [159, 273] width 244 height 11
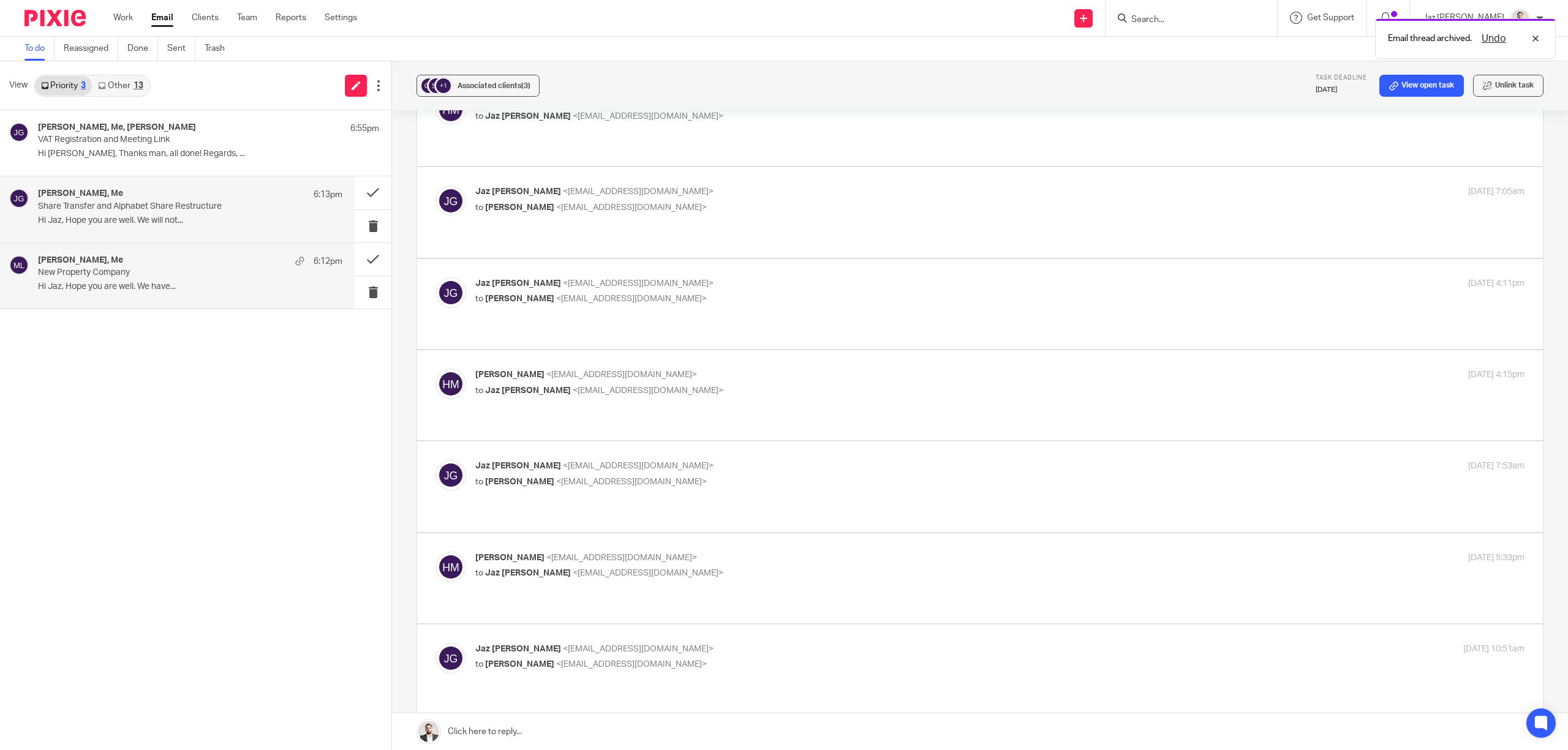
click at [150, 193] on div "hiten majithia, Me 6:13pm" at bounding box center [190, 194] width 304 height 12
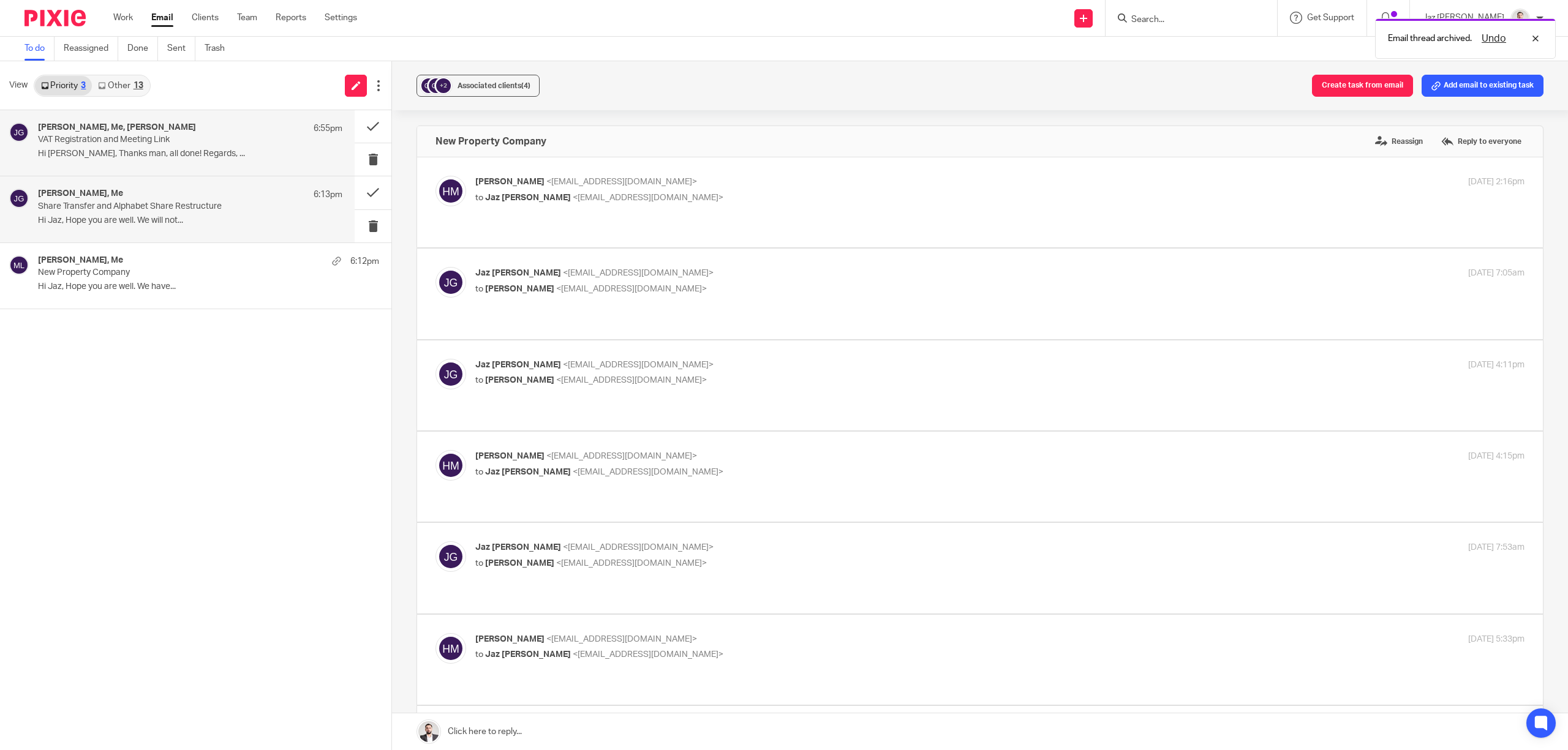
scroll to position [0, 0]
click at [141, 147] on div "Virdi Mazaria, Me, Admin Virdi Mazaria 6:55pm VAT Registration and Meeting Link…" at bounding box center [190, 142] width 304 height 41
click at [133, 86] on div "13" at bounding box center [138, 86] width 10 height 9
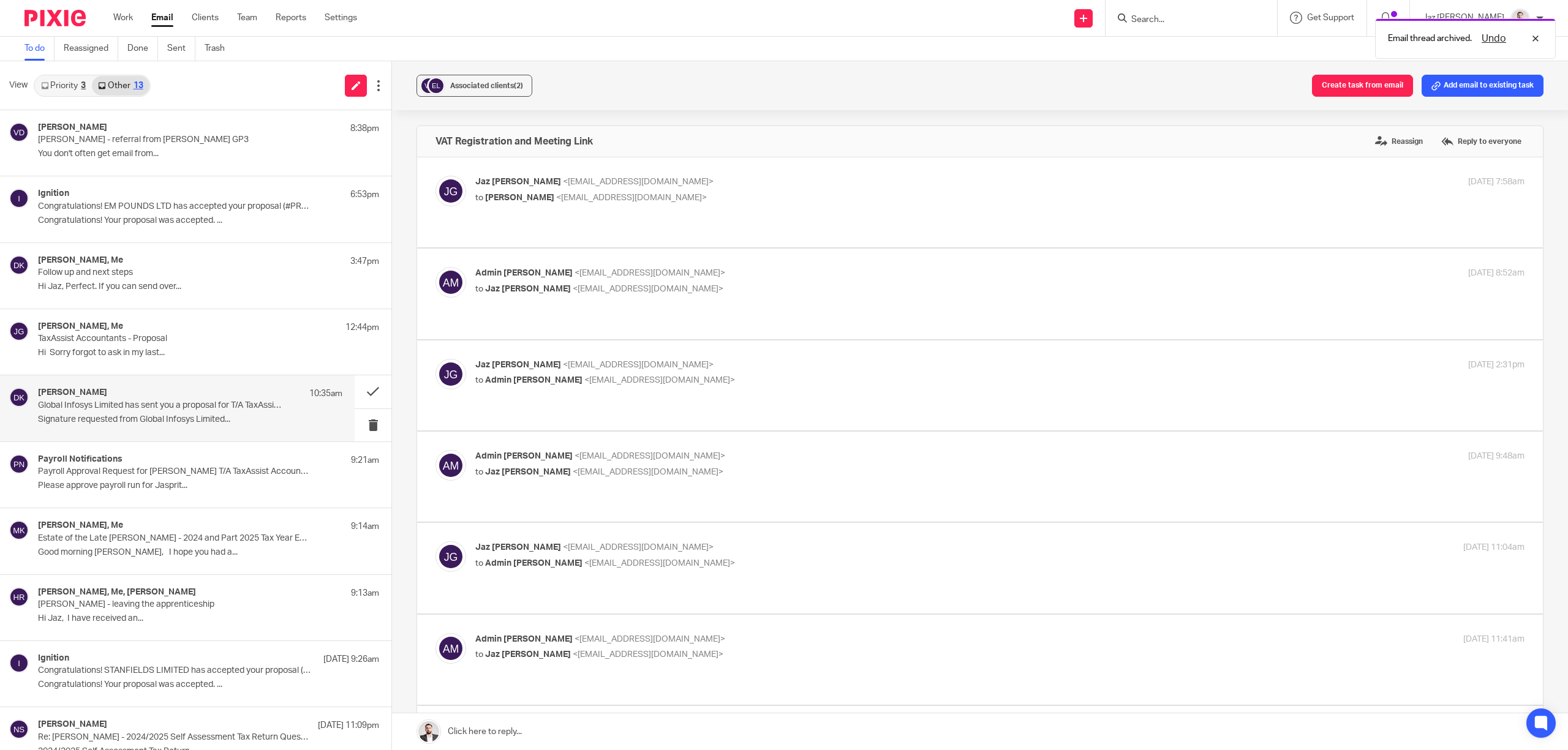
click at [141, 395] on div "David Kerr 10:35am" at bounding box center [190, 393] width 304 height 12
click at [100, 321] on div "Sabrina Clarke, Me 12:44pm TaxAssist Accountants - Proposal Hi Sorry forgot to …" at bounding box center [177, 341] width 354 height 66
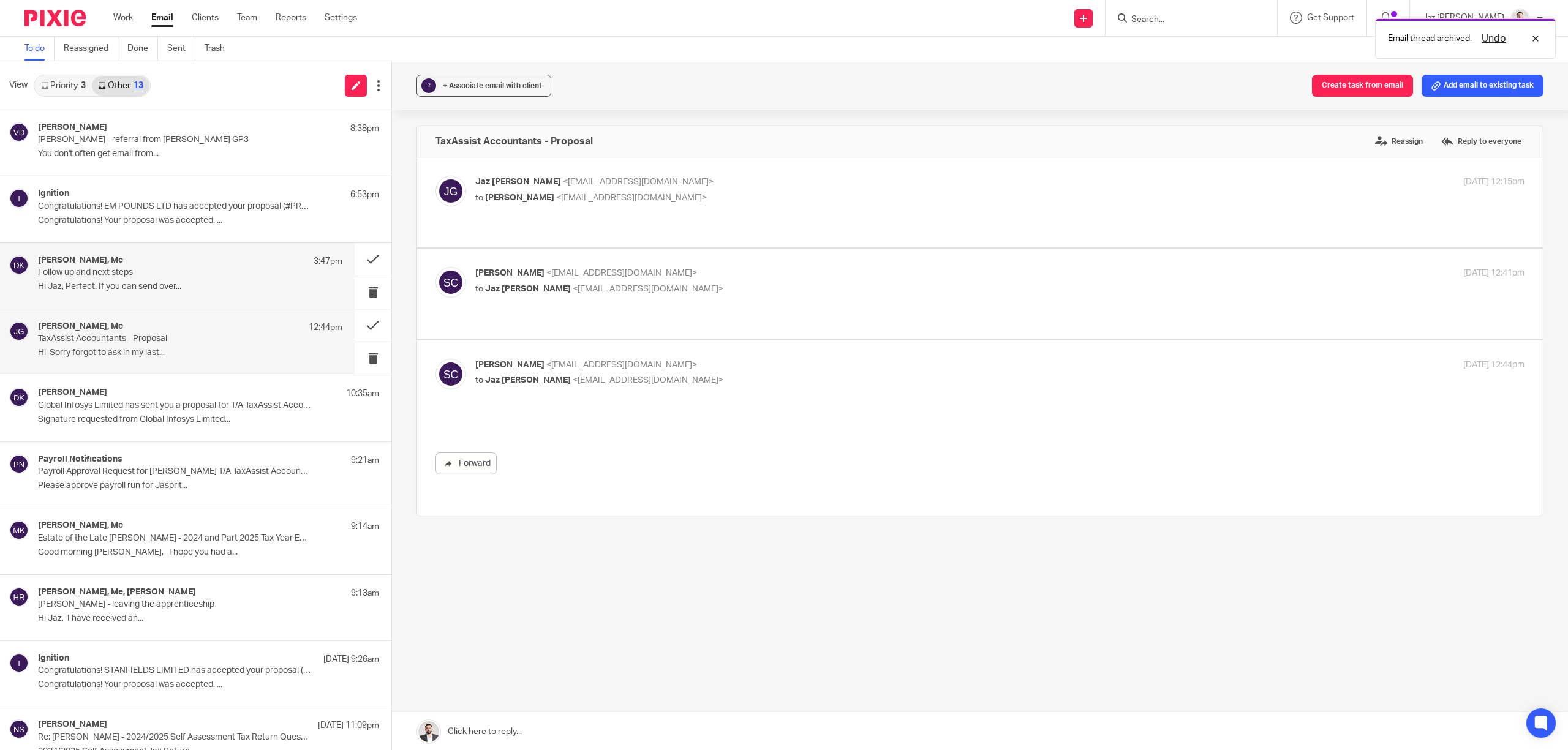
click at [99, 266] on div "David Kerr, Me 3:47pm" at bounding box center [190, 261] width 304 height 12
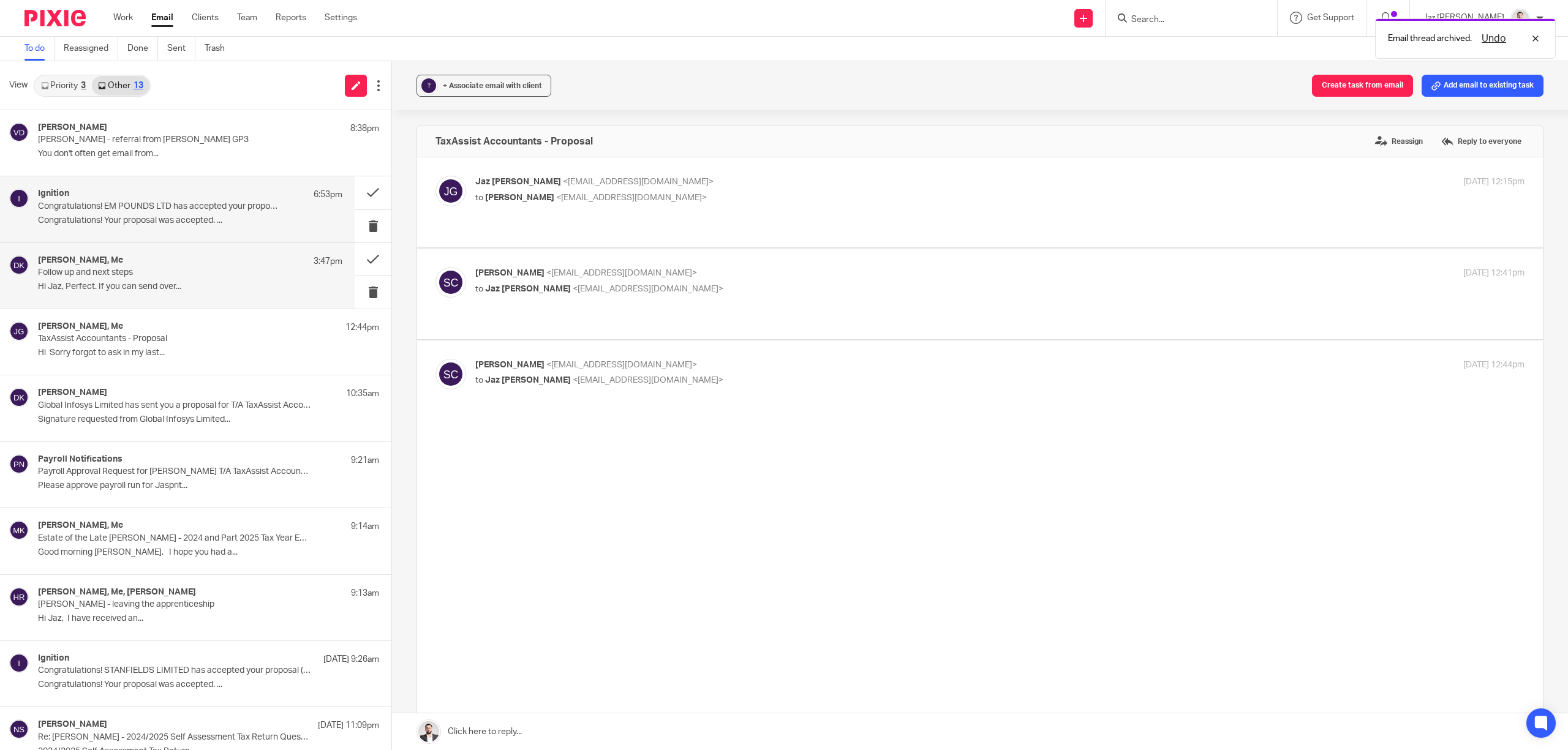
click at [115, 212] on div "Ignition 6:53pm Congratulations! EM POUNDS LTD has accepted your proposal (#PRO…" at bounding box center [190, 209] width 304 height 41
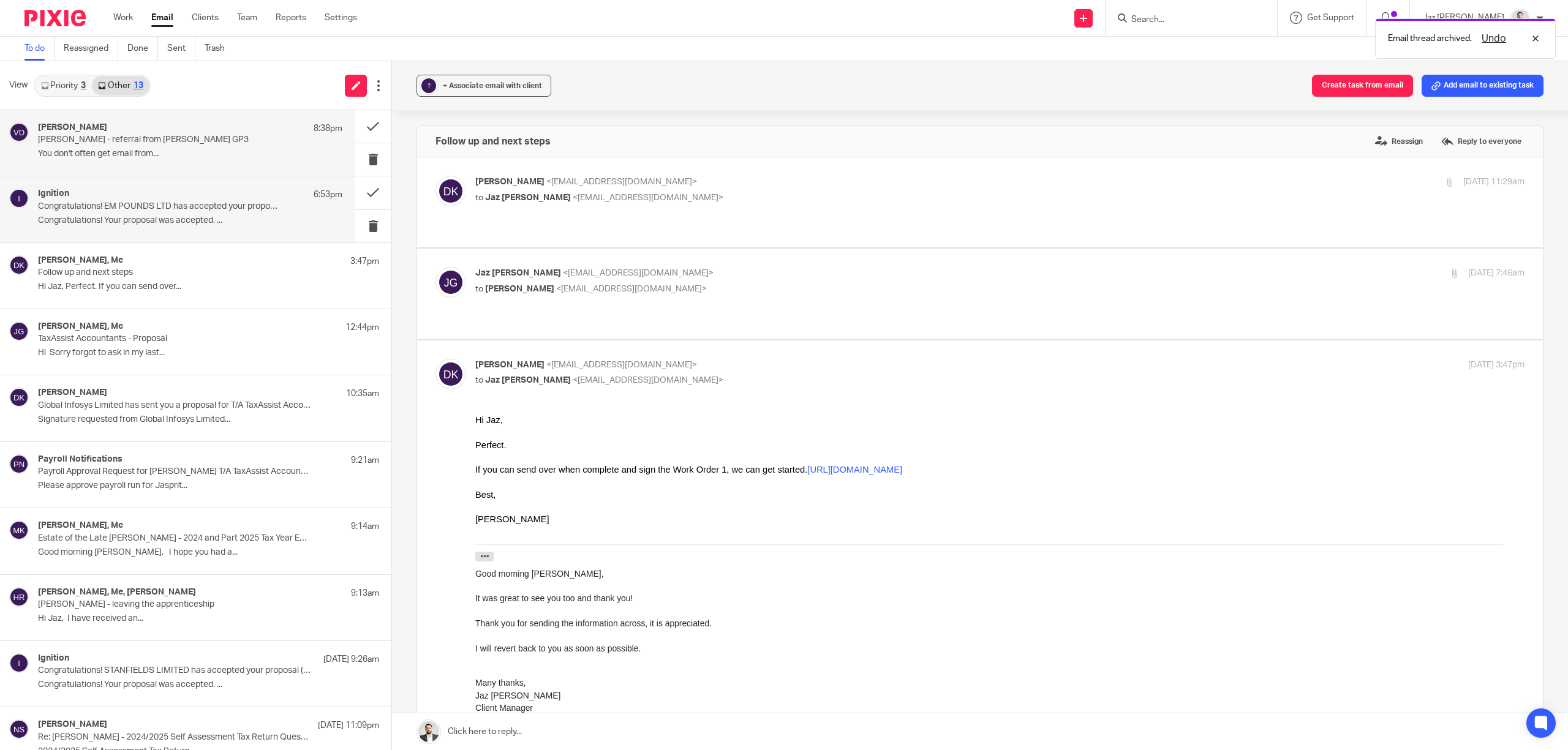
click at [103, 145] on p "Vikash Dudhia - referral from Jake Mann GP3" at bounding box center [159, 140] width 244 height 11
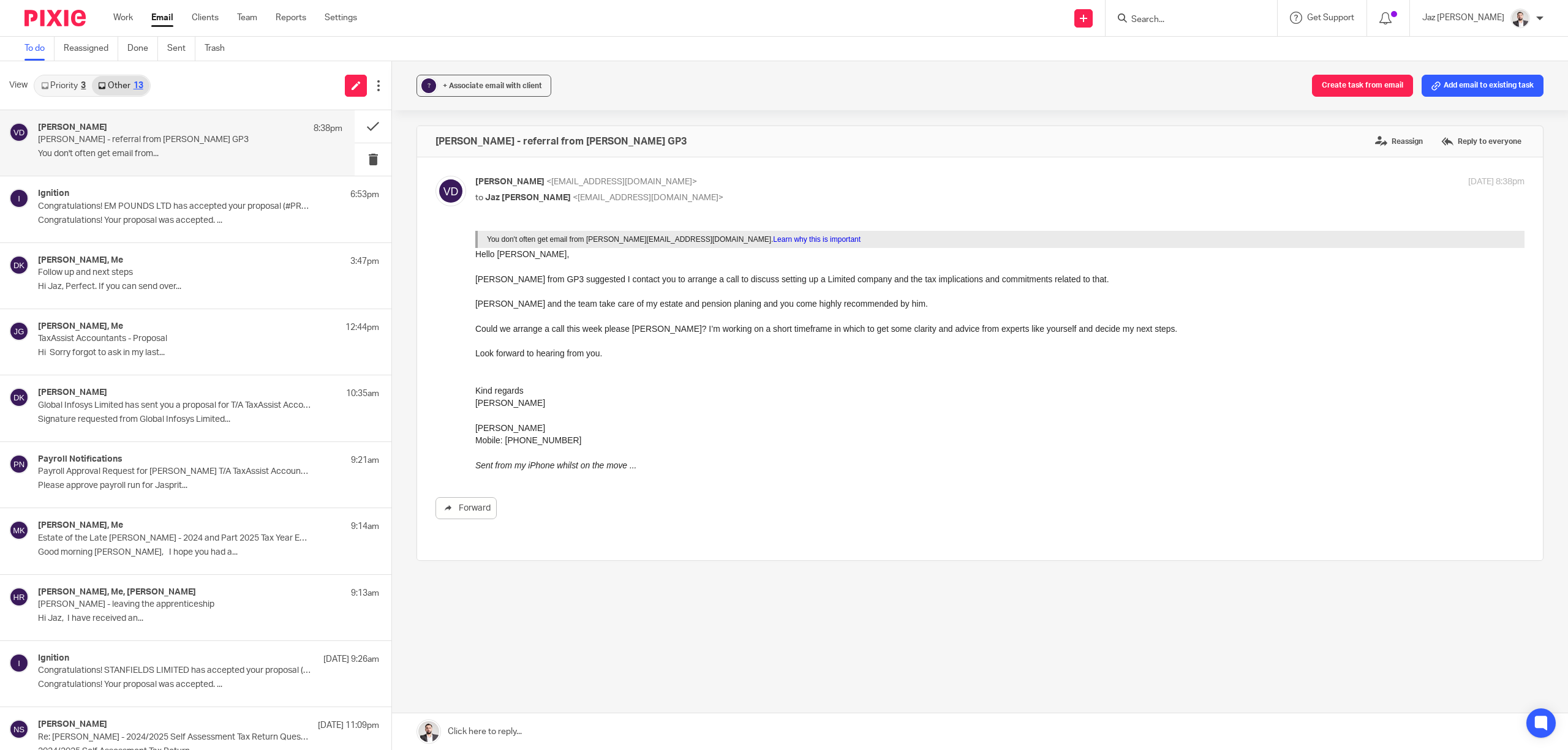
click at [74, 87] on link "Priority 3" at bounding box center [63, 86] width 57 height 19
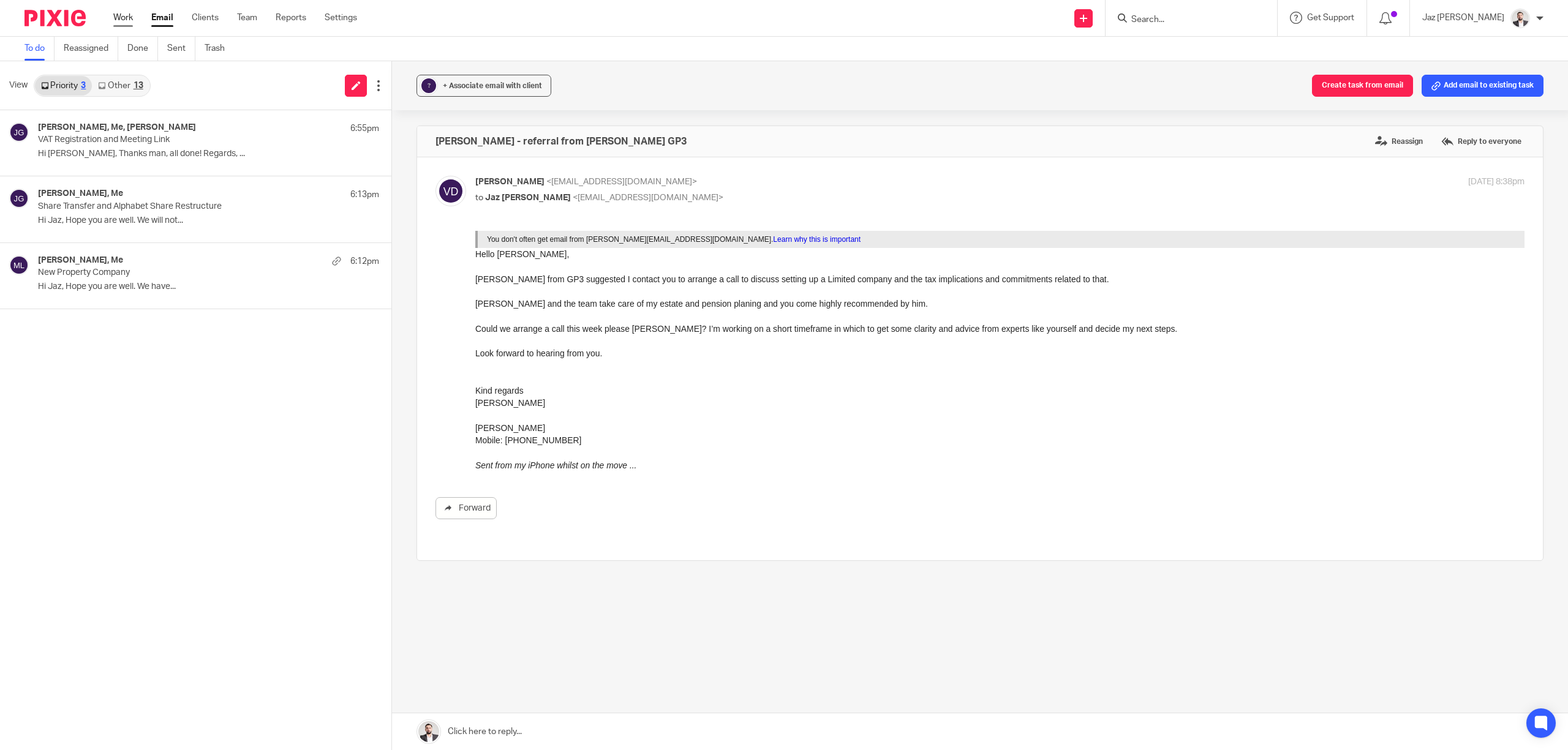
click at [126, 13] on link "Work" at bounding box center [123, 17] width 19 height 12
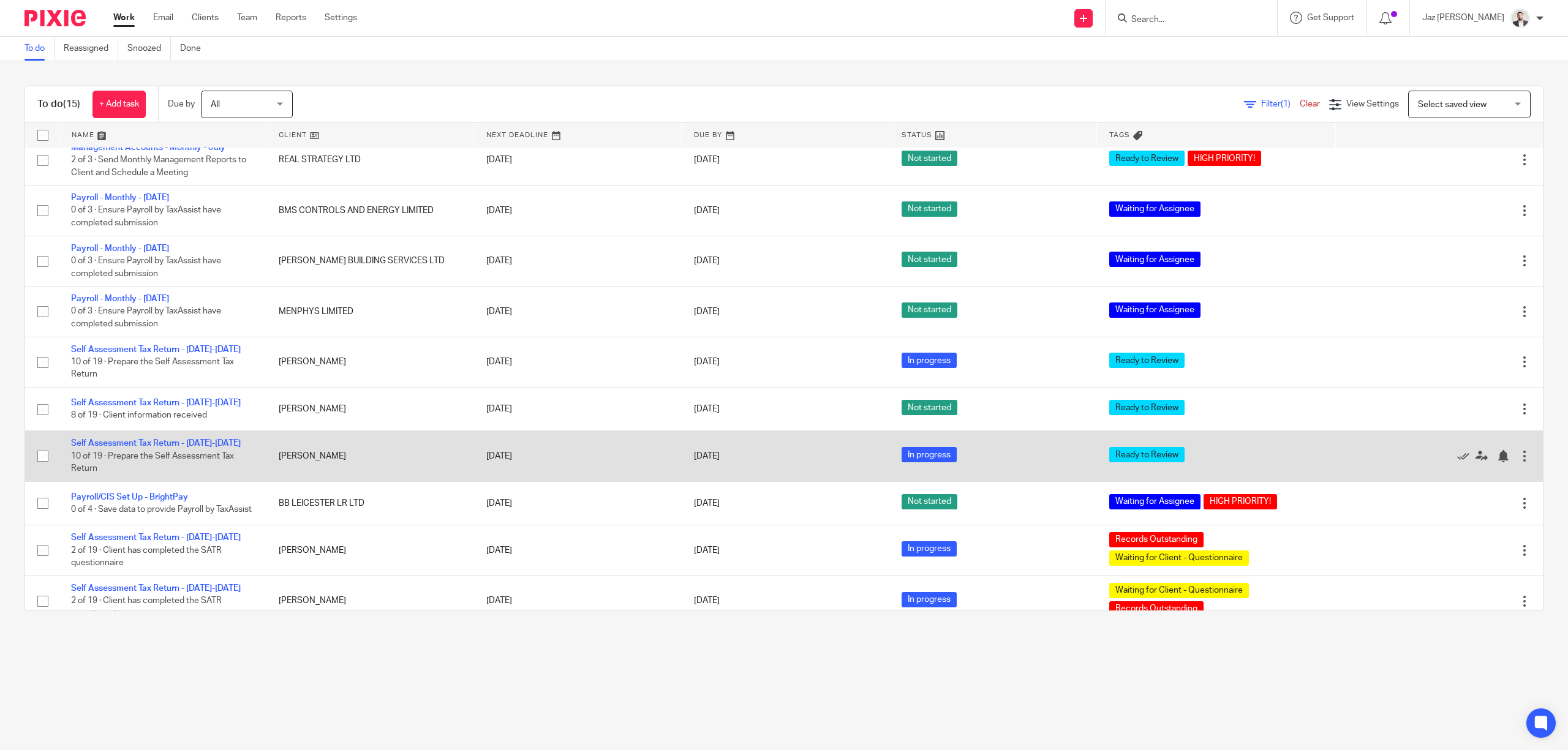
scroll to position [273, 0]
